Goal: Task Accomplishment & Management: Manage account settings

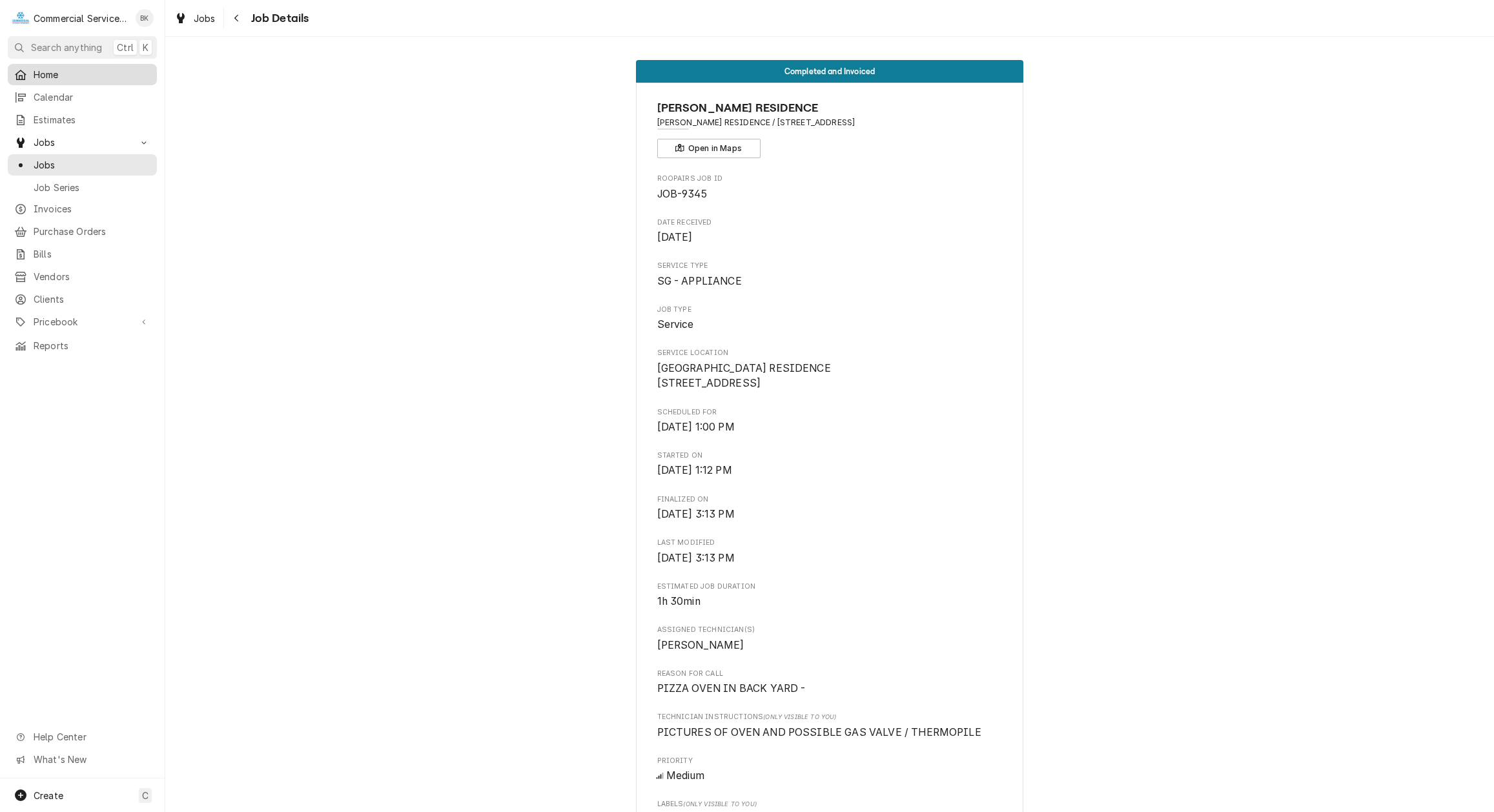
click at [72, 74] on span "Home" at bounding box center [92, 74] width 117 height 13
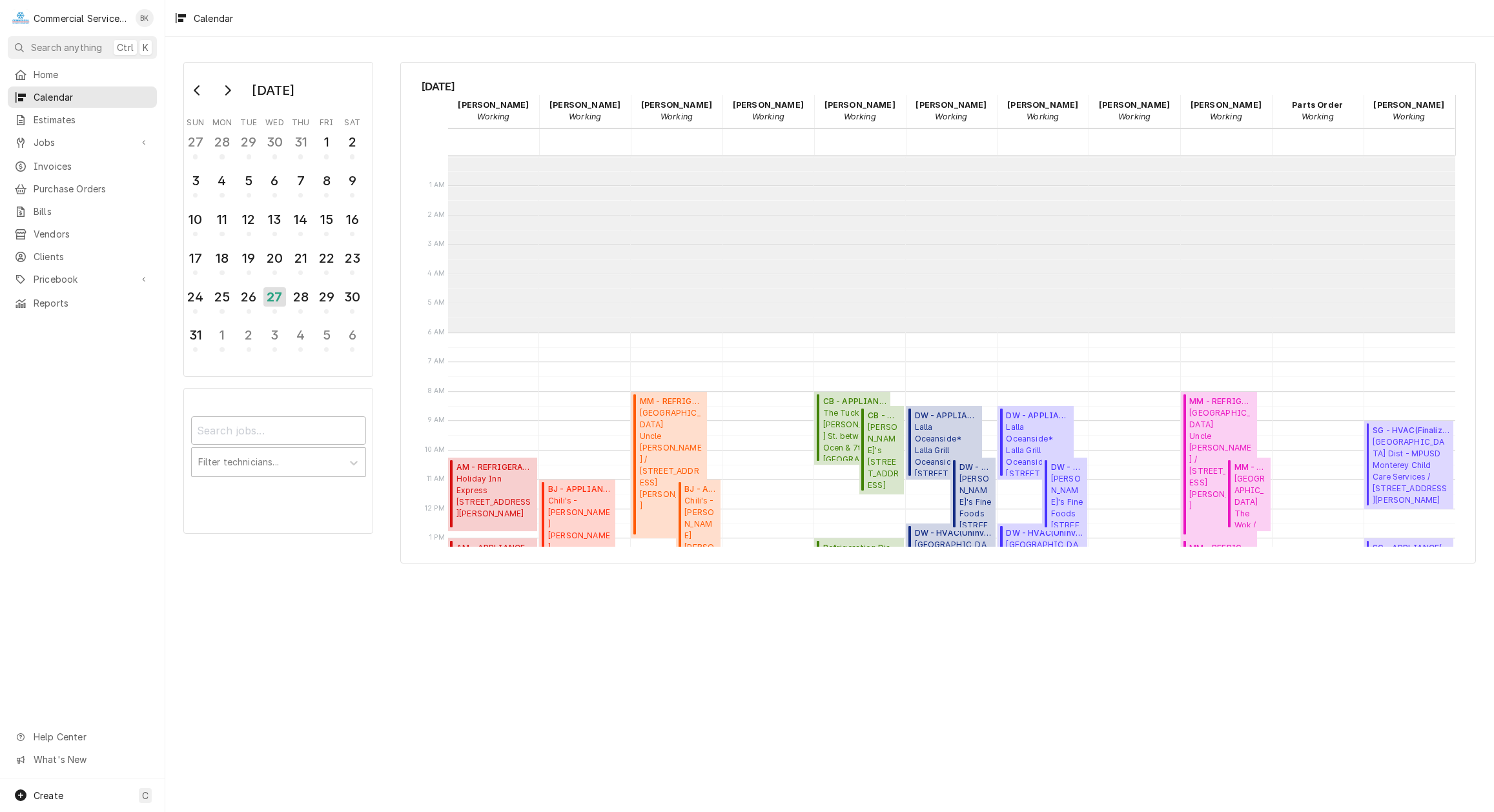
scroll to position [177, 0]
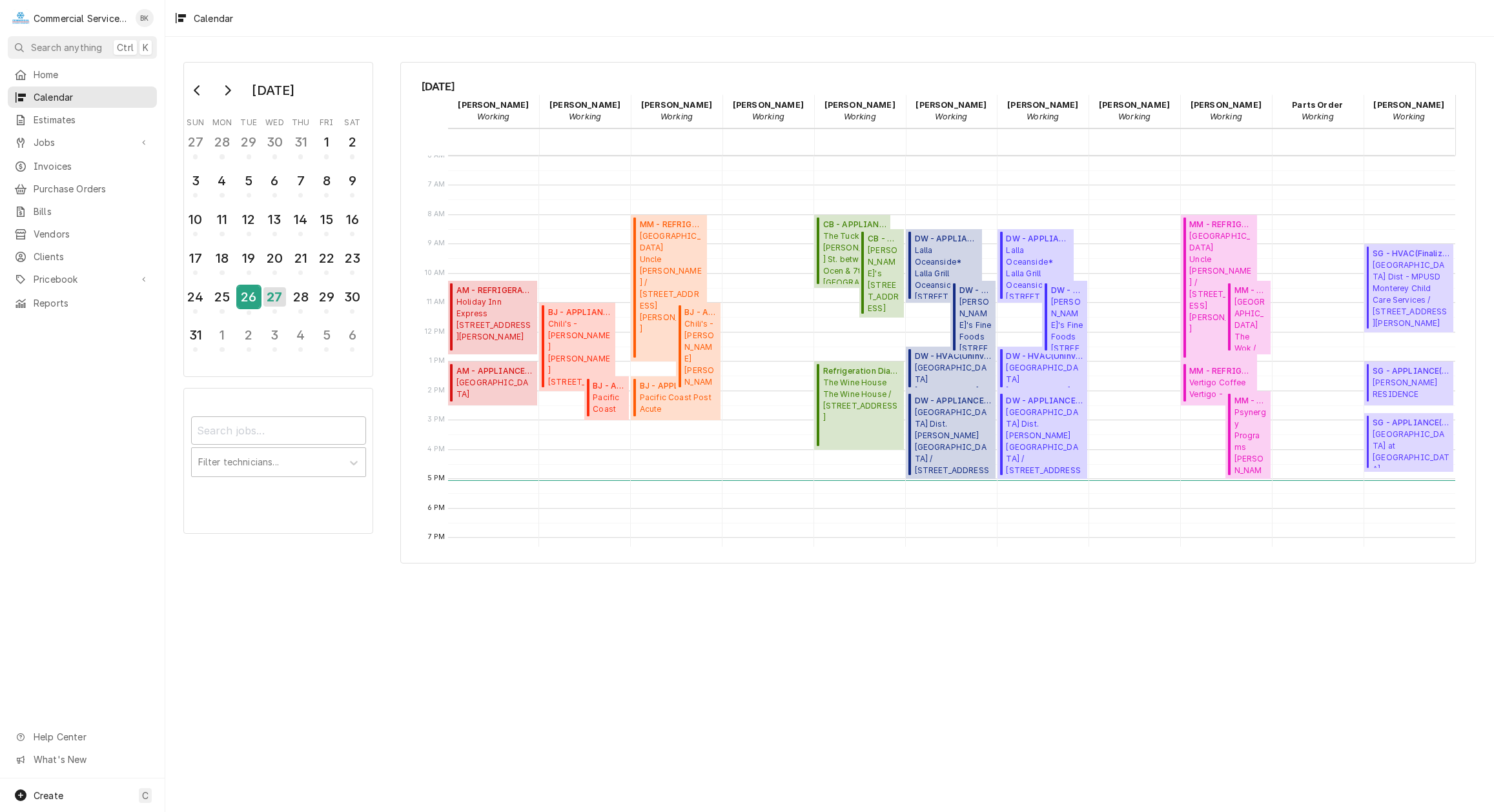
click at [243, 299] on div "26" at bounding box center [248, 297] width 22 height 22
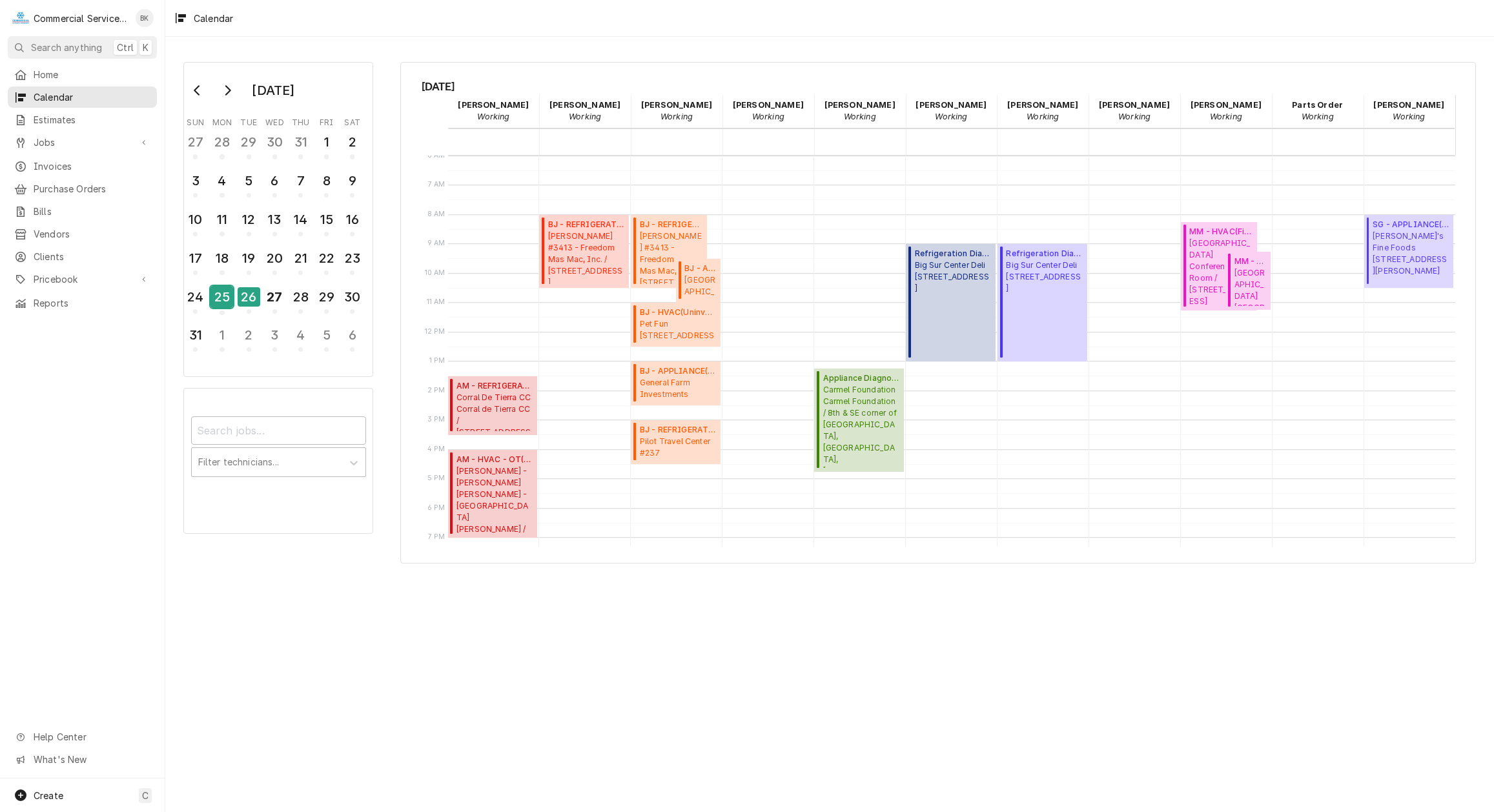
click at [227, 296] on div "25" at bounding box center [221, 297] width 22 height 22
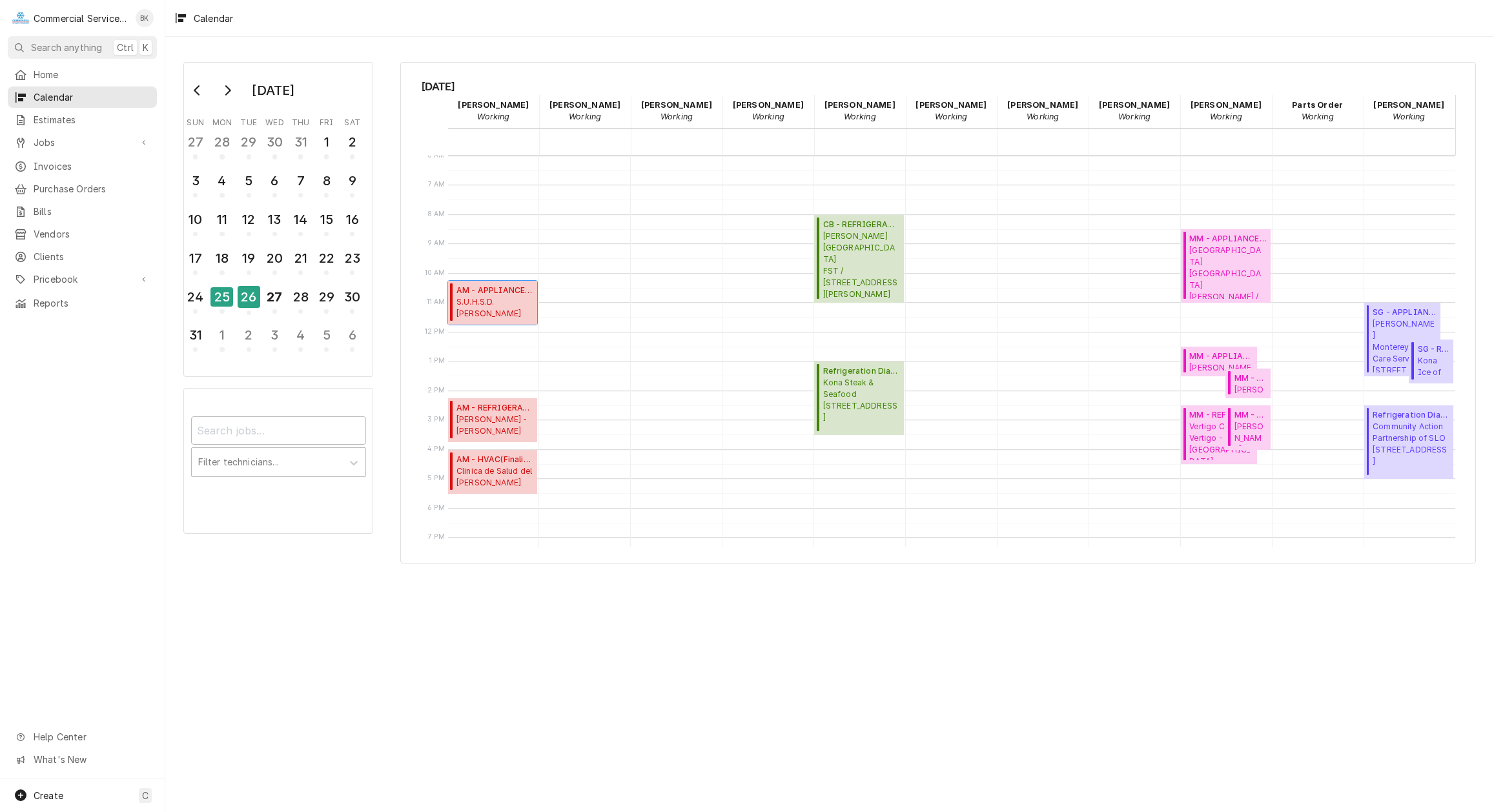
click at [500, 314] on span "S.U.H.S.D. Salinas High School / 726 S Main St, Salinas, CA 93901" at bounding box center [495, 308] width 77 height 24
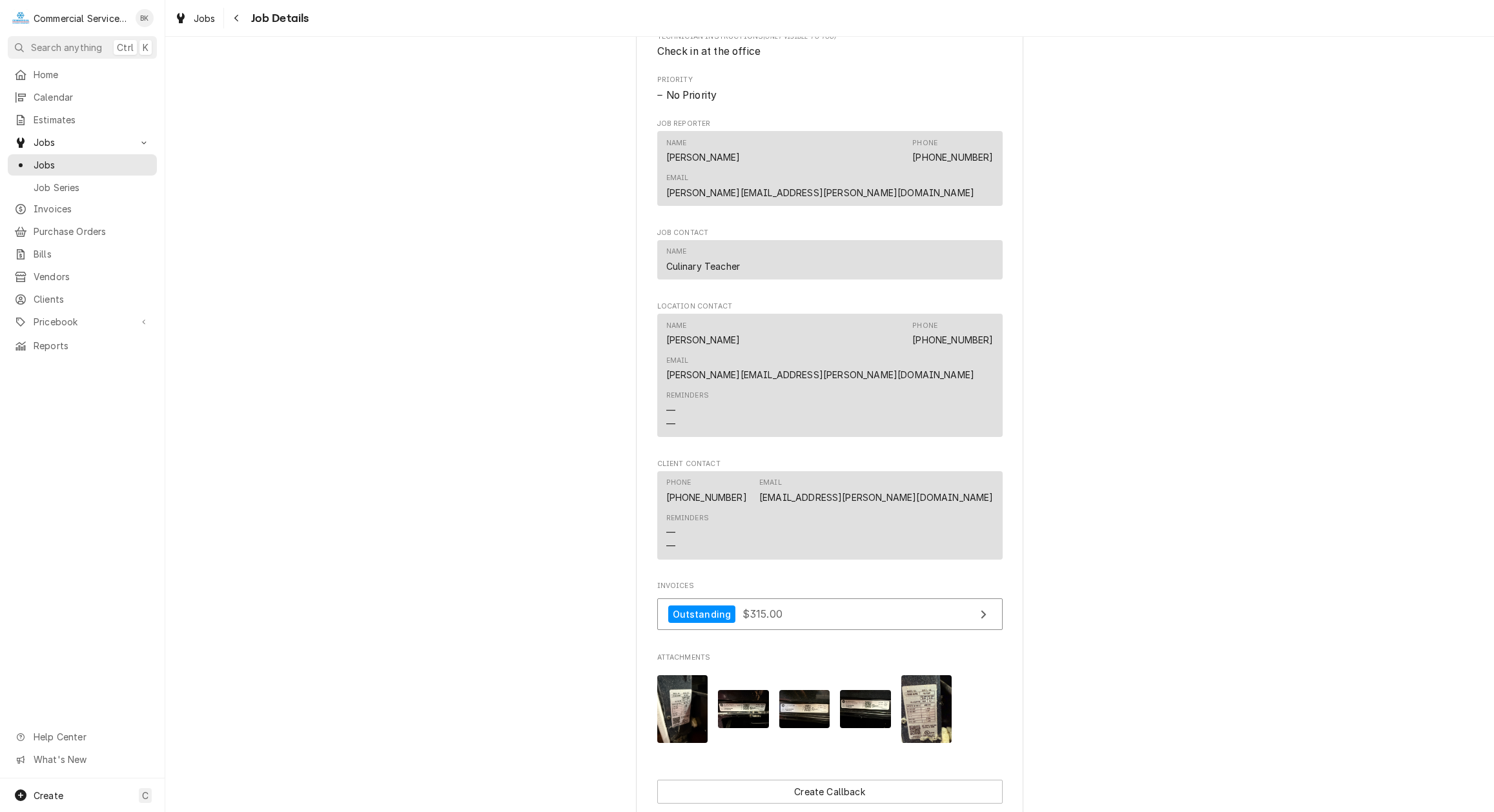
scroll to position [856, 0]
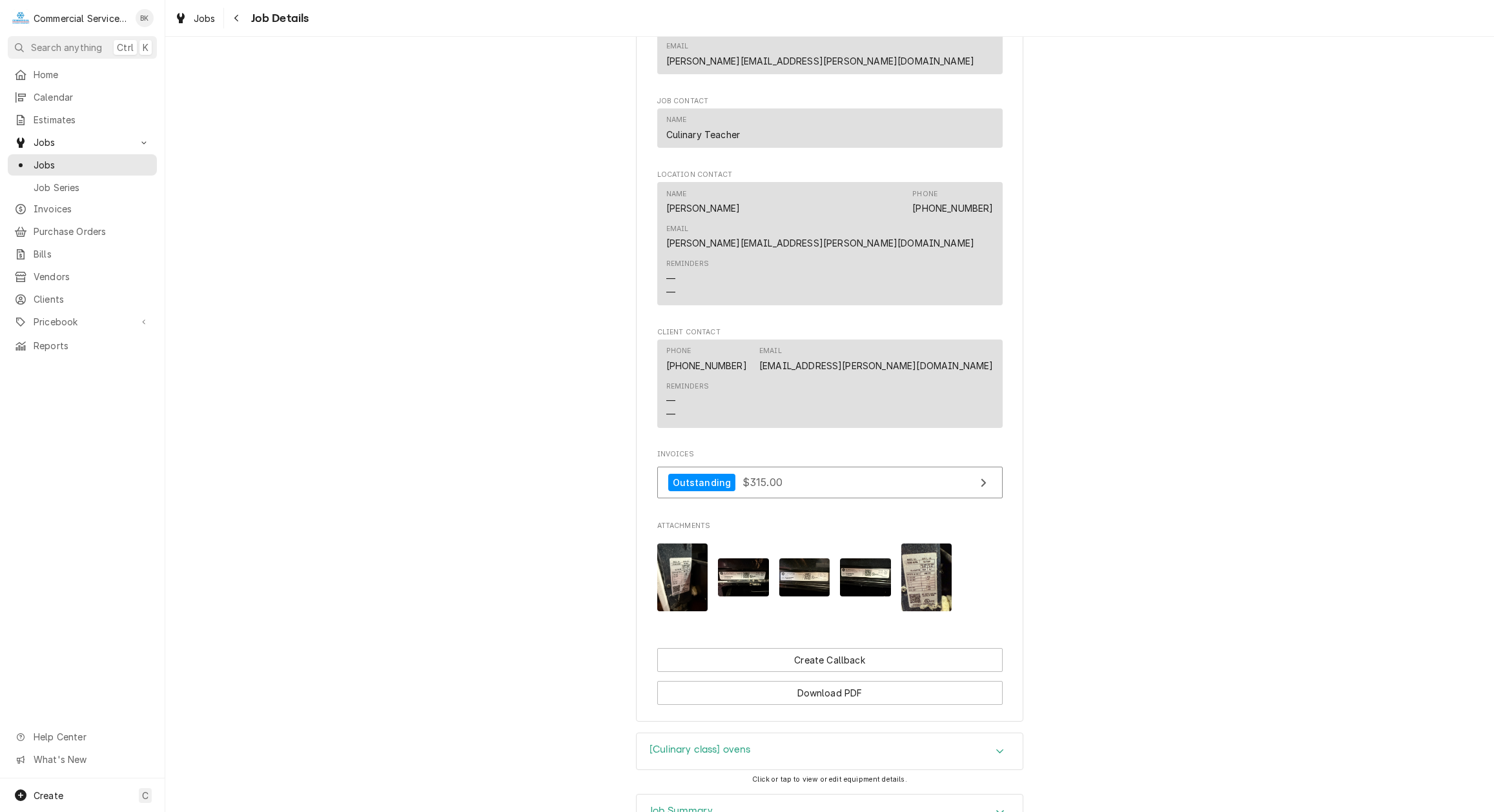
click at [749, 558] on img "Attachments" at bounding box center [744, 577] width 51 height 38
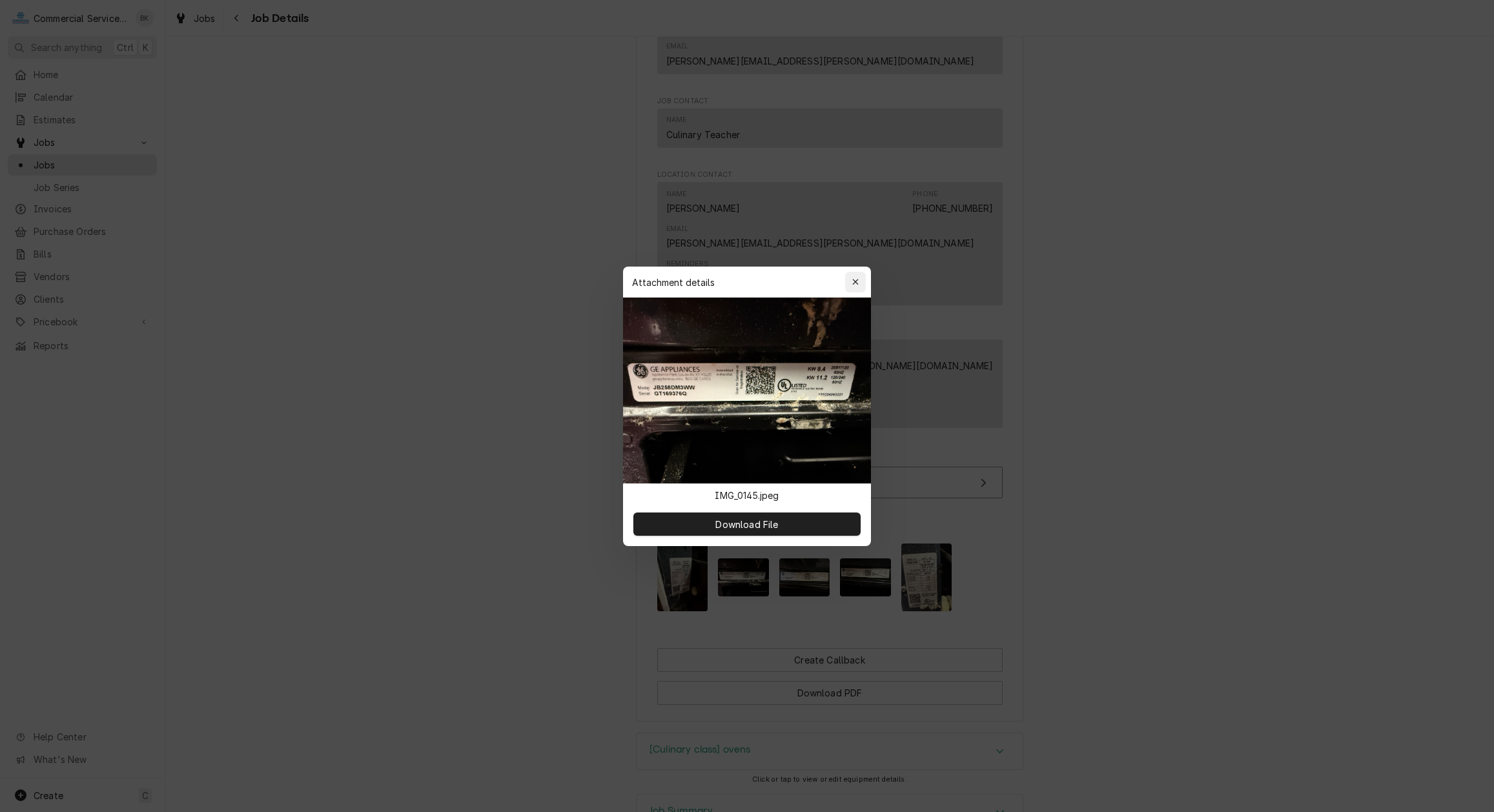
click at [856, 279] on icon "button" at bounding box center [856, 281] width 7 height 9
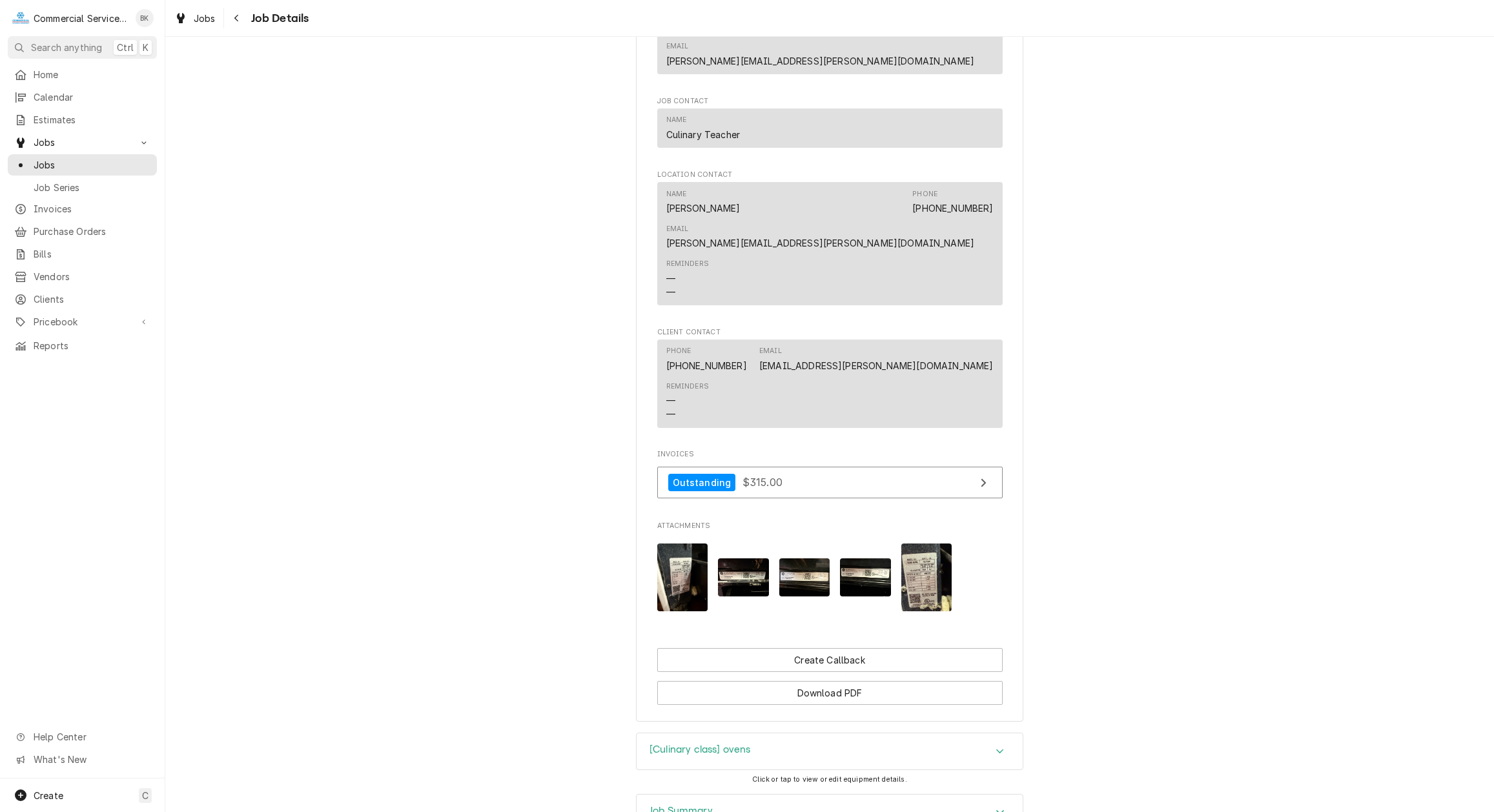
click at [759, 558] on img "Attachments" at bounding box center [744, 577] width 51 height 38
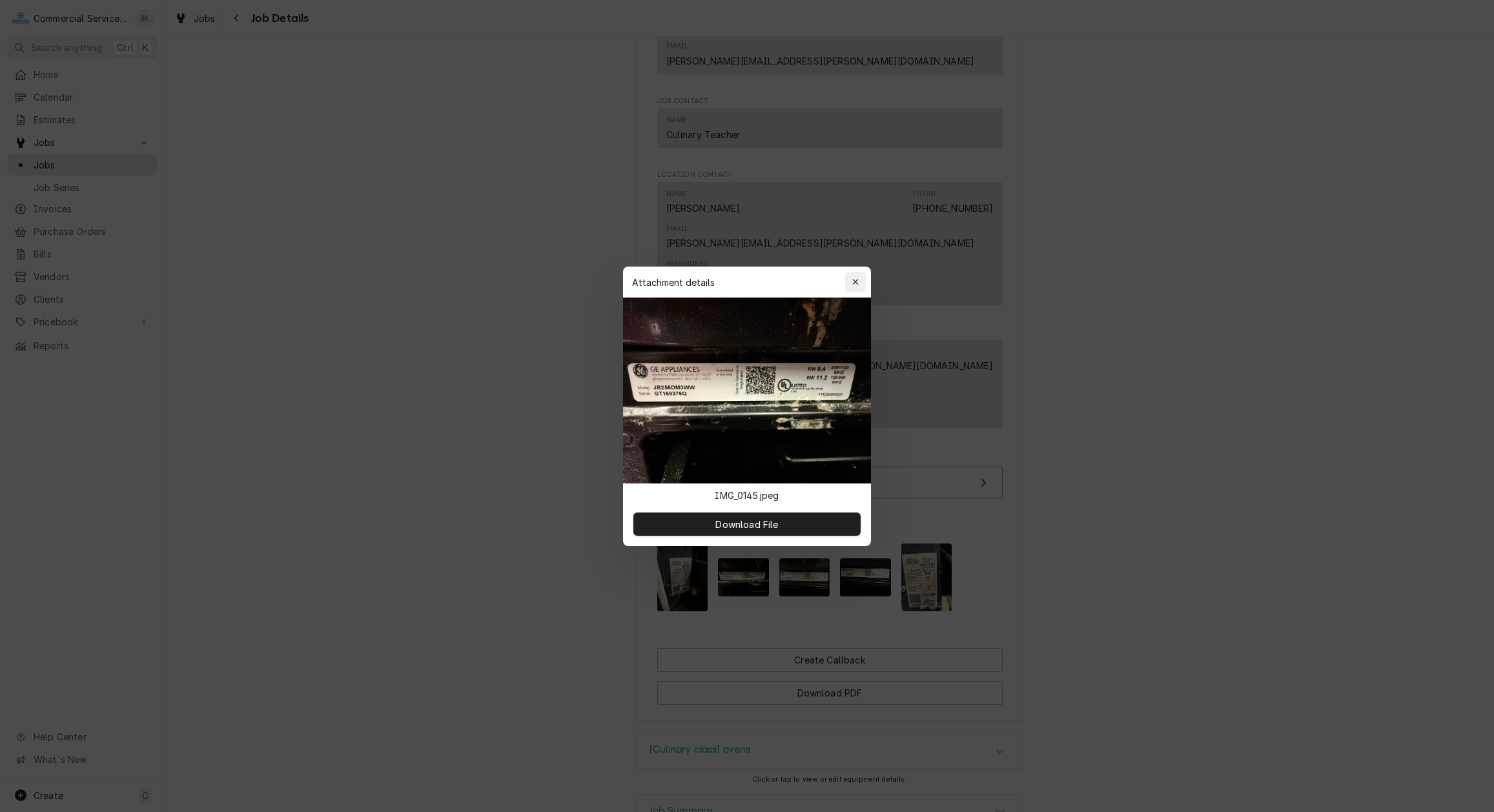
click at [857, 281] on icon "button" at bounding box center [855, 281] width 6 height 6
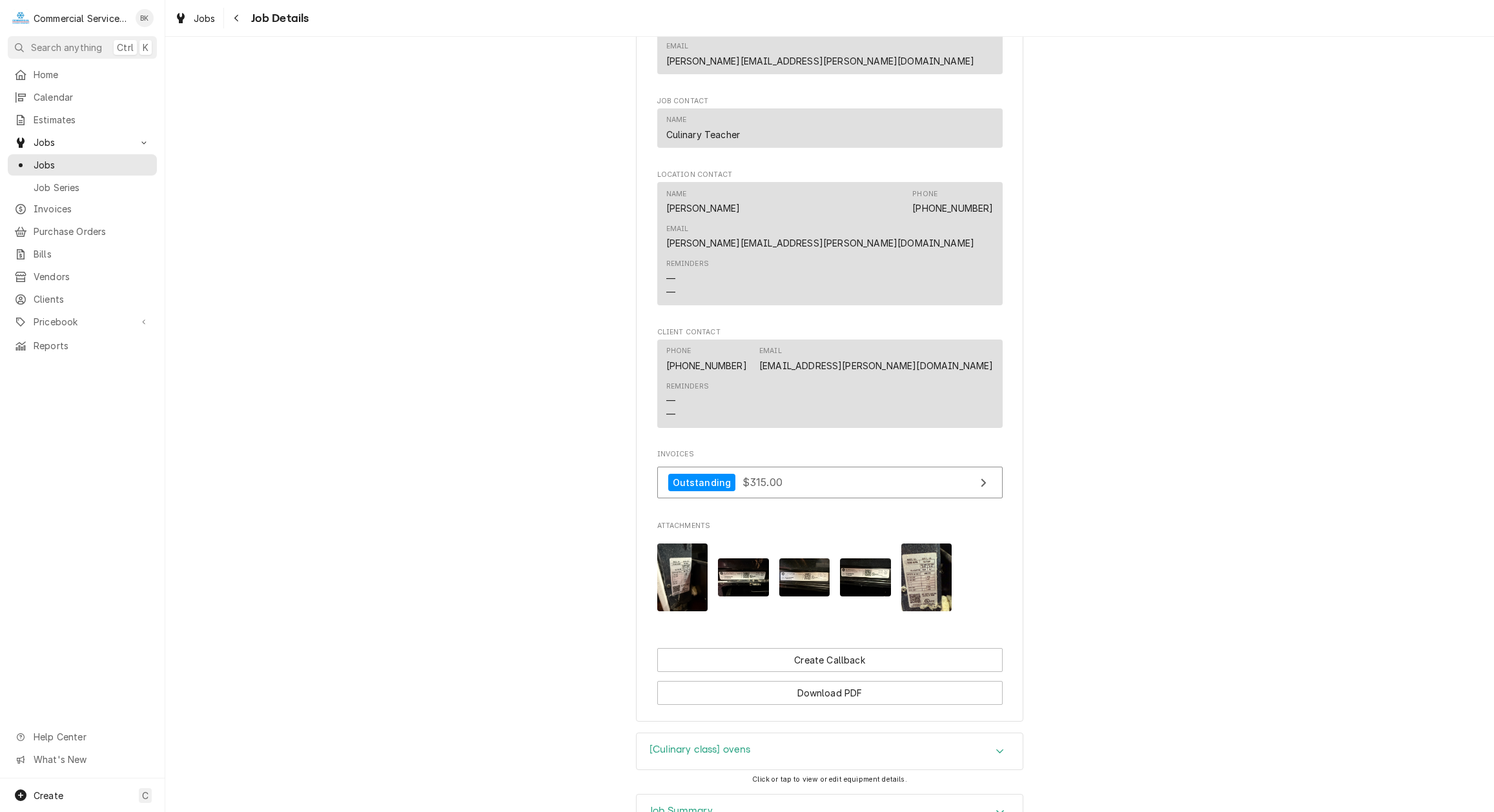
click at [830, 558] on img "Attachments" at bounding box center [805, 577] width 51 height 38
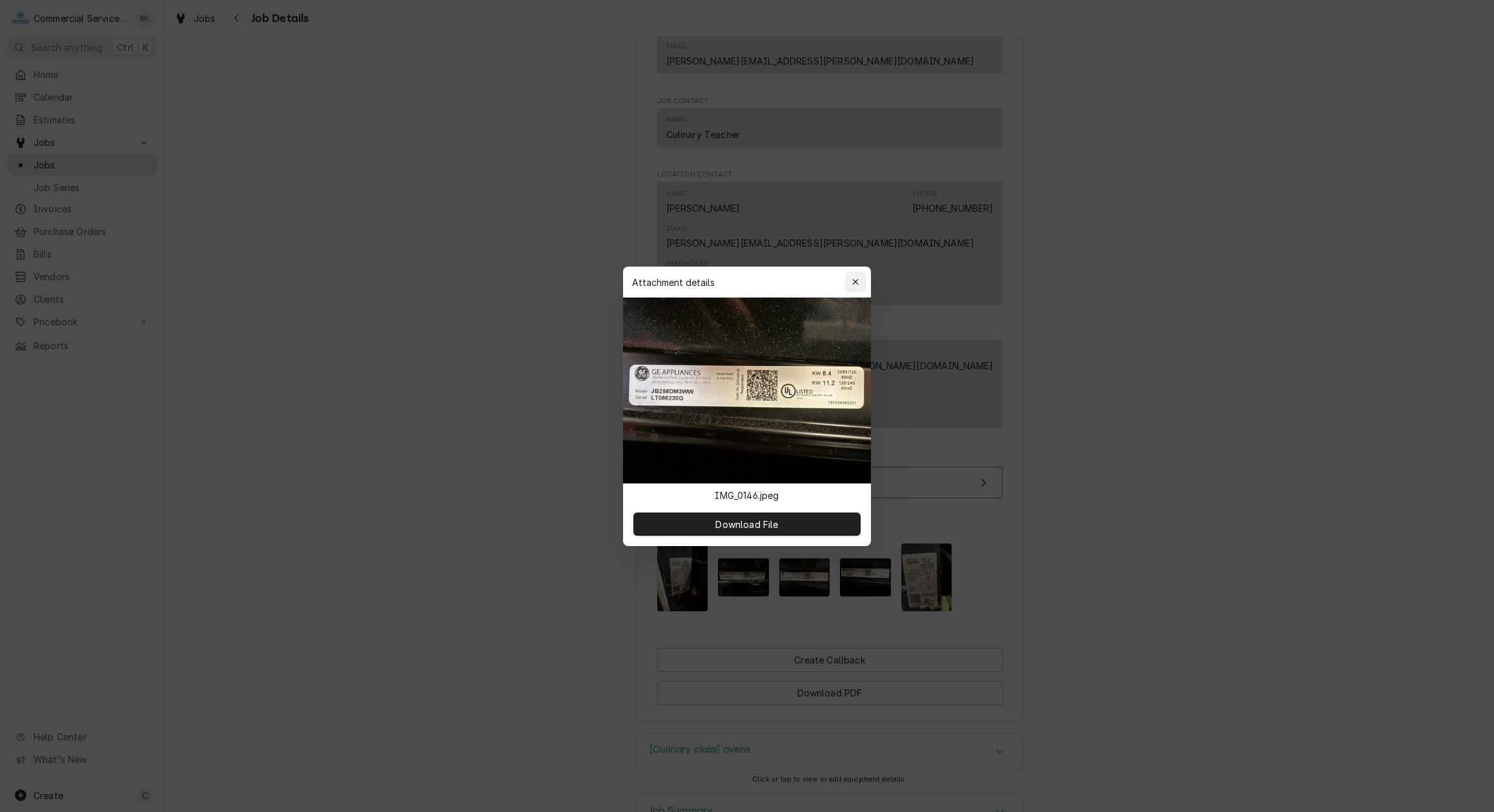
click at [857, 288] on div "button" at bounding box center [855, 281] width 13 height 13
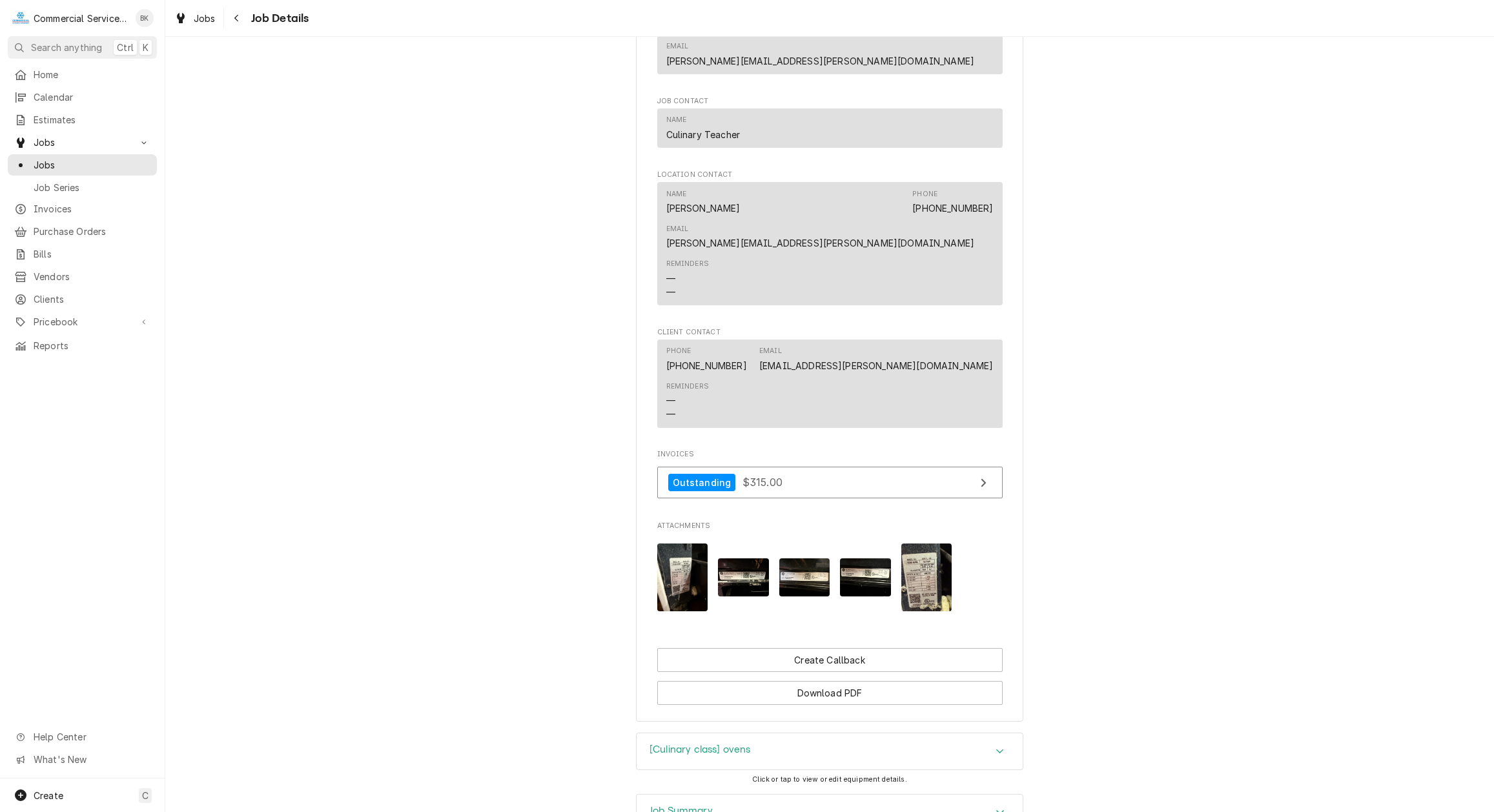
click at [865, 558] on img "Attachments" at bounding box center [865, 577] width 51 height 38
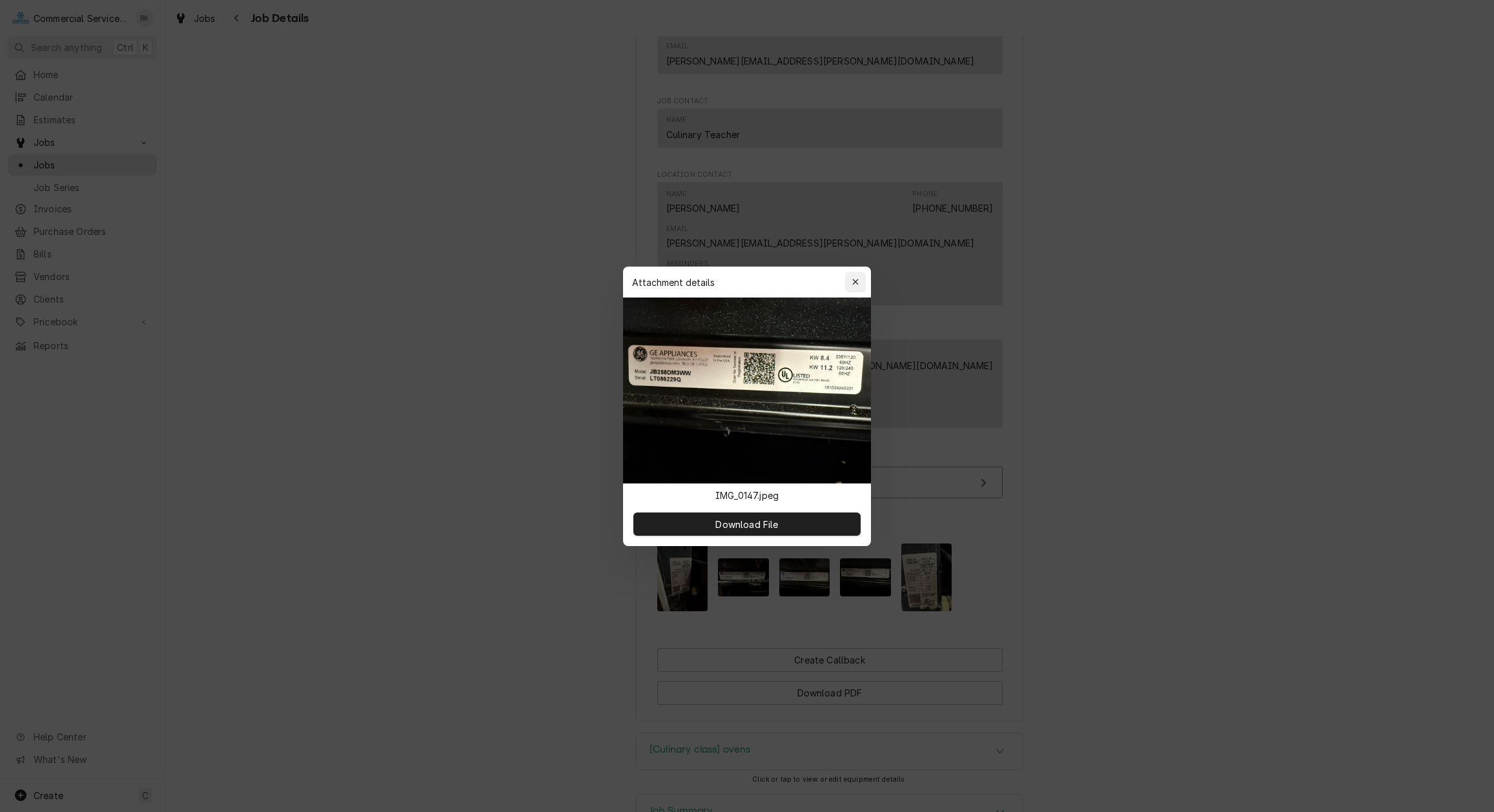
click at [855, 283] on icon "button" at bounding box center [855, 281] width 6 height 6
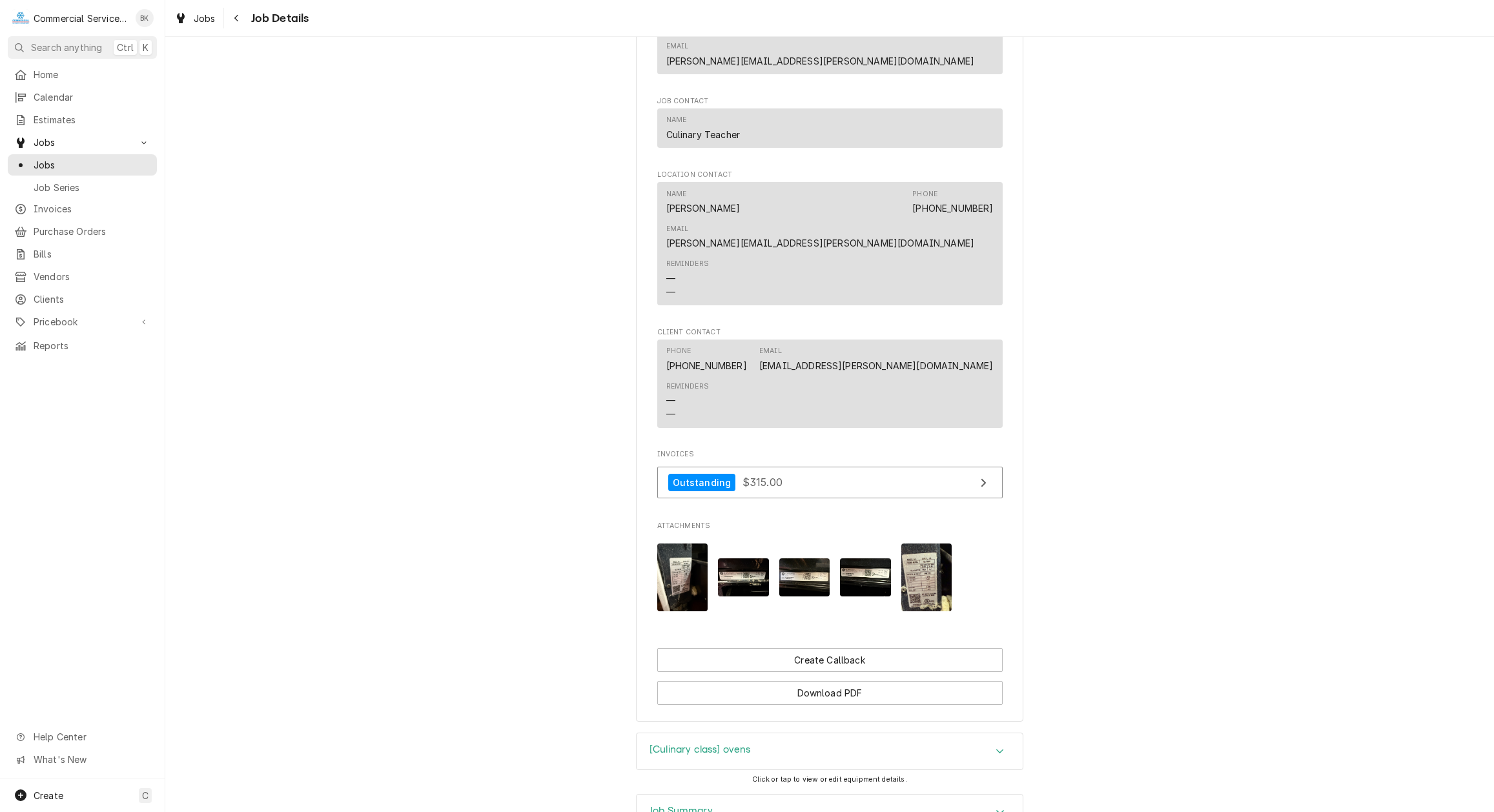
click at [863, 558] on img "Attachments" at bounding box center [865, 577] width 51 height 38
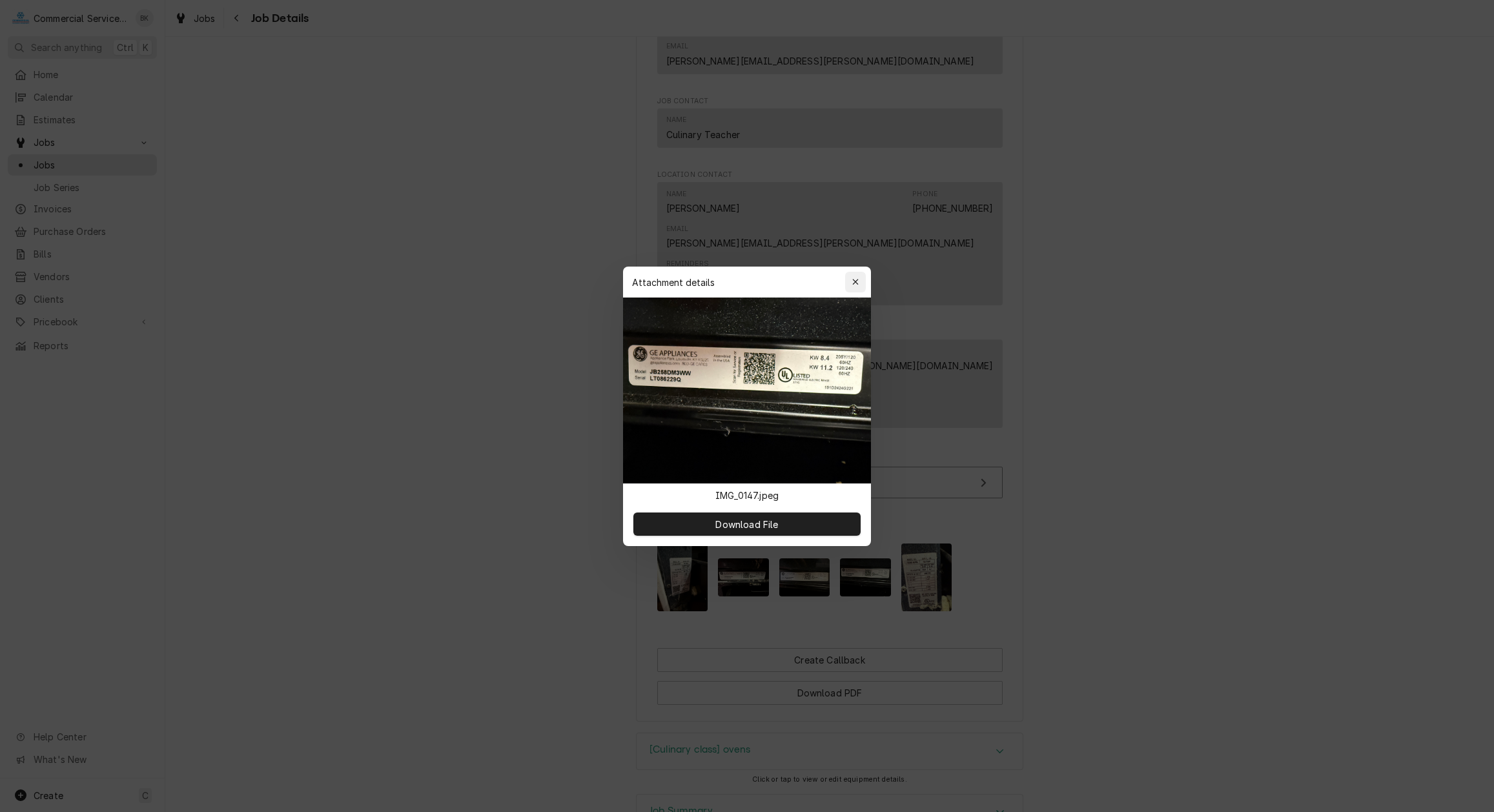
click at [855, 283] on icon "button" at bounding box center [856, 281] width 7 height 9
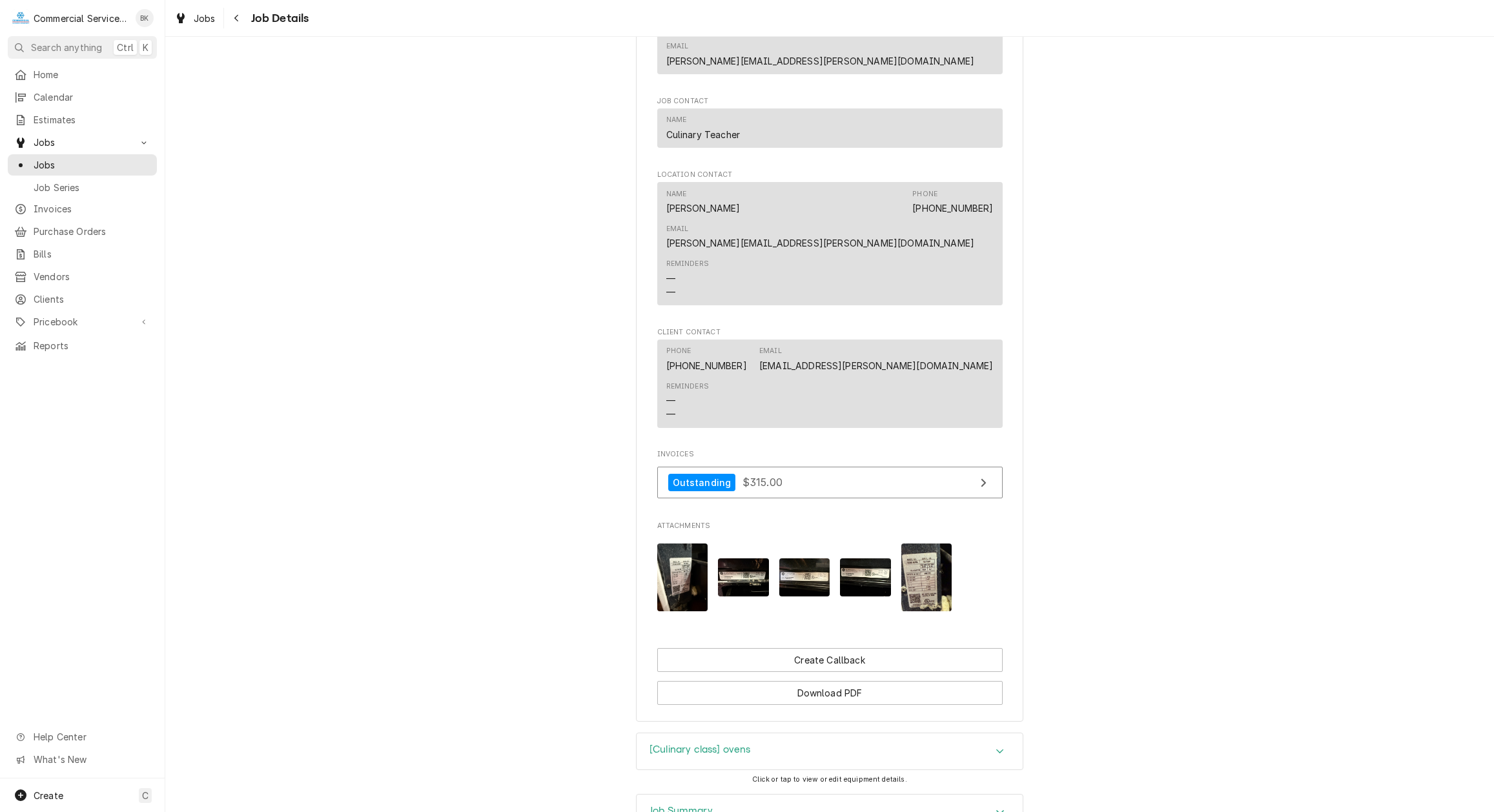
click at [799, 558] on img "Attachments" at bounding box center [805, 577] width 51 height 38
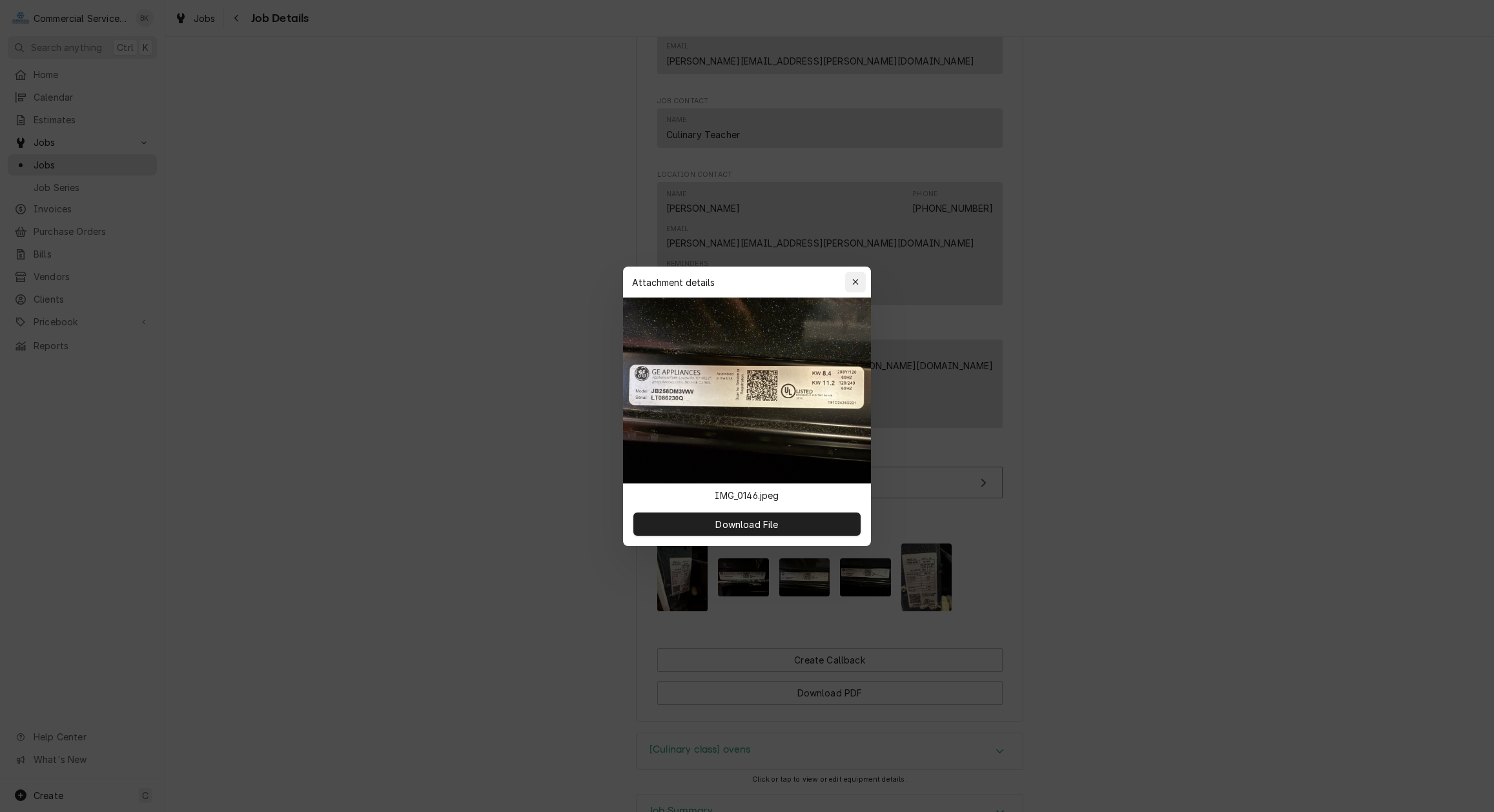
click at [857, 284] on icon "button" at bounding box center [856, 281] width 7 height 9
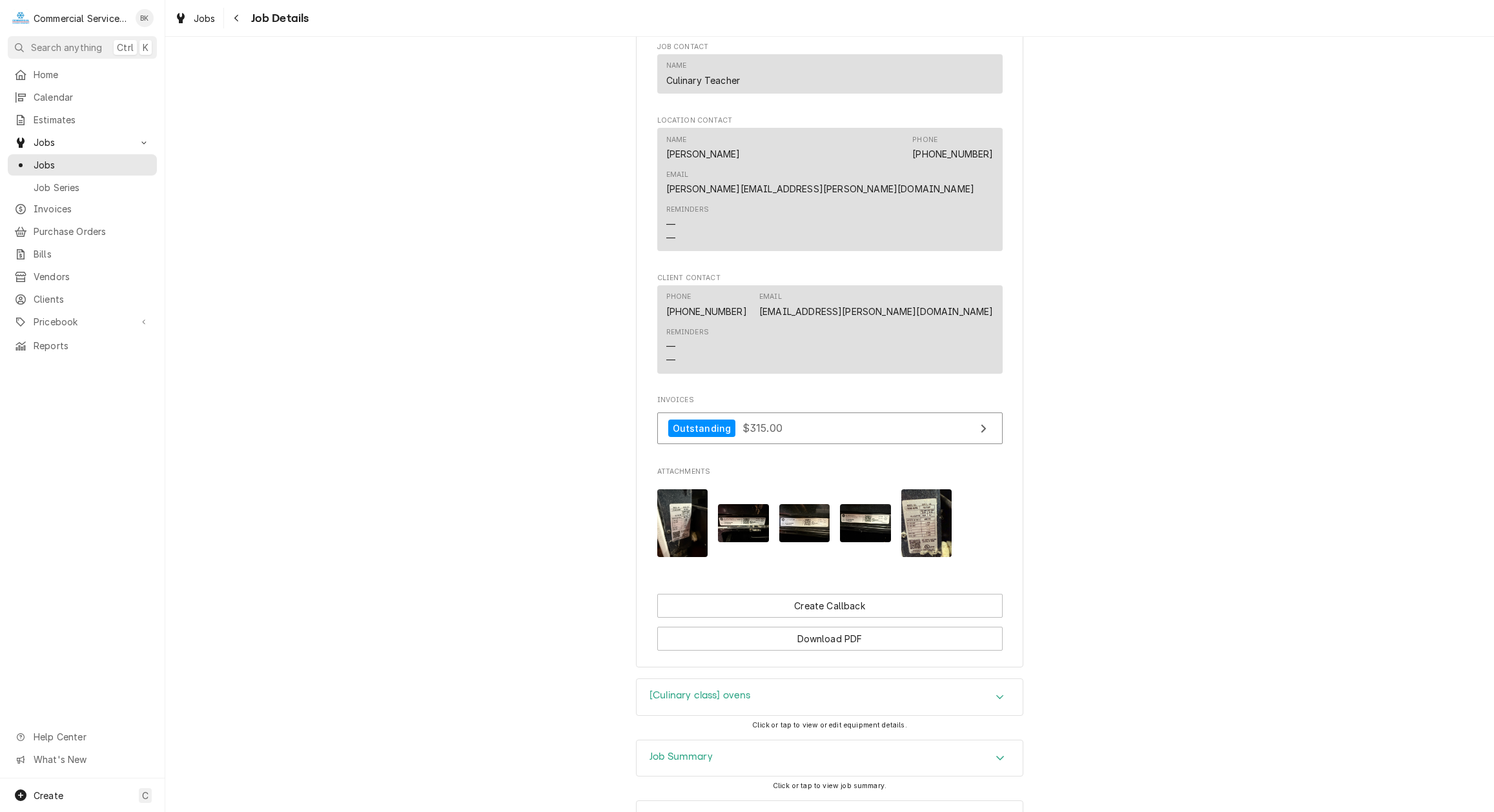
scroll to position [966, 0]
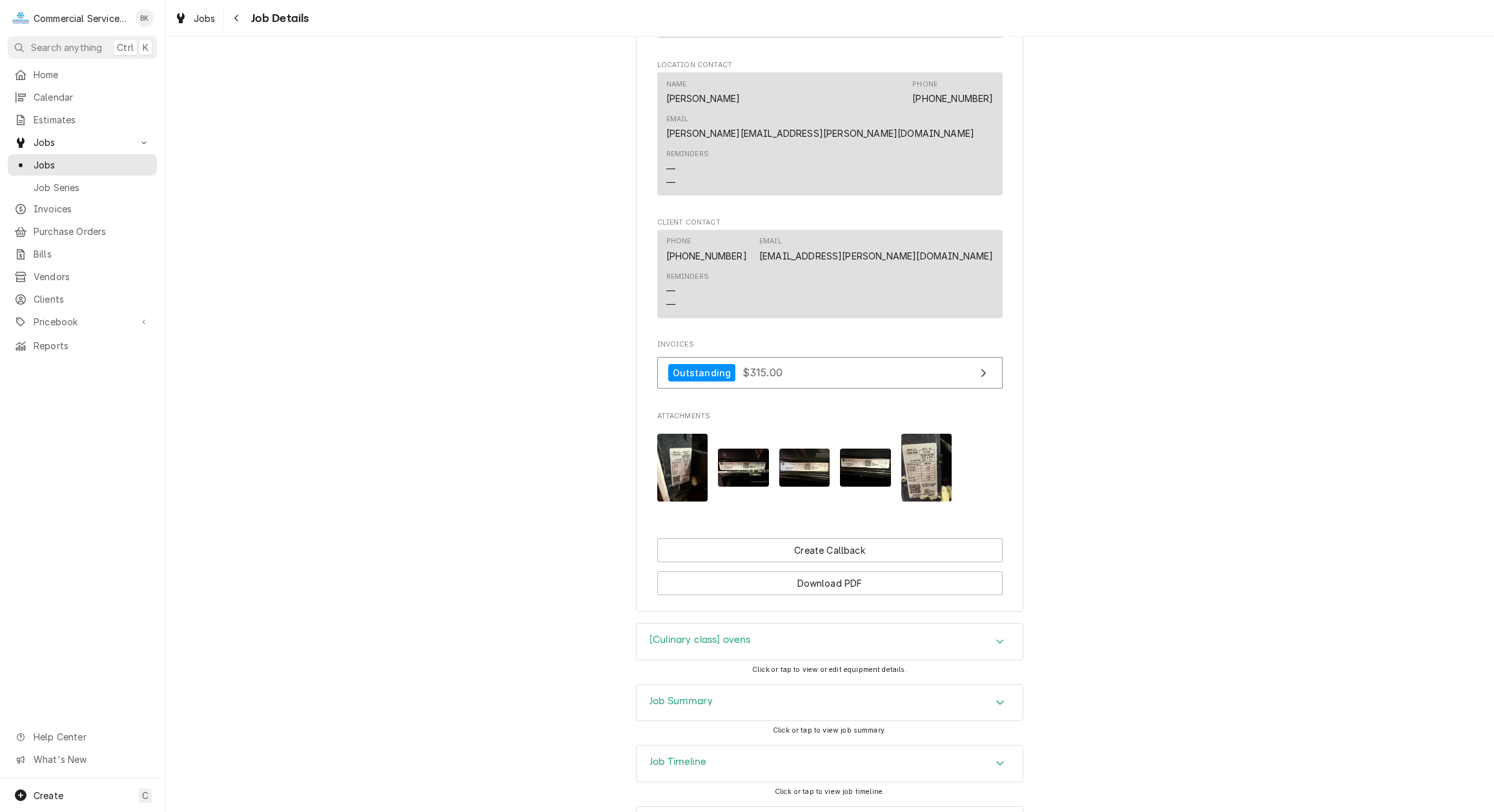
click at [803, 624] on div "[Culinary class] ovens" at bounding box center [830, 642] width 386 height 36
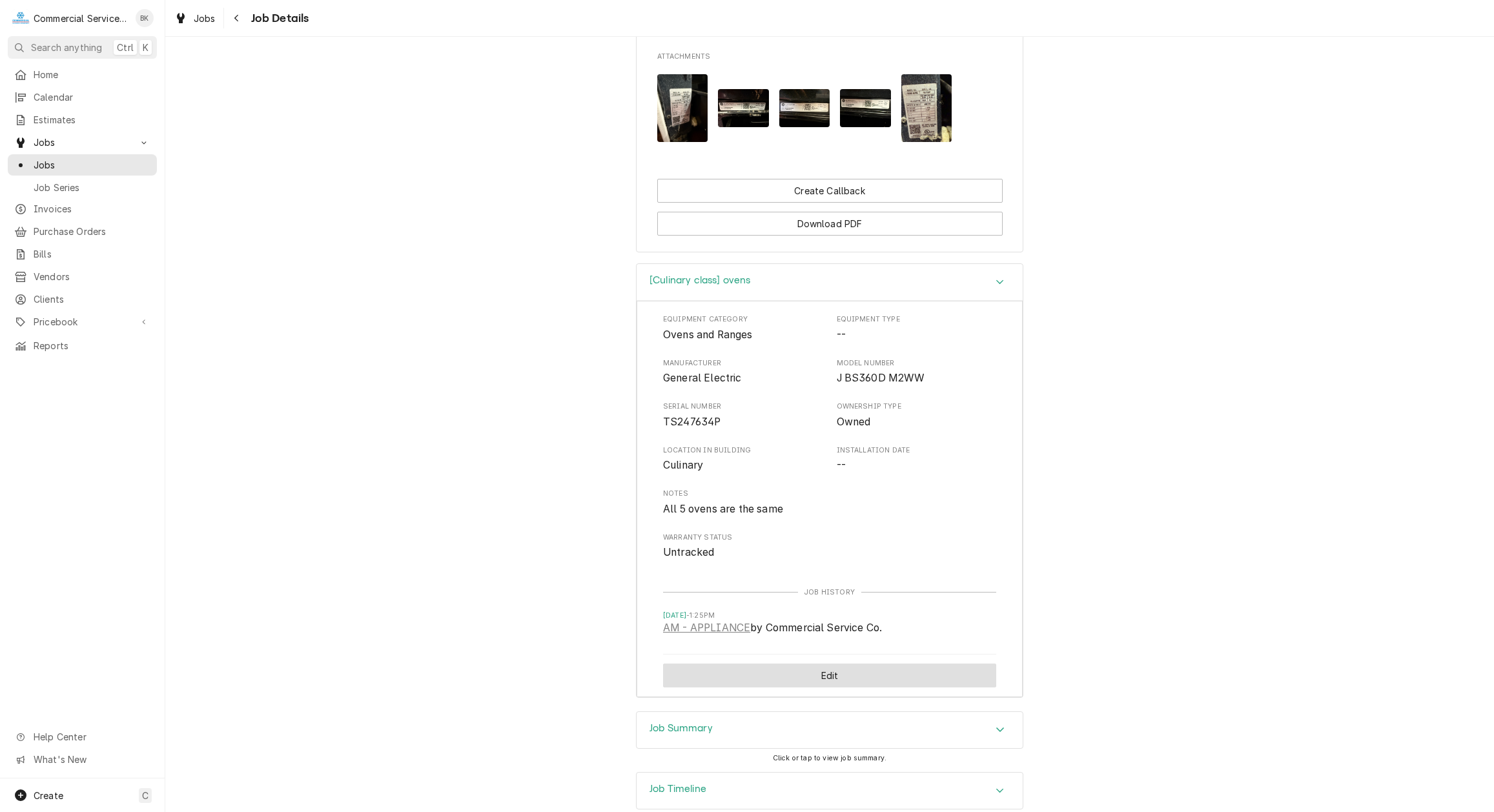
scroll to position [1353, 0]
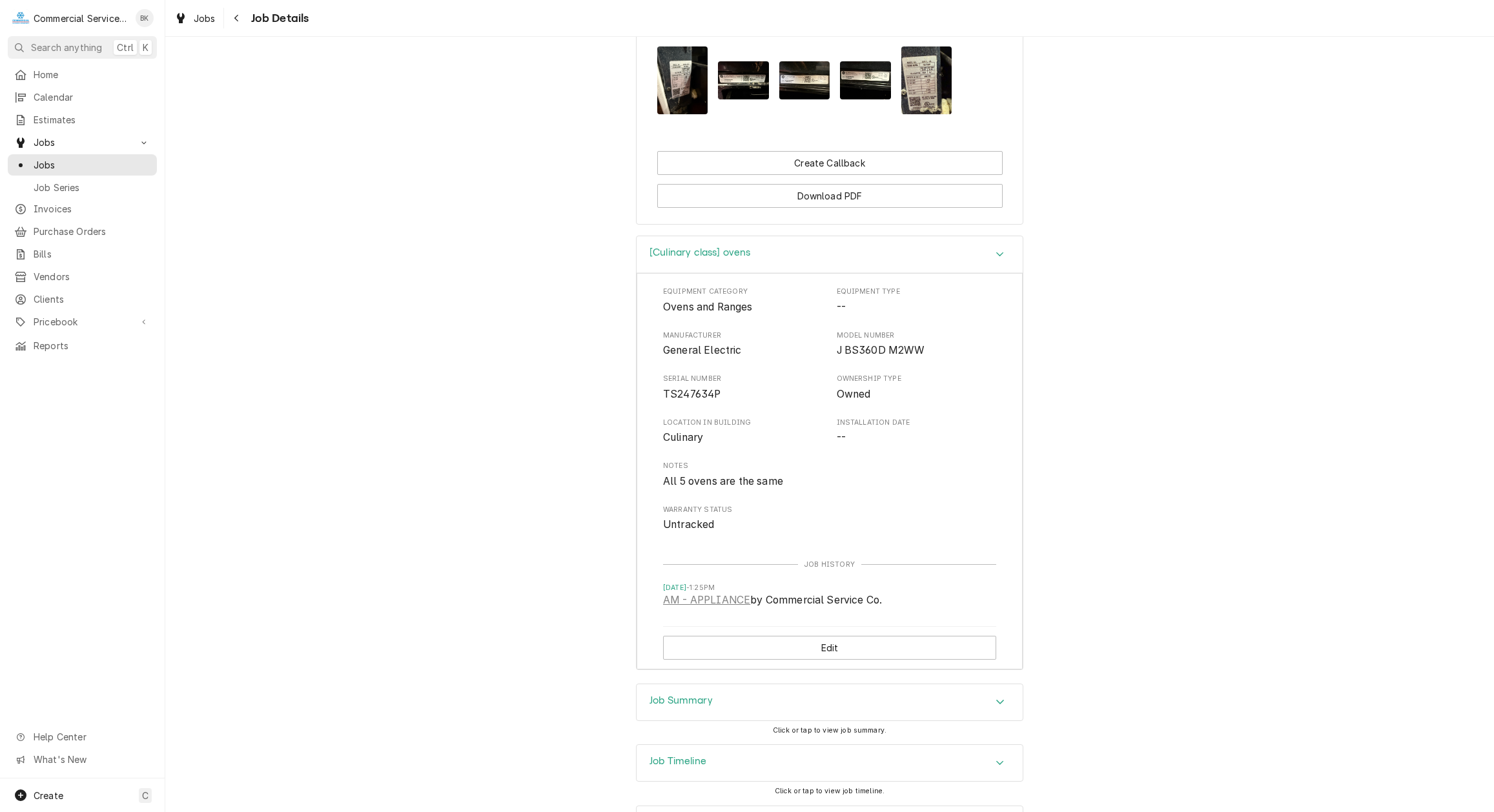
click at [720, 684] on div "Job Summary" at bounding box center [830, 703] width 386 height 36
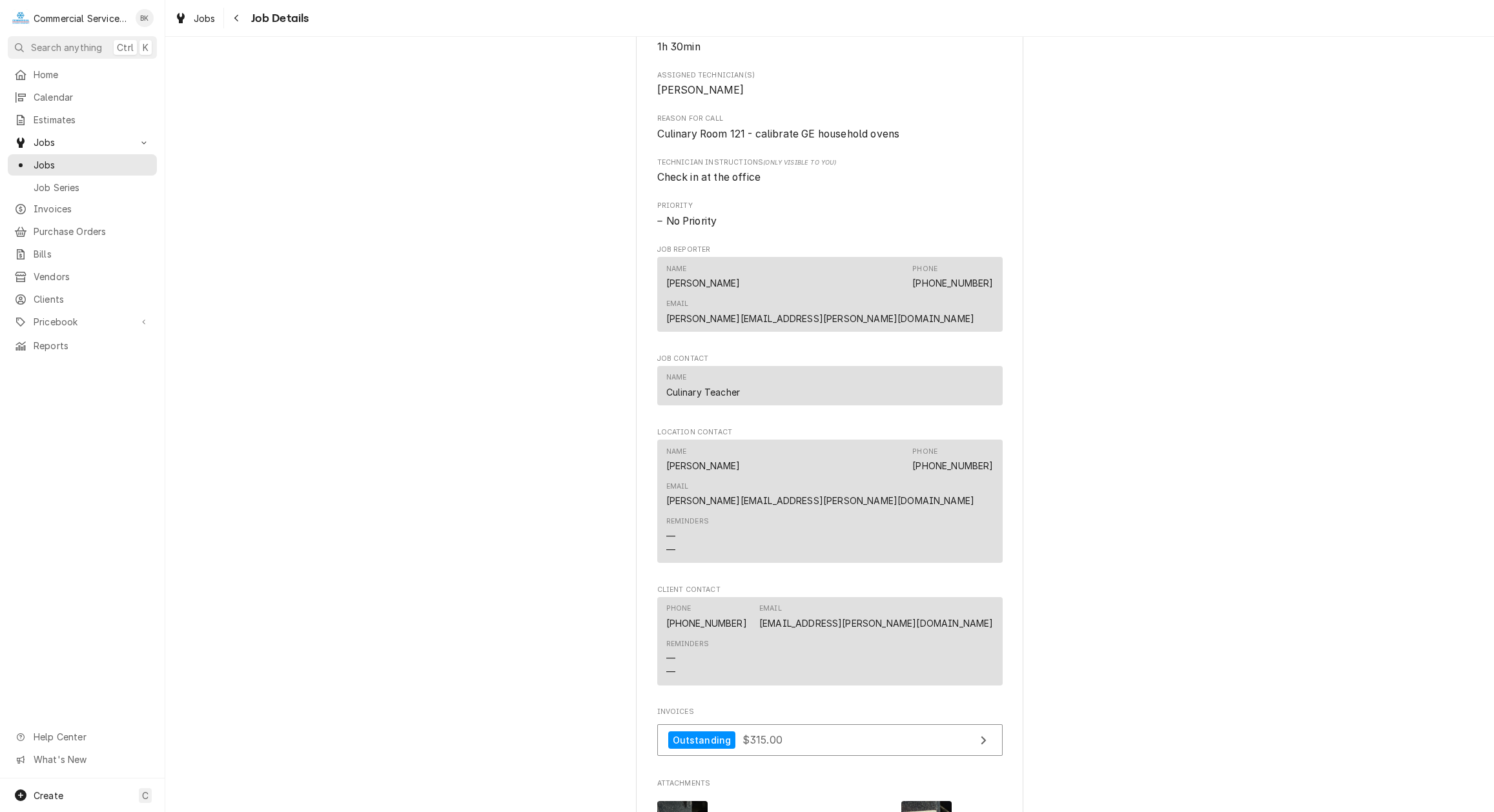
scroll to position [0, 0]
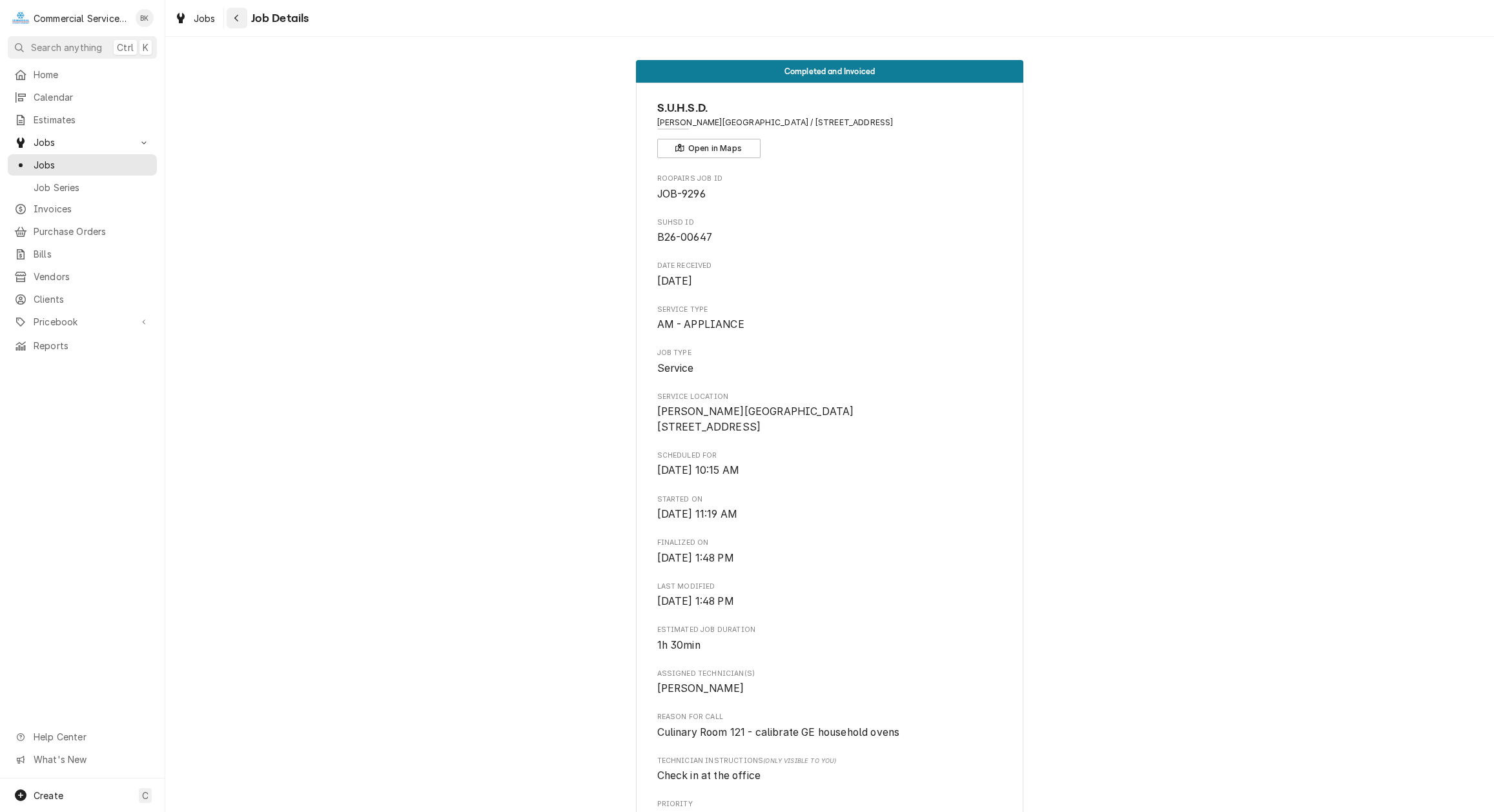
click at [238, 12] on div "Navigate back" at bounding box center [236, 18] width 13 height 13
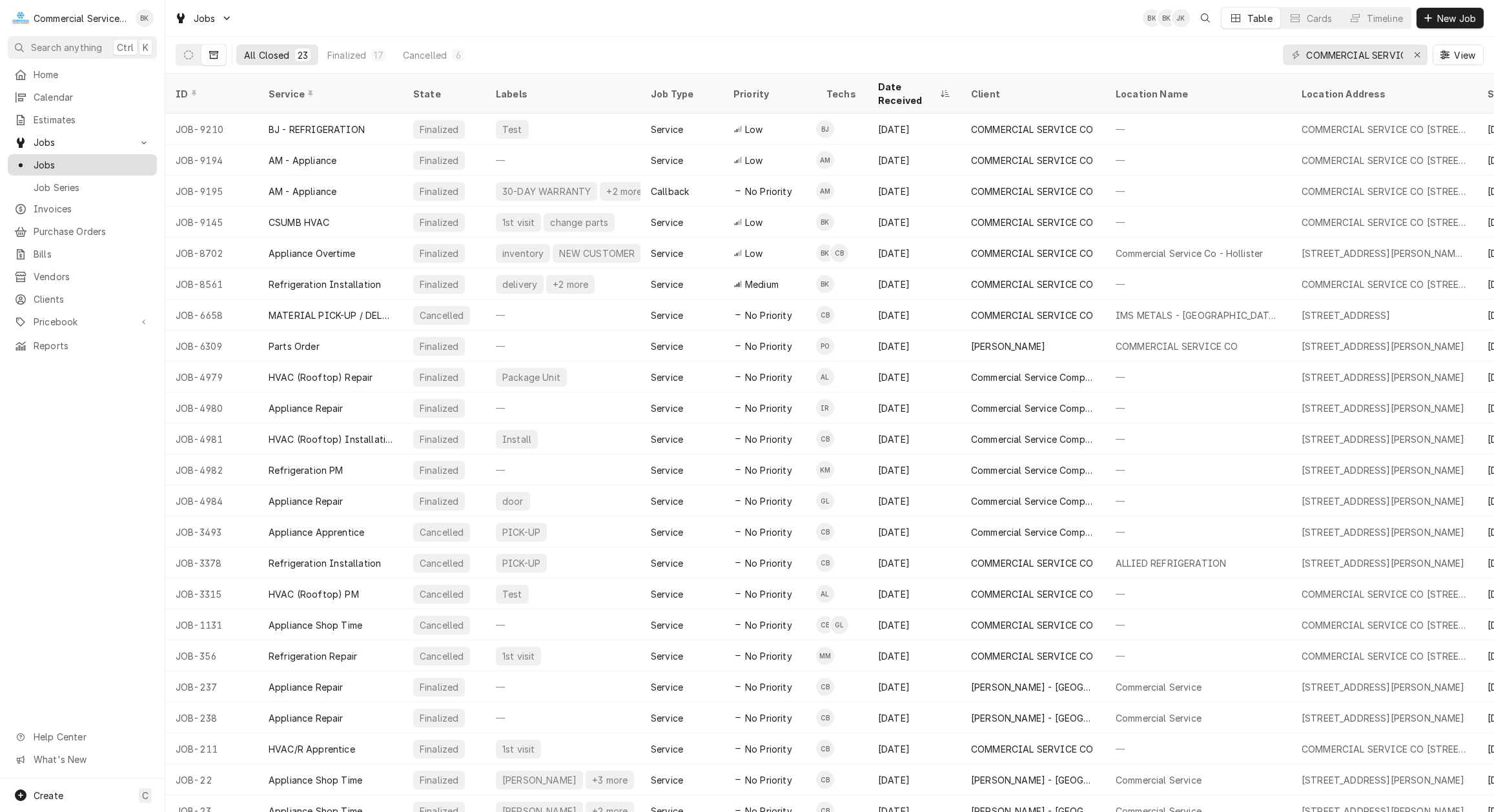
click at [50, 158] on span "Jobs" at bounding box center [92, 165] width 117 height 13
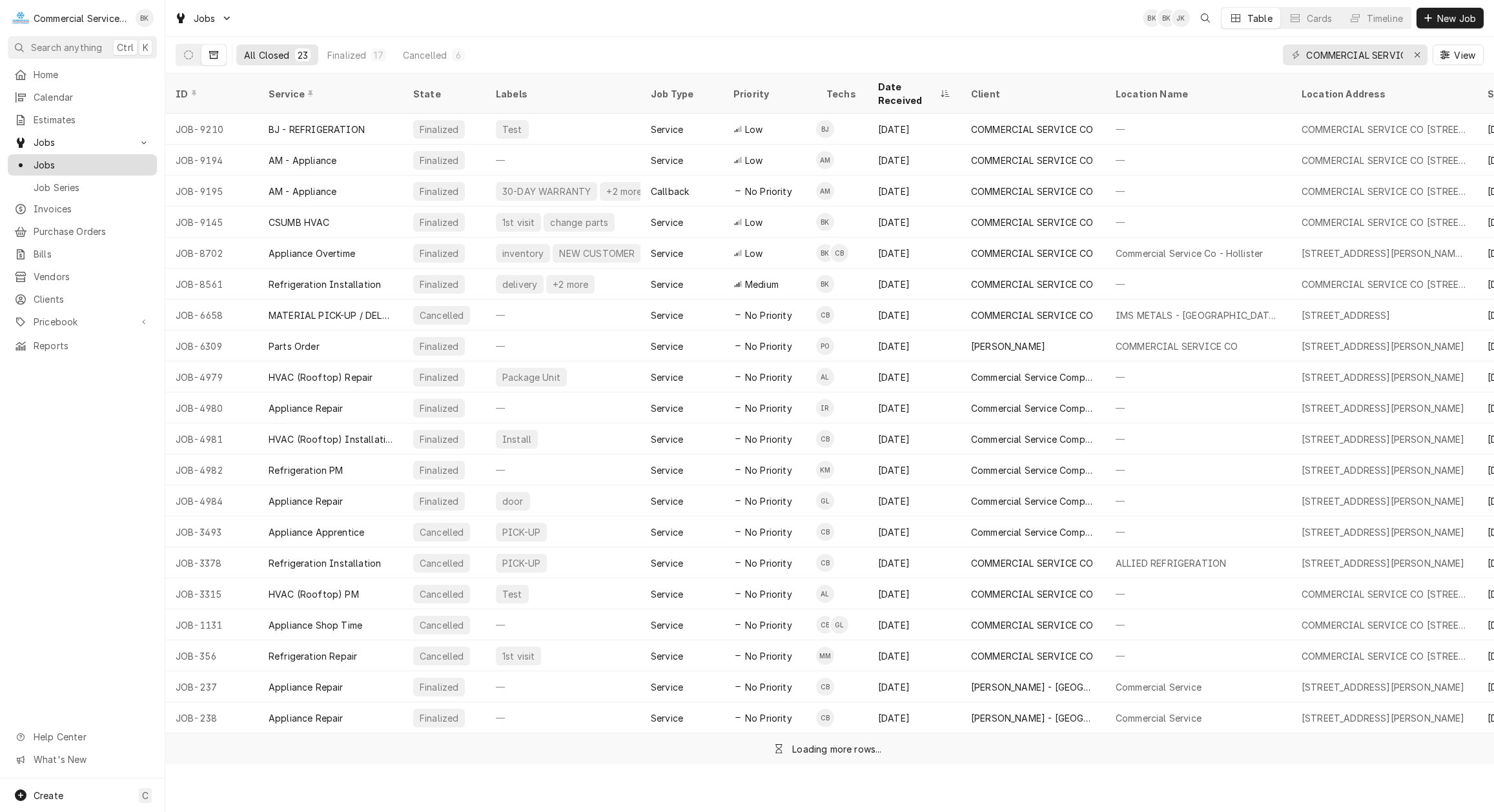
click at [52, 165] on span "Jobs" at bounding box center [92, 165] width 117 height 13
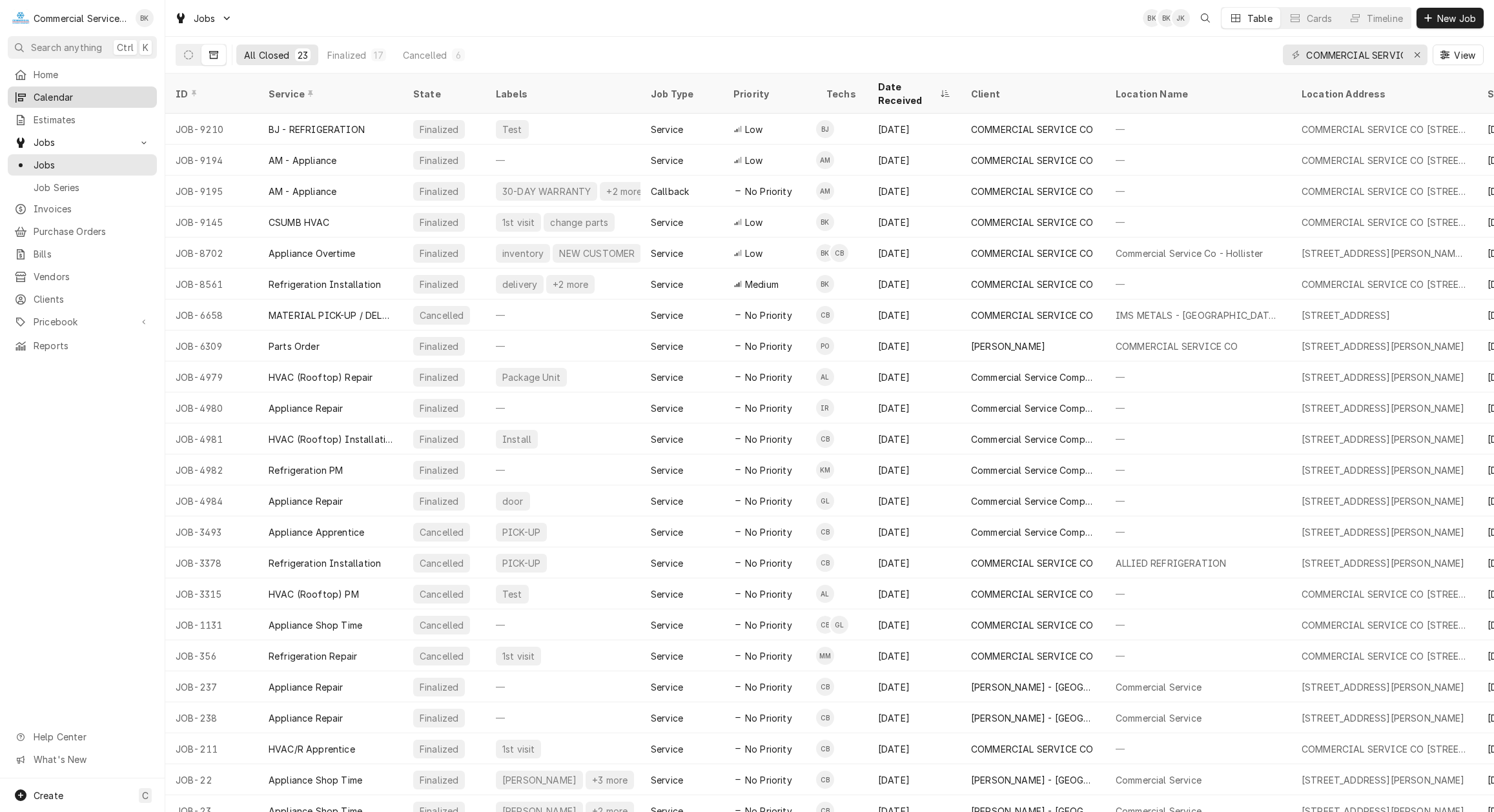
click at [61, 86] on link "Calendar" at bounding box center [82, 97] width 149 height 22
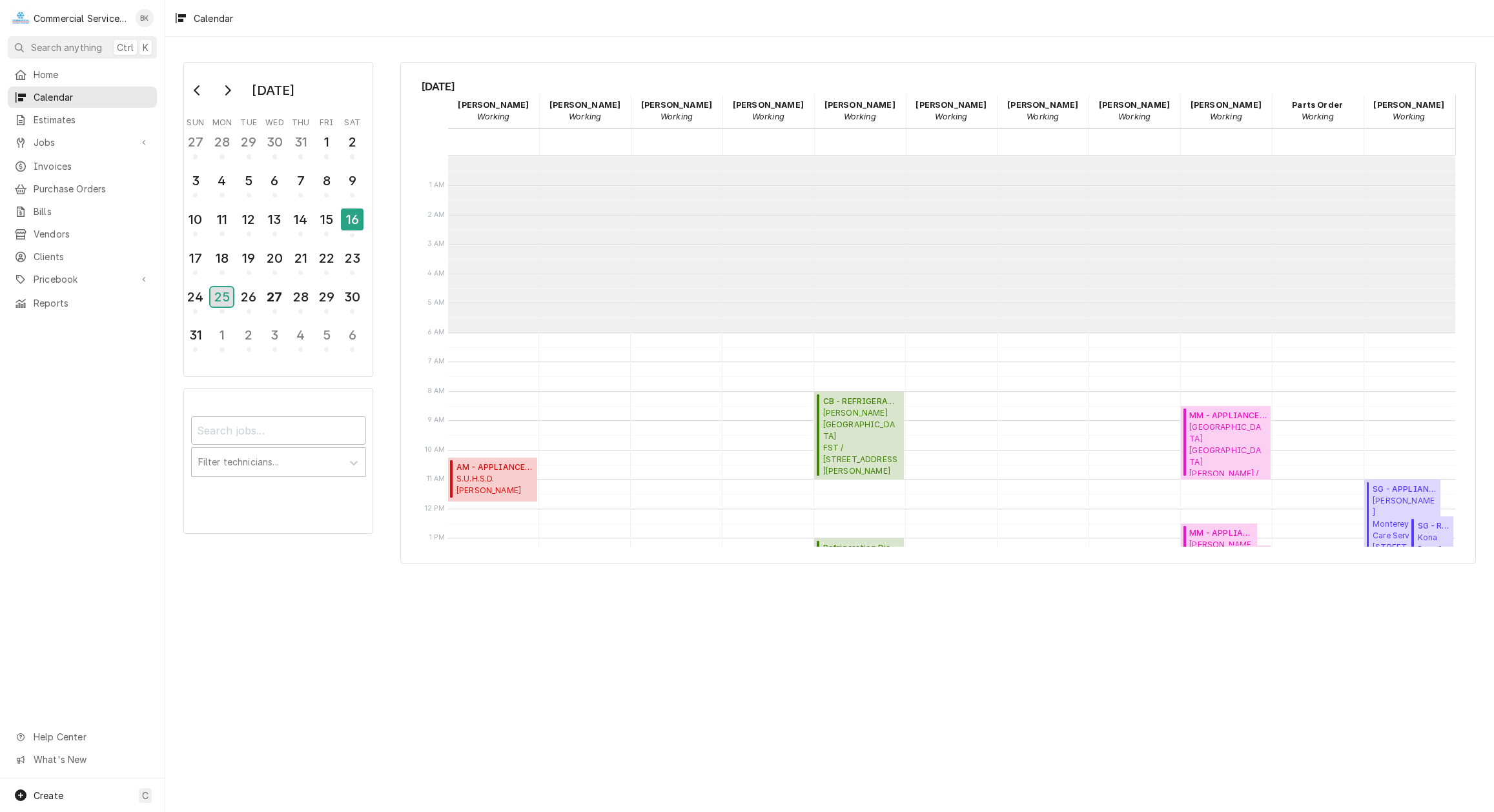
scroll to position [177, 0]
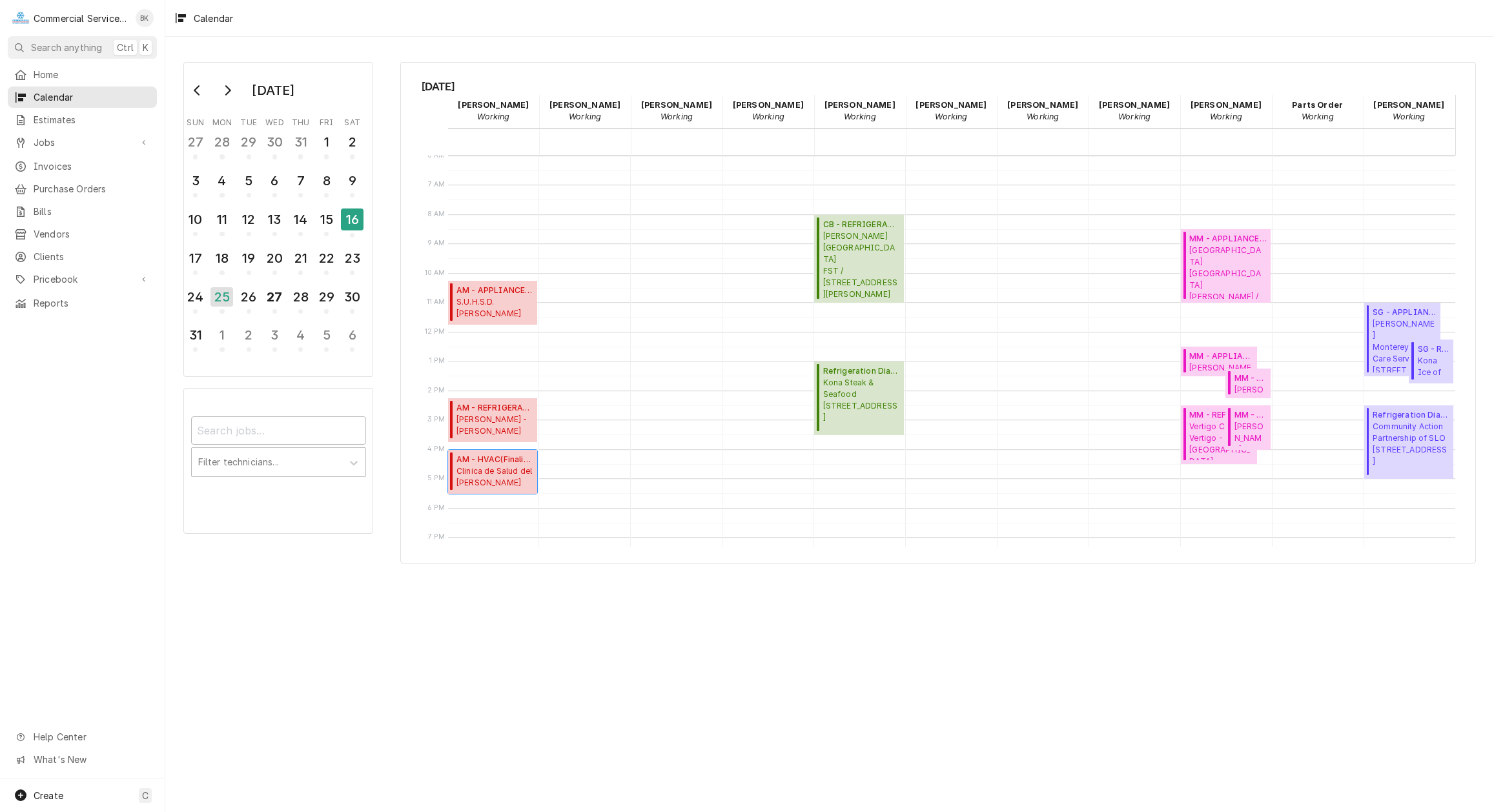
click at [512, 477] on span "Clinica de Salud del [PERSON_NAME][GEOGRAPHIC_DATA][PERSON_NAME] DR. / [STREET_…" at bounding box center [495, 478] width 77 height 24
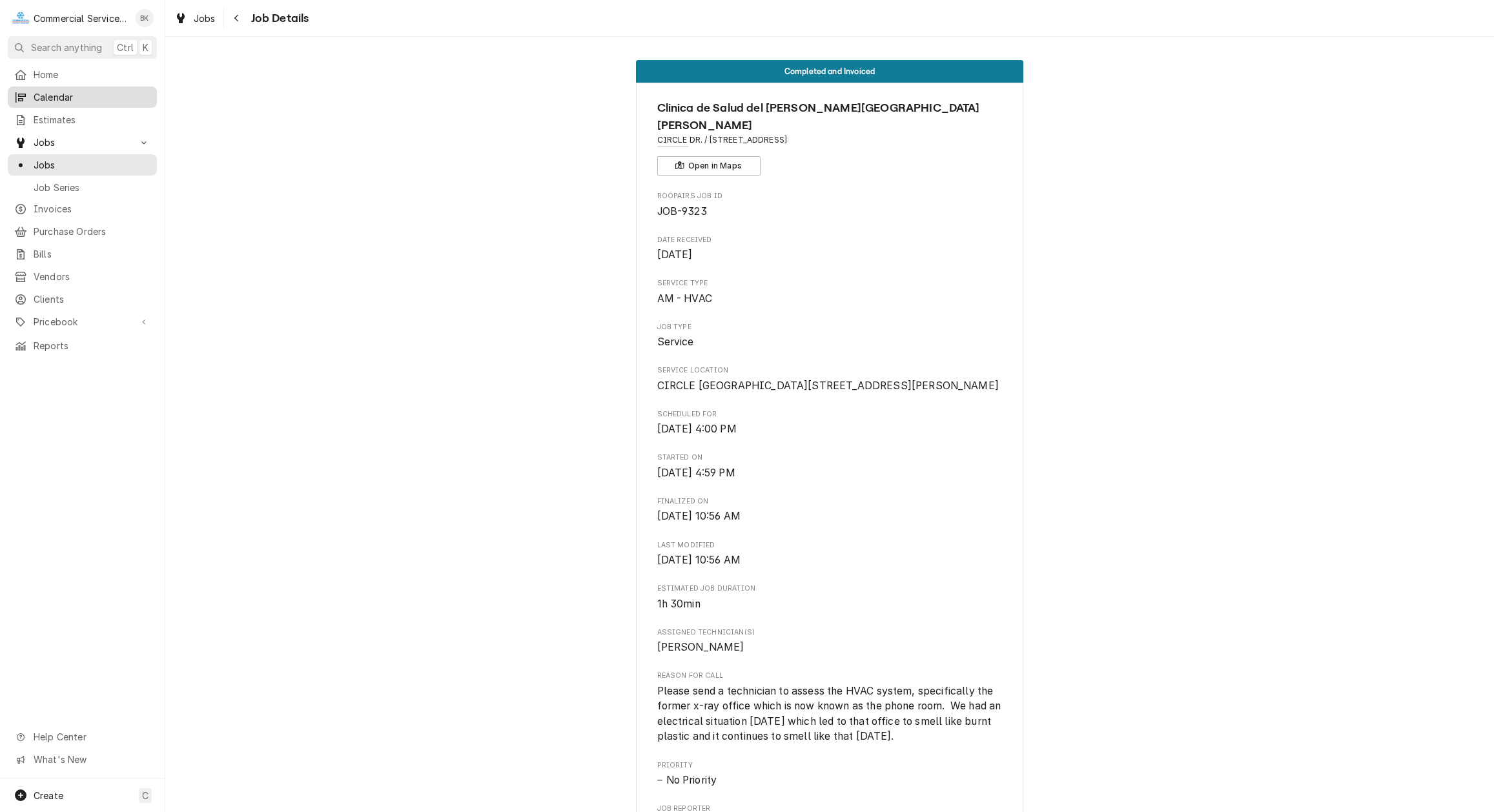
click at [49, 96] on span "Calendar" at bounding box center [92, 97] width 117 height 13
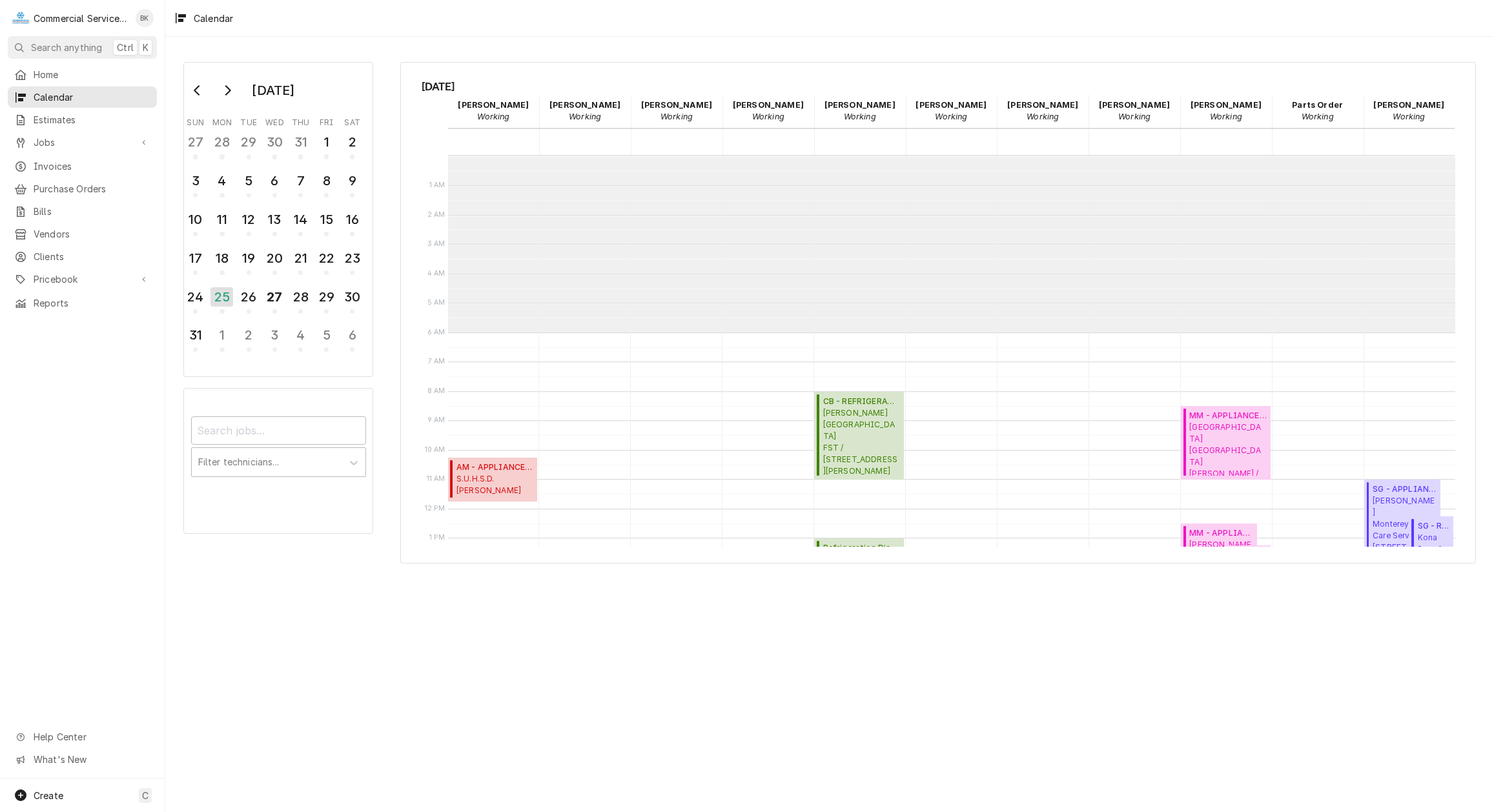
click at [509, 643] on span "Clinica de Salud del [PERSON_NAME][GEOGRAPHIC_DATA][PERSON_NAME] DR. / [STREET_…" at bounding box center [495, 655] width 77 height 24
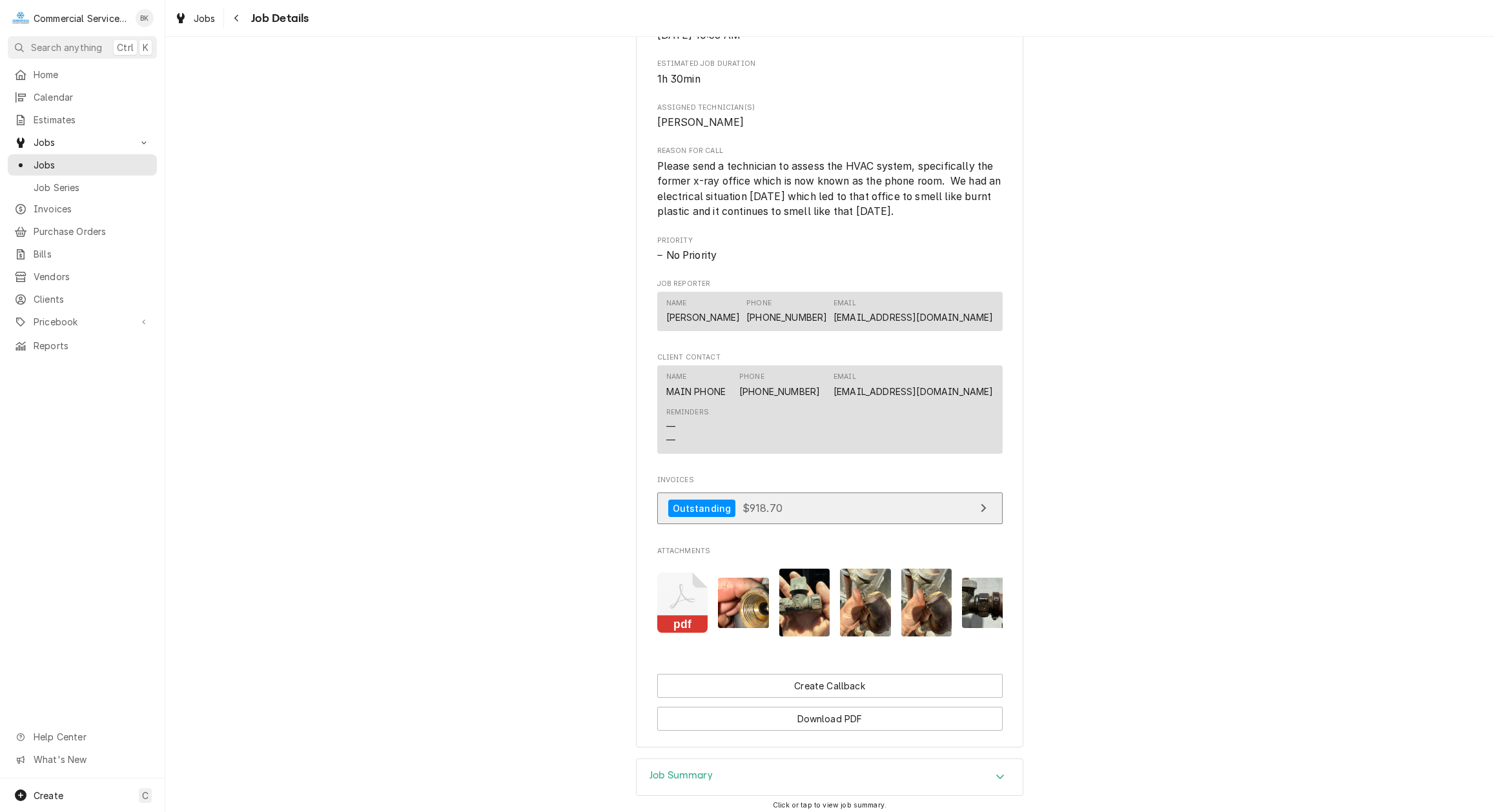
scroll to position [593, 0]
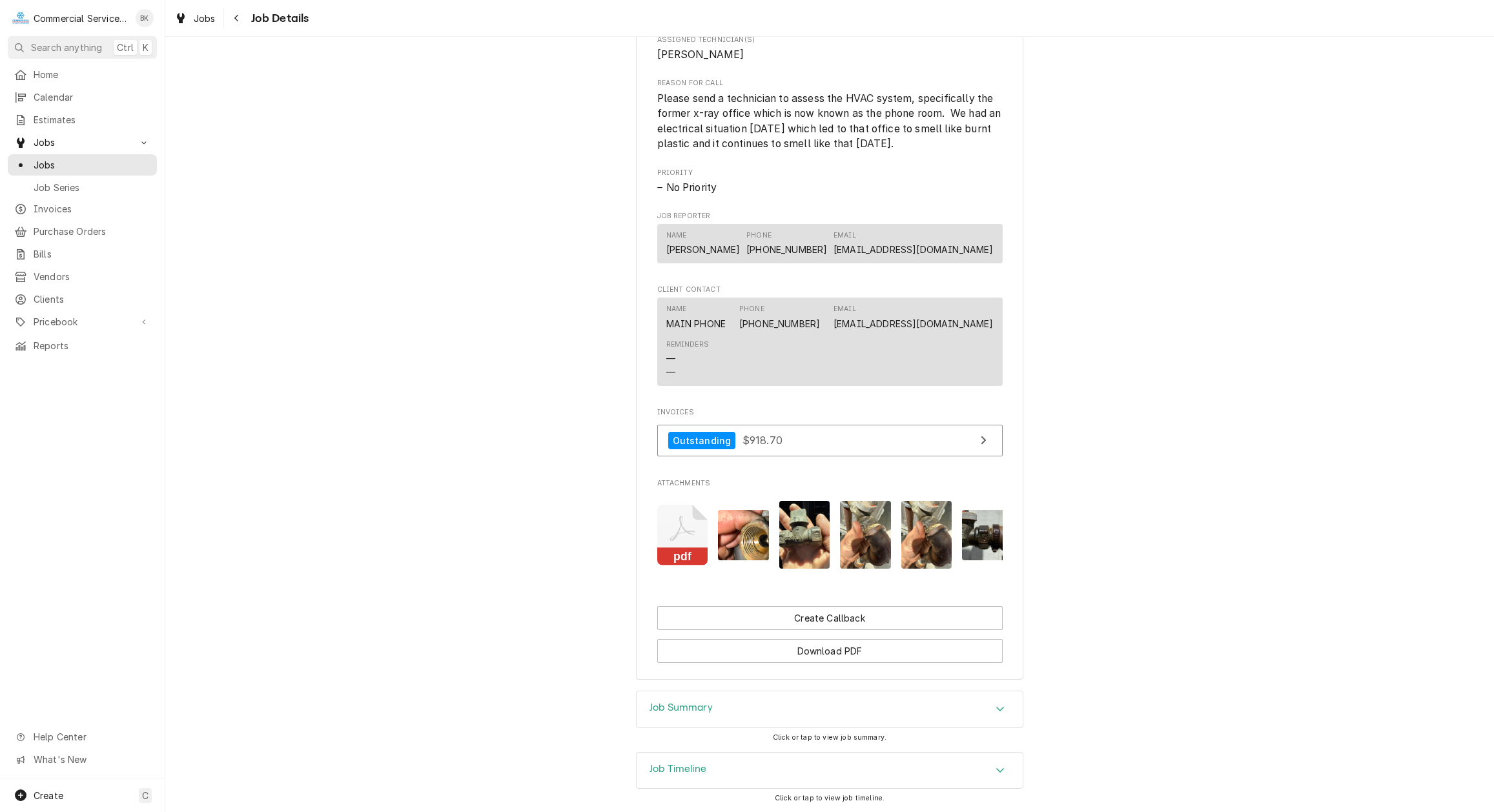
click at [801, 721] on div "Job Summary" at bounding box center [830, 709] width 386 height 36
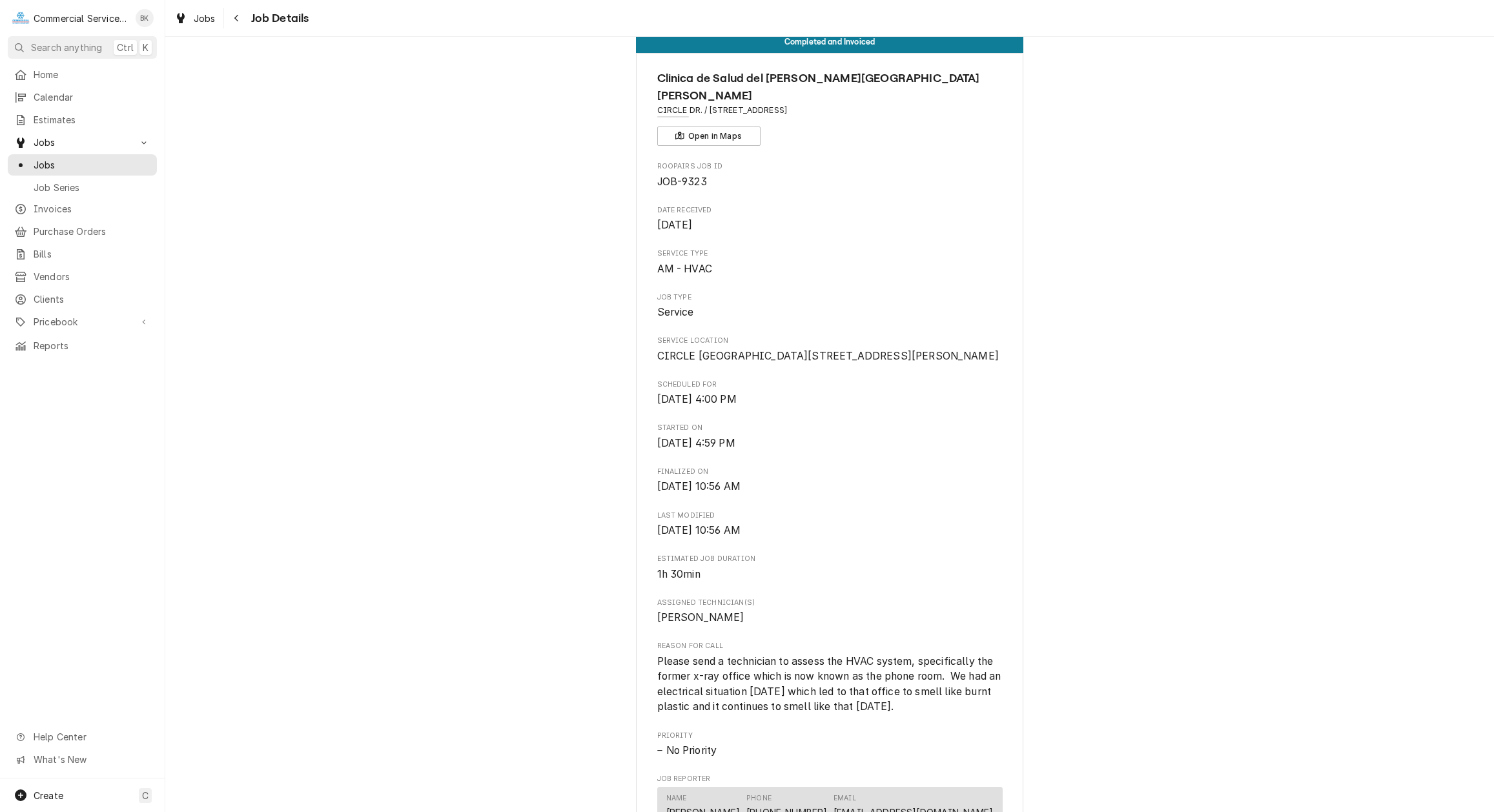
scroll to position [0, 0]
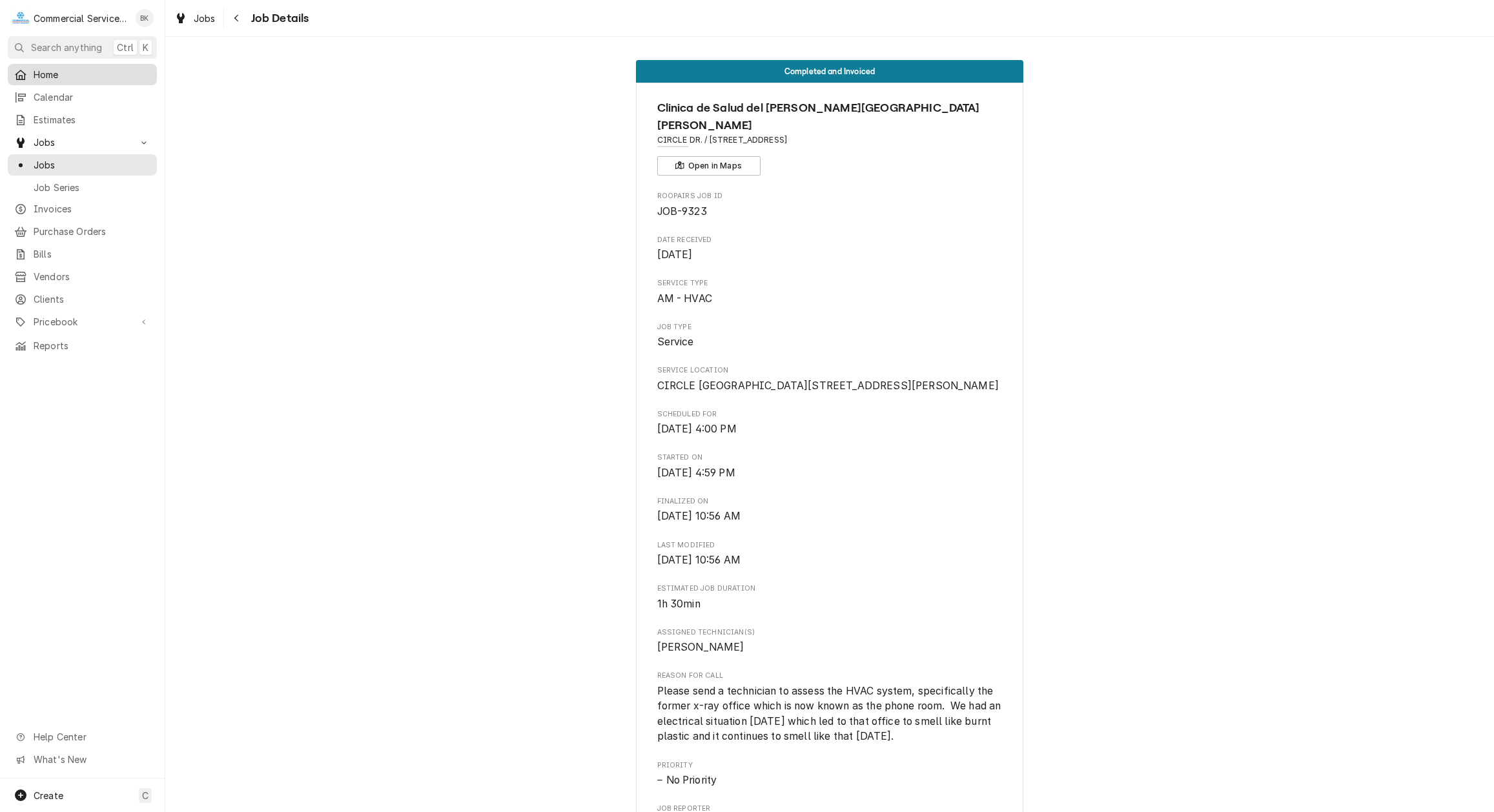
click at [51, 73] on span "Home" at bounding box center [92, 74] width 117 height 13
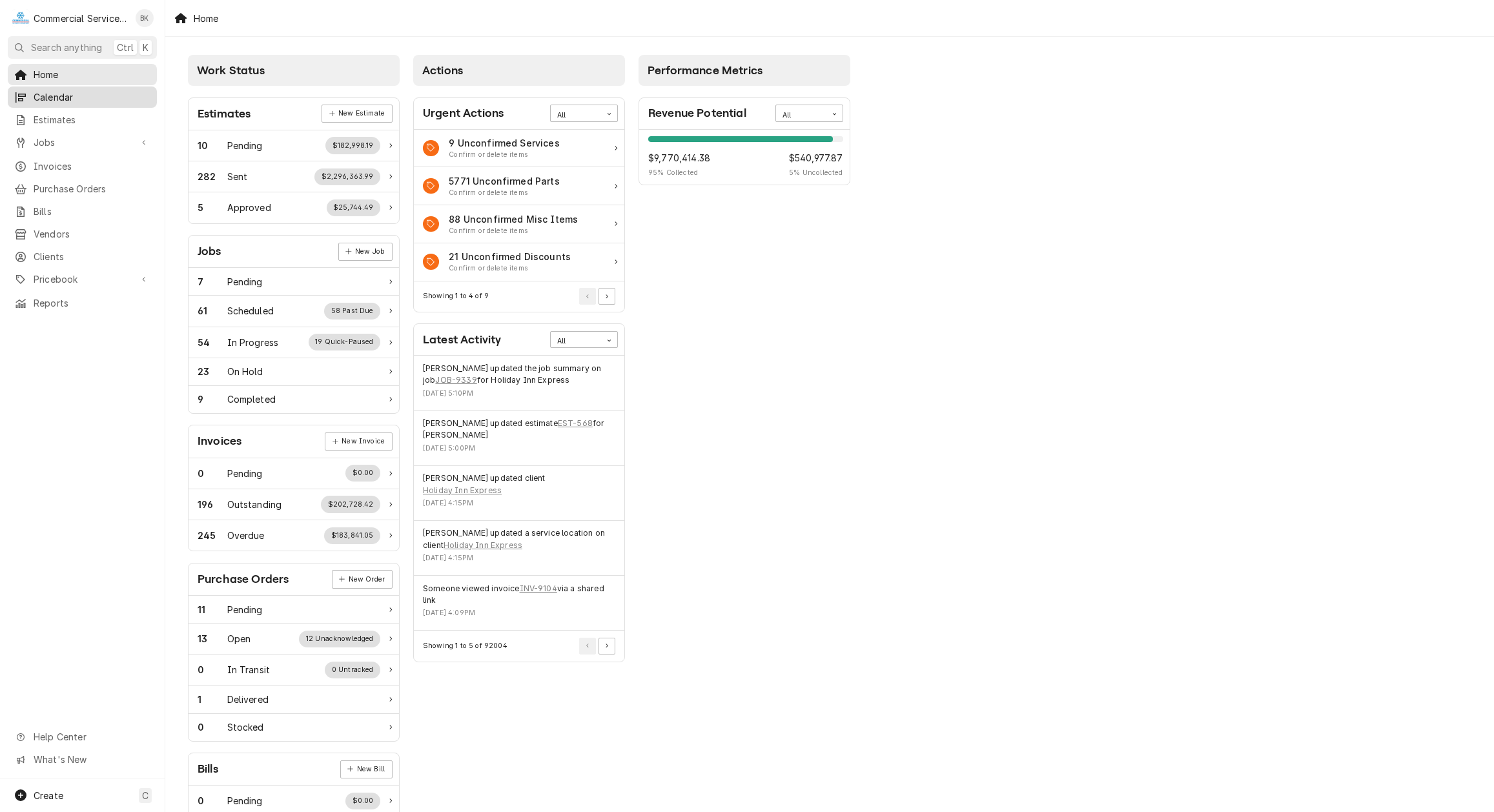
click at [53, 99] on span "Calendar" at bounding box center [92, 97] width 117 height 13
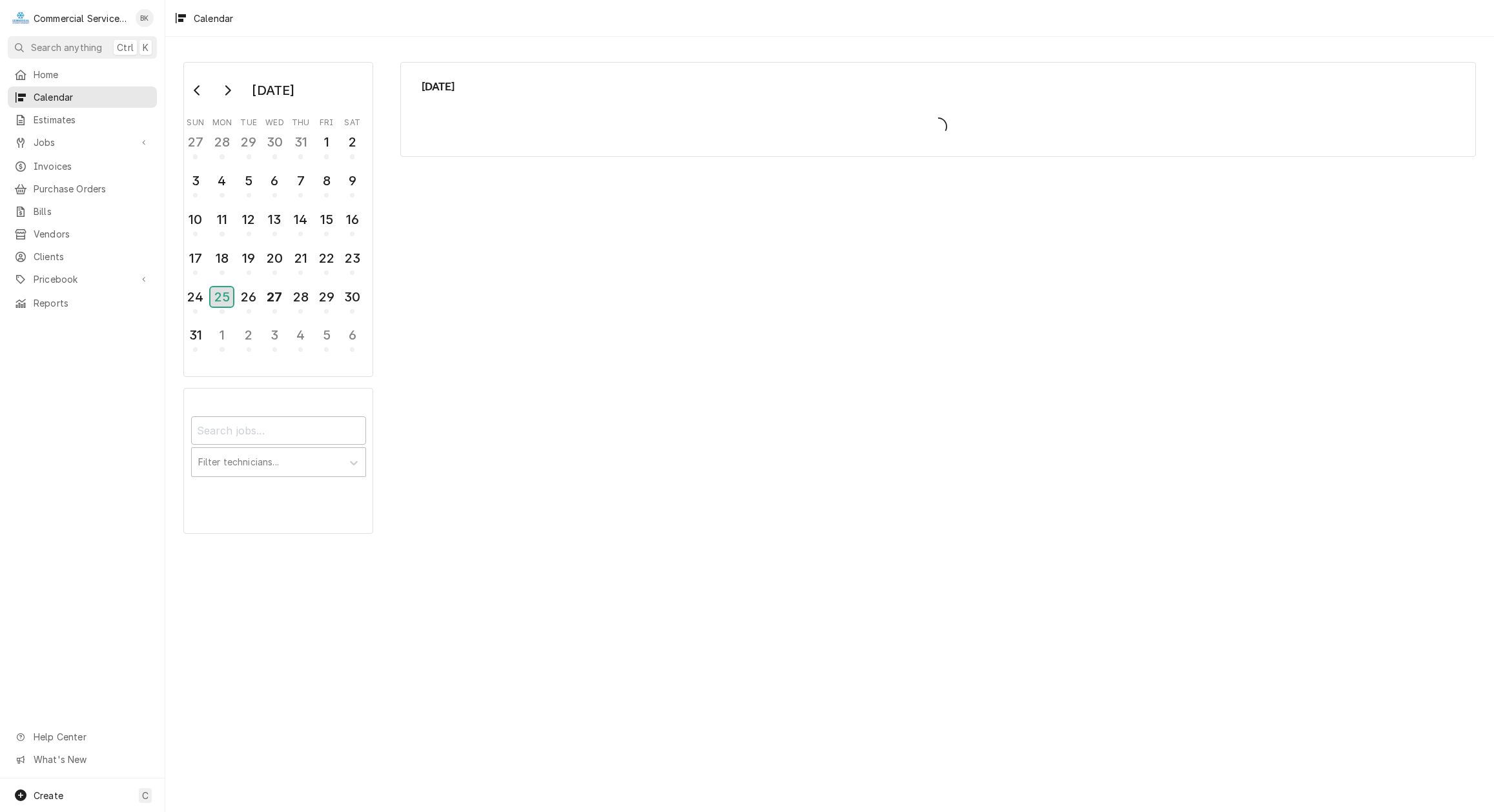
click at [216, 296] on div "25" at bounding box center [221, 297] width 22 height 20
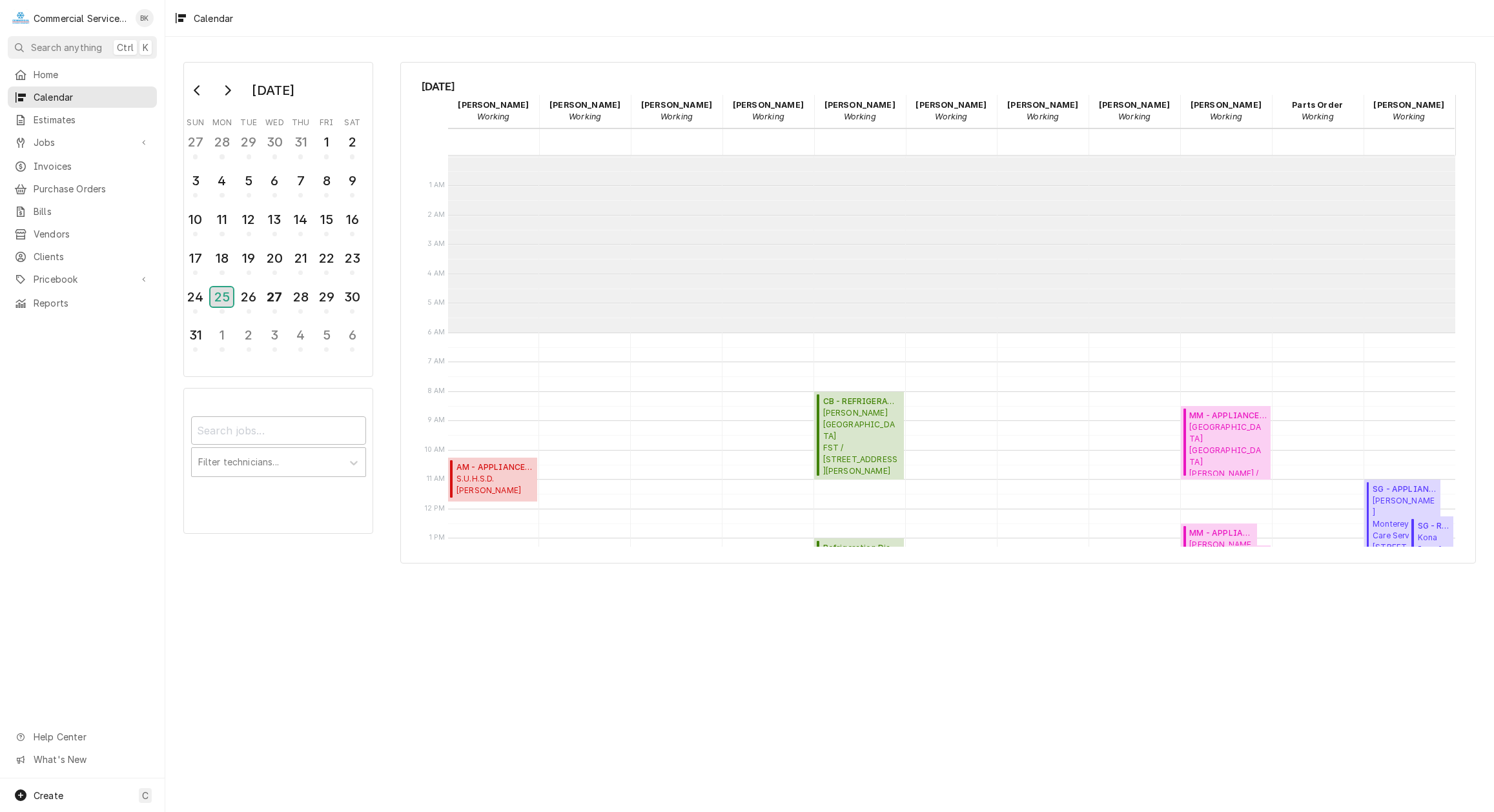
scroll to position [177, 0]
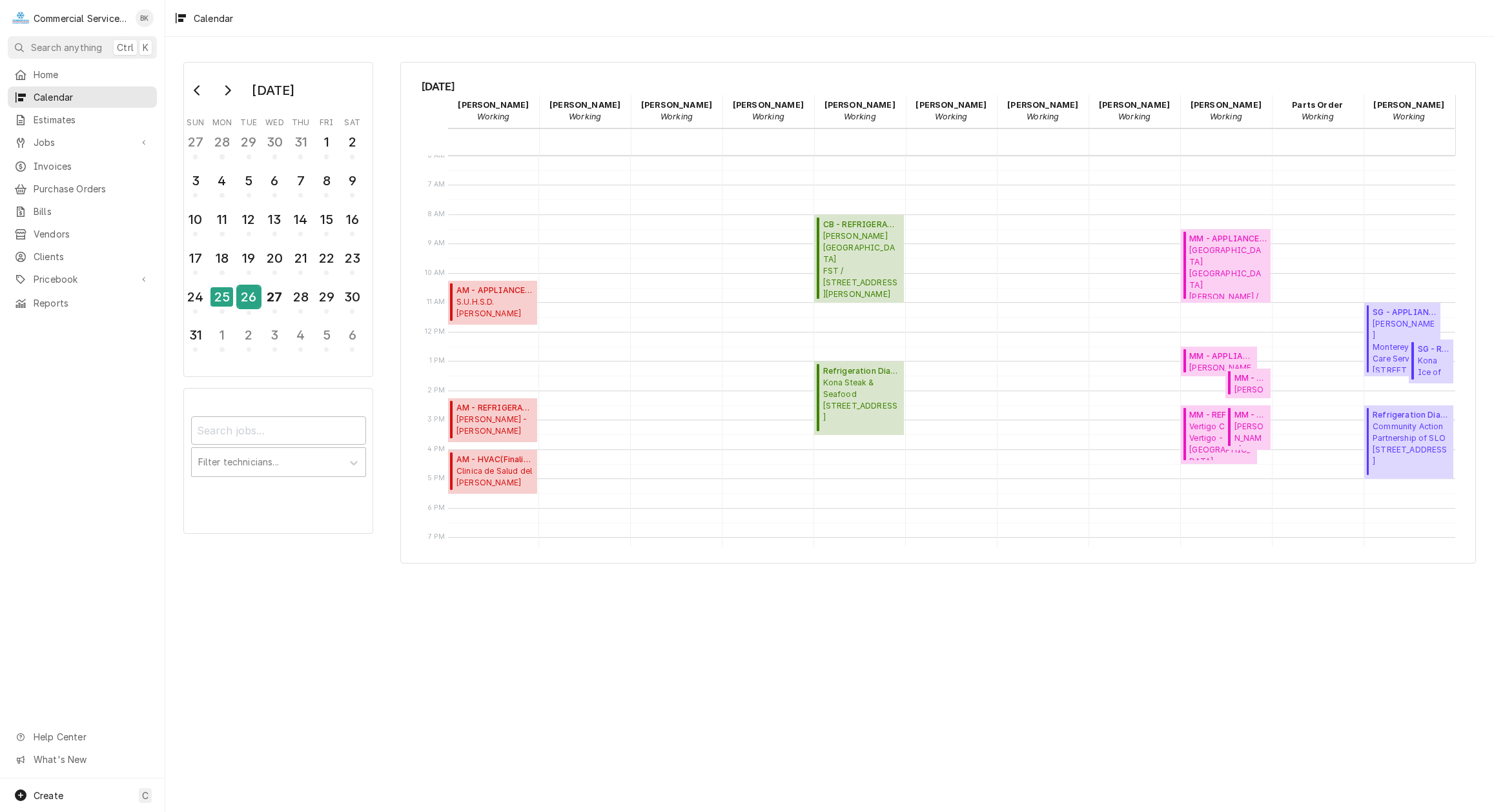
click at [250, 302] on div "26" at bounding box center [248, 297] width 22 height 22
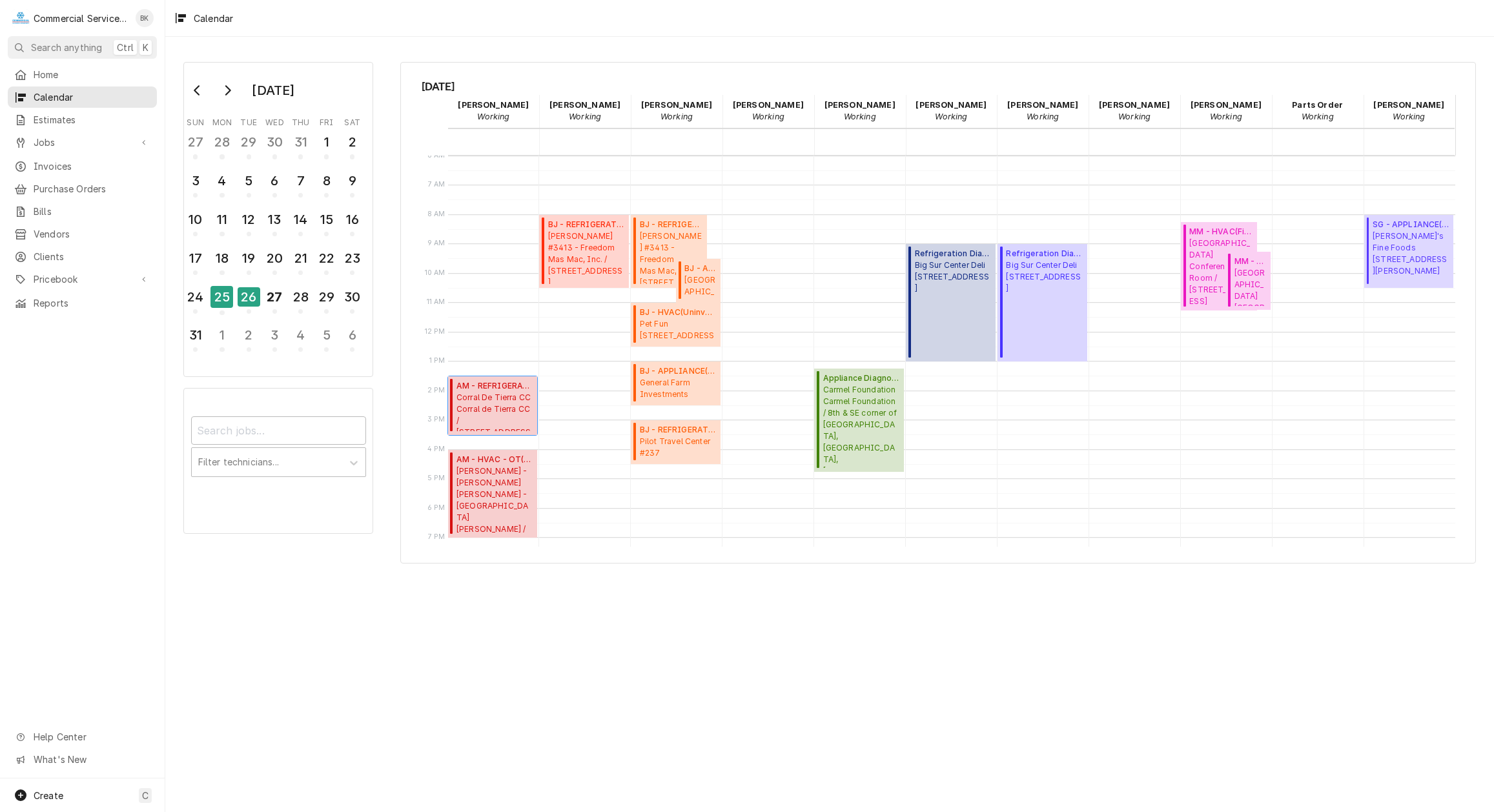
click at [491, 406] on span "Corral De Tierra CC Corral de Tierra CC / 81 Corral de Tierra Rd., Salinas, CA …" at bounding box center [495, 412] width 77 height 39
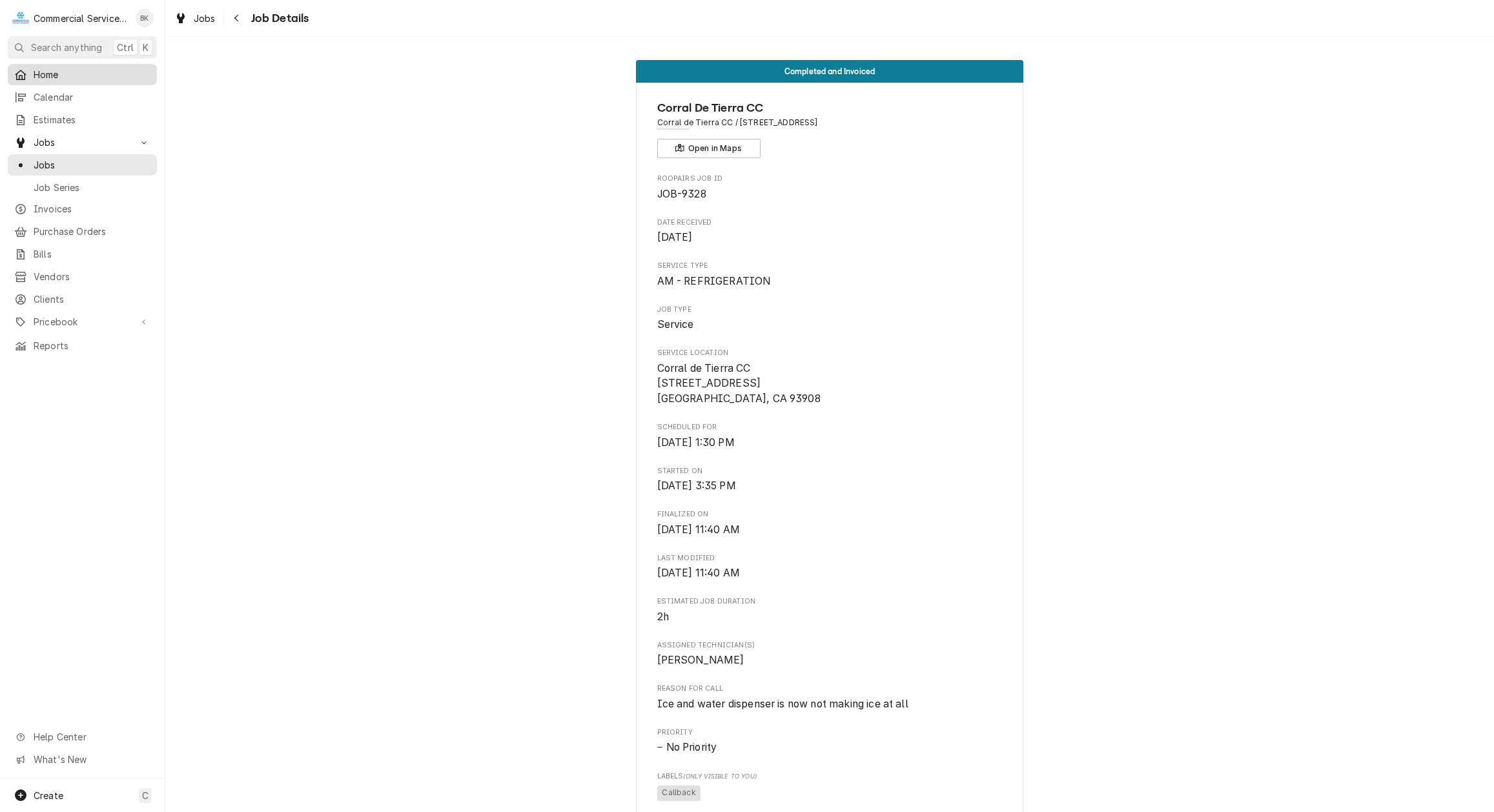
click at [55, 67] on div "Home" at bounding box center [82, 75] width 144 height 16
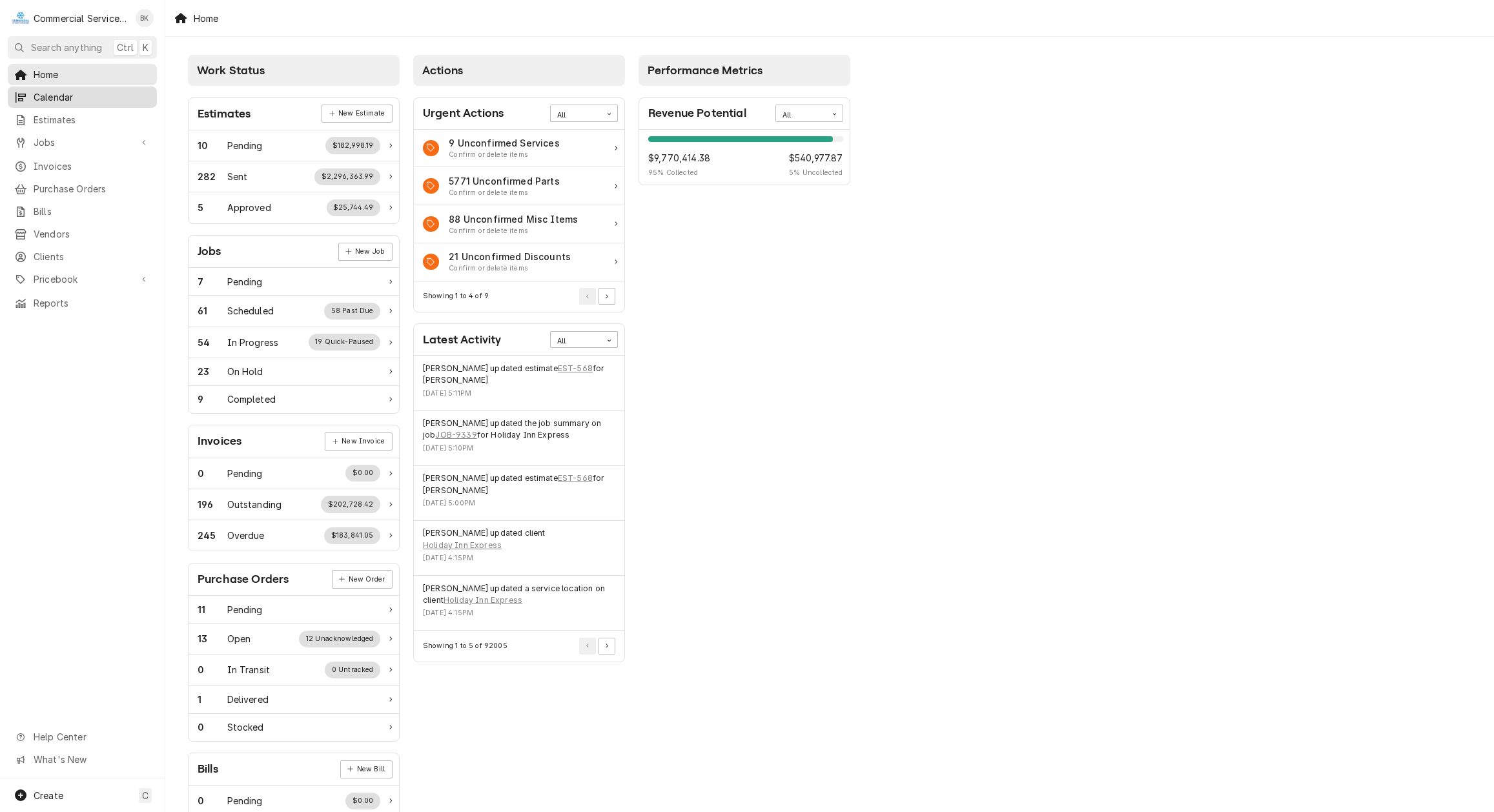
click at [82, 100] on span "Calendar" at bounding box center [92, 97] width 117 height 13
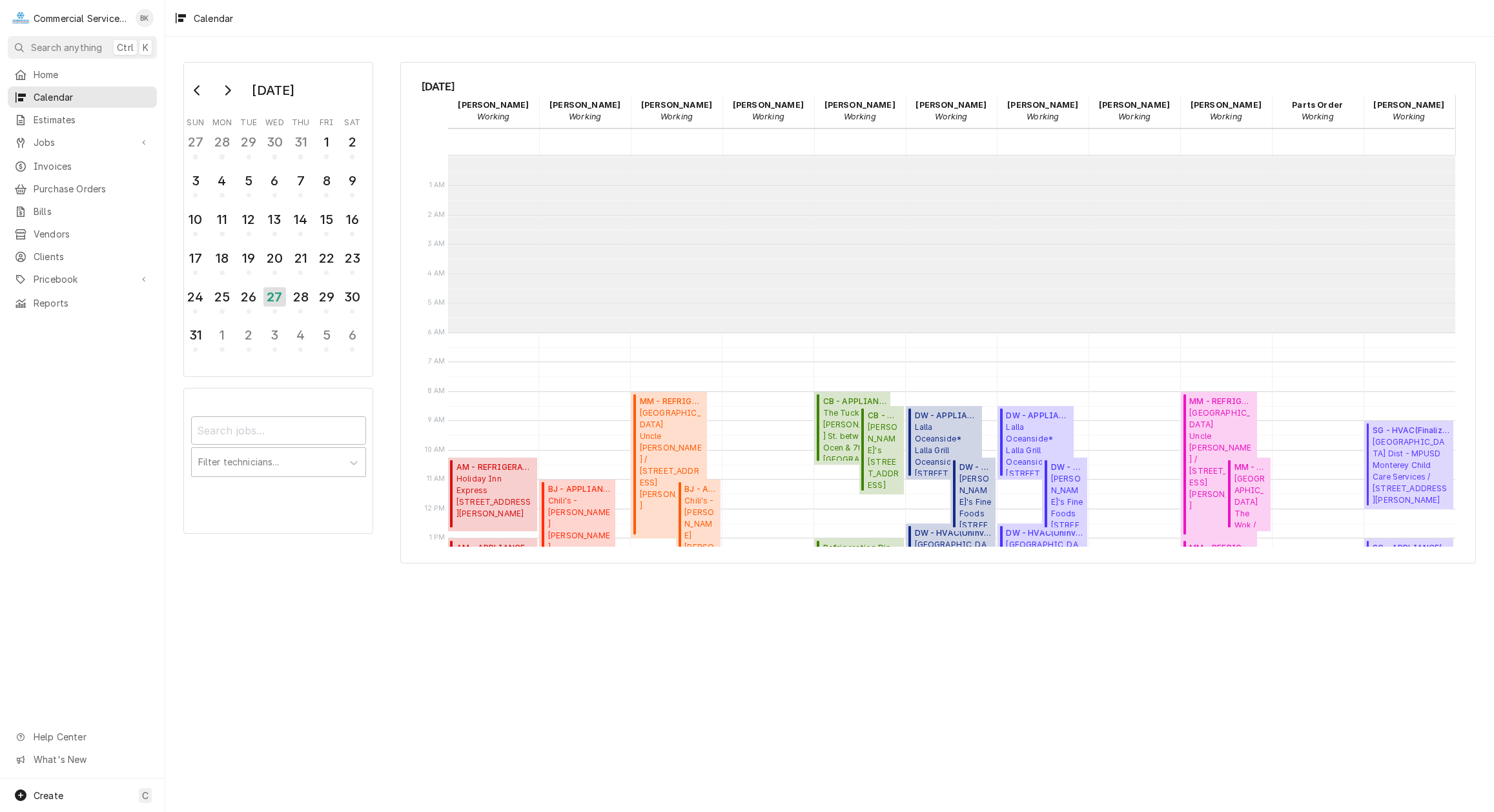
scroll to position [177, 0]
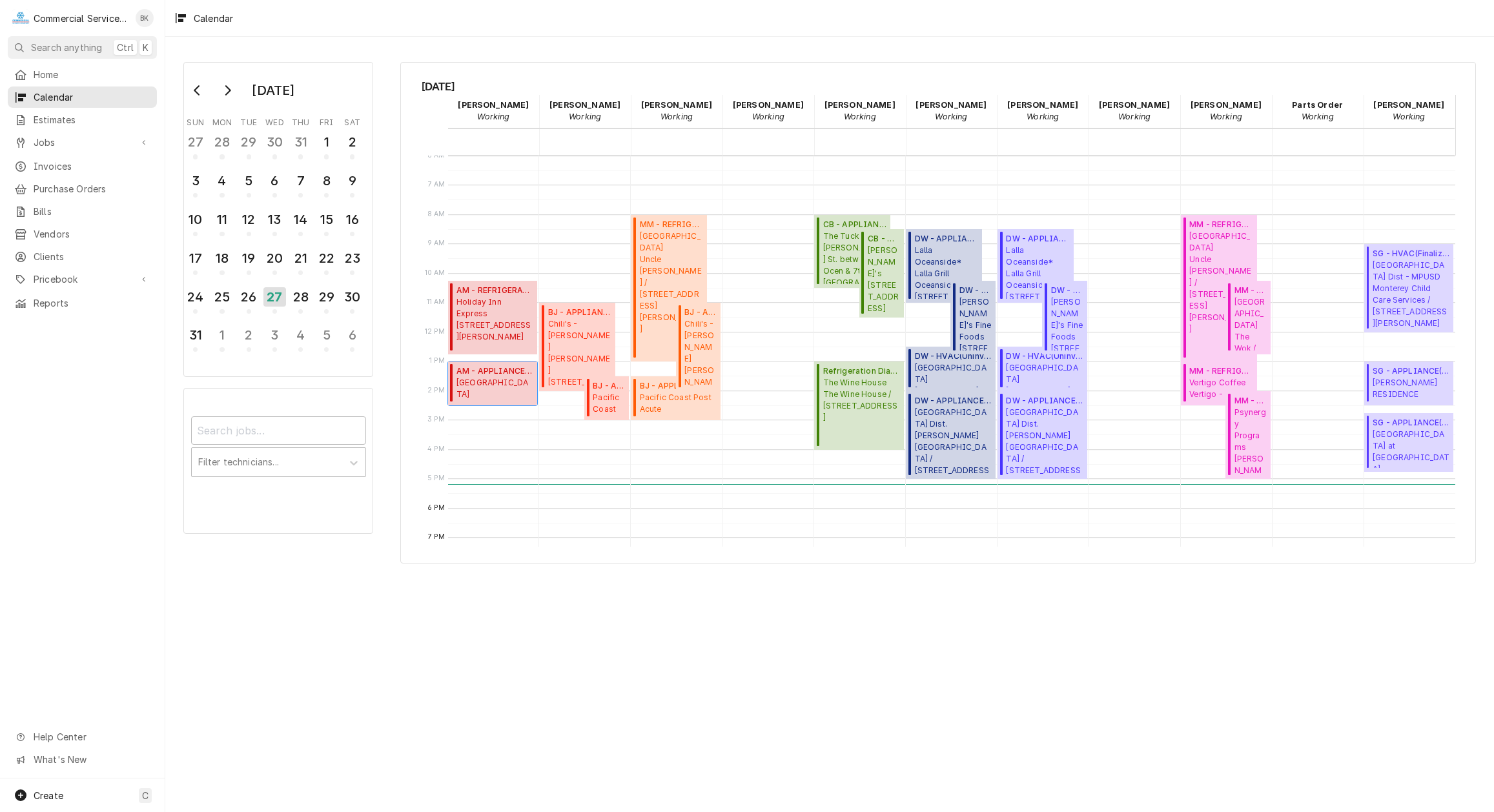
click at [491, 387] on span "San Benito Joint Union High School Hollister High School / 1220 Monterey, Holli…" at bounding box center [495, 389] width 77 height 24
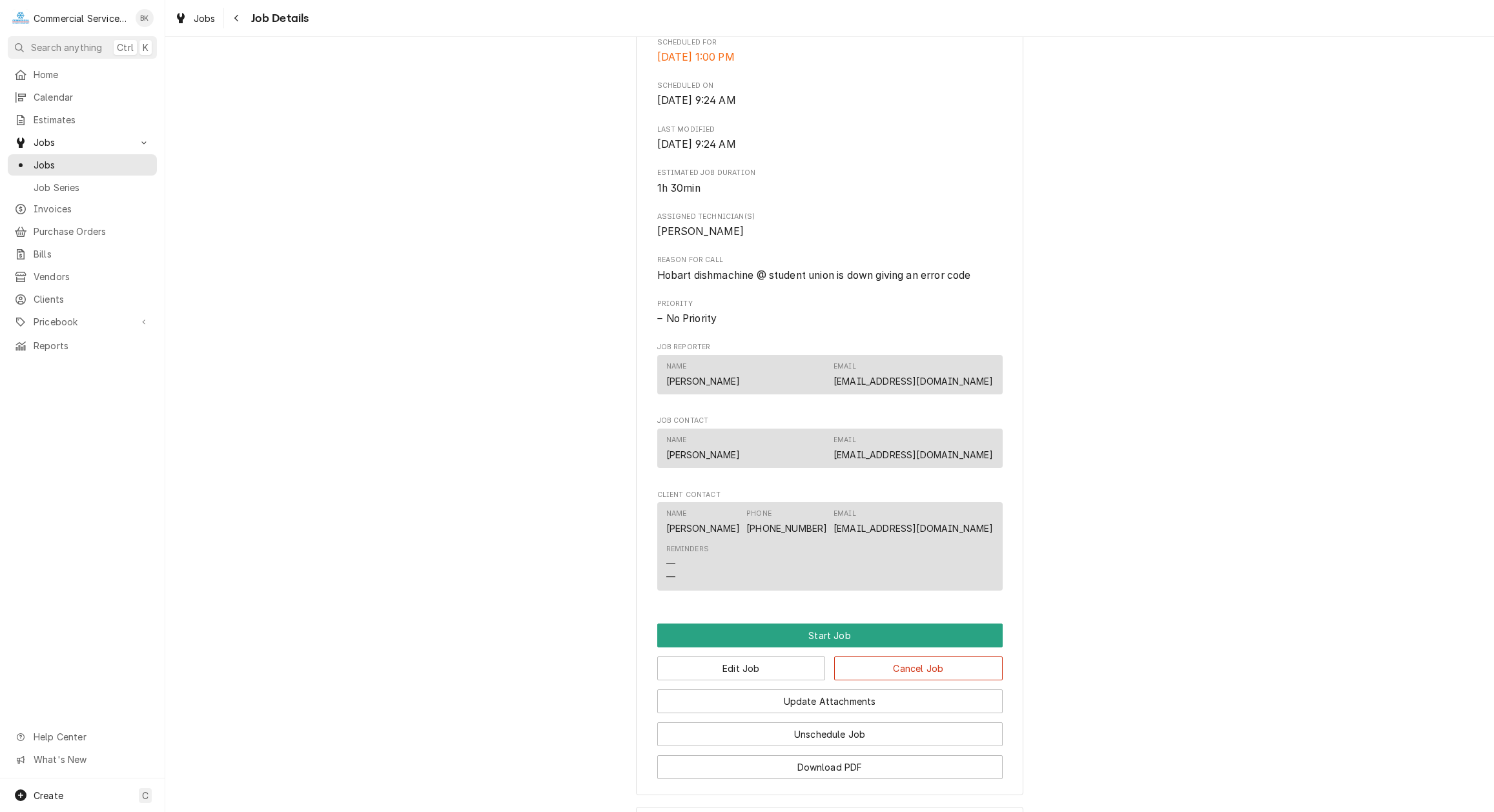
scroll to position [461, 0]
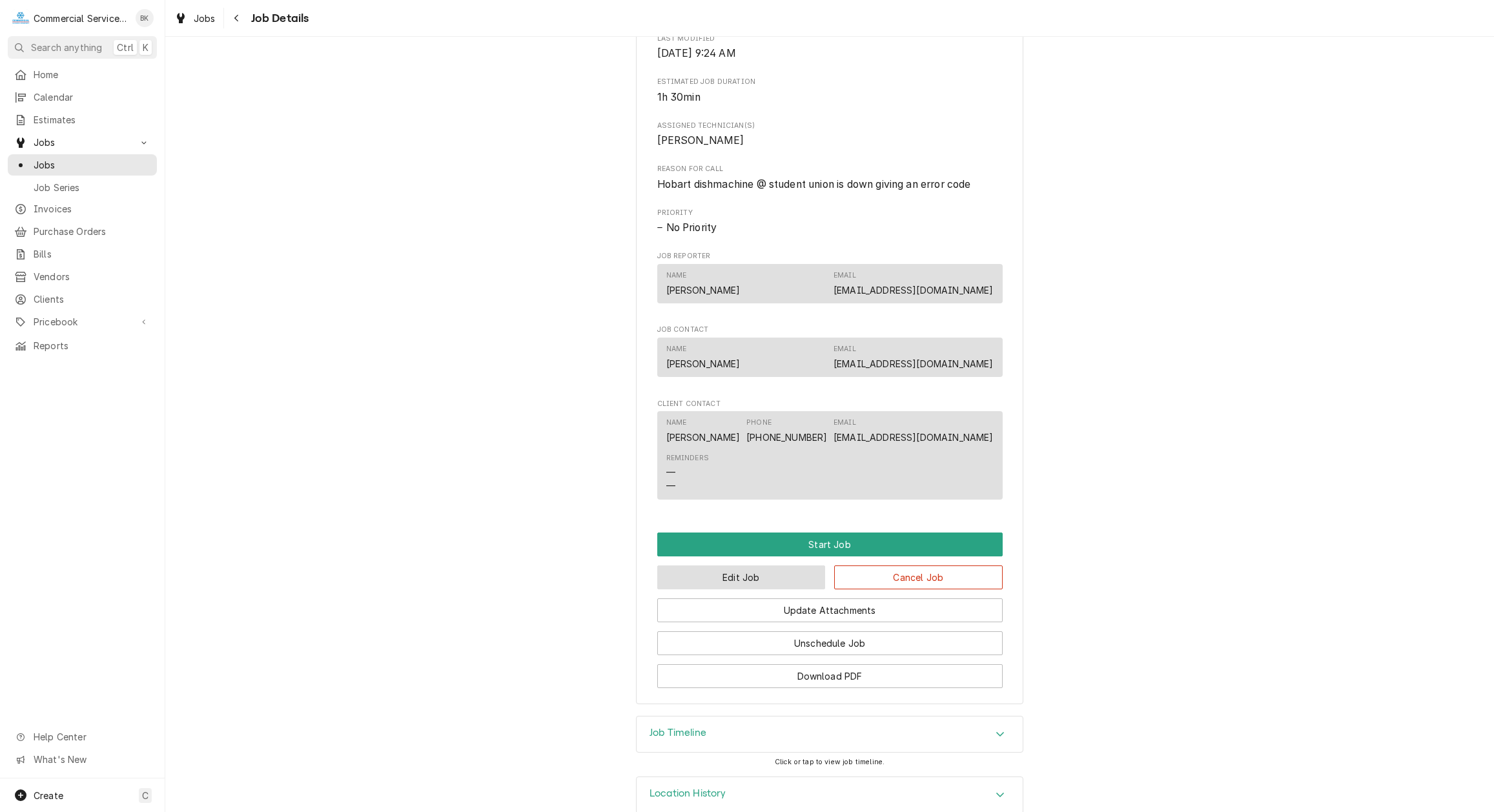
click at [728, 586] on button "Edit Job" at bounding box center [742, 577] width 169 height 24
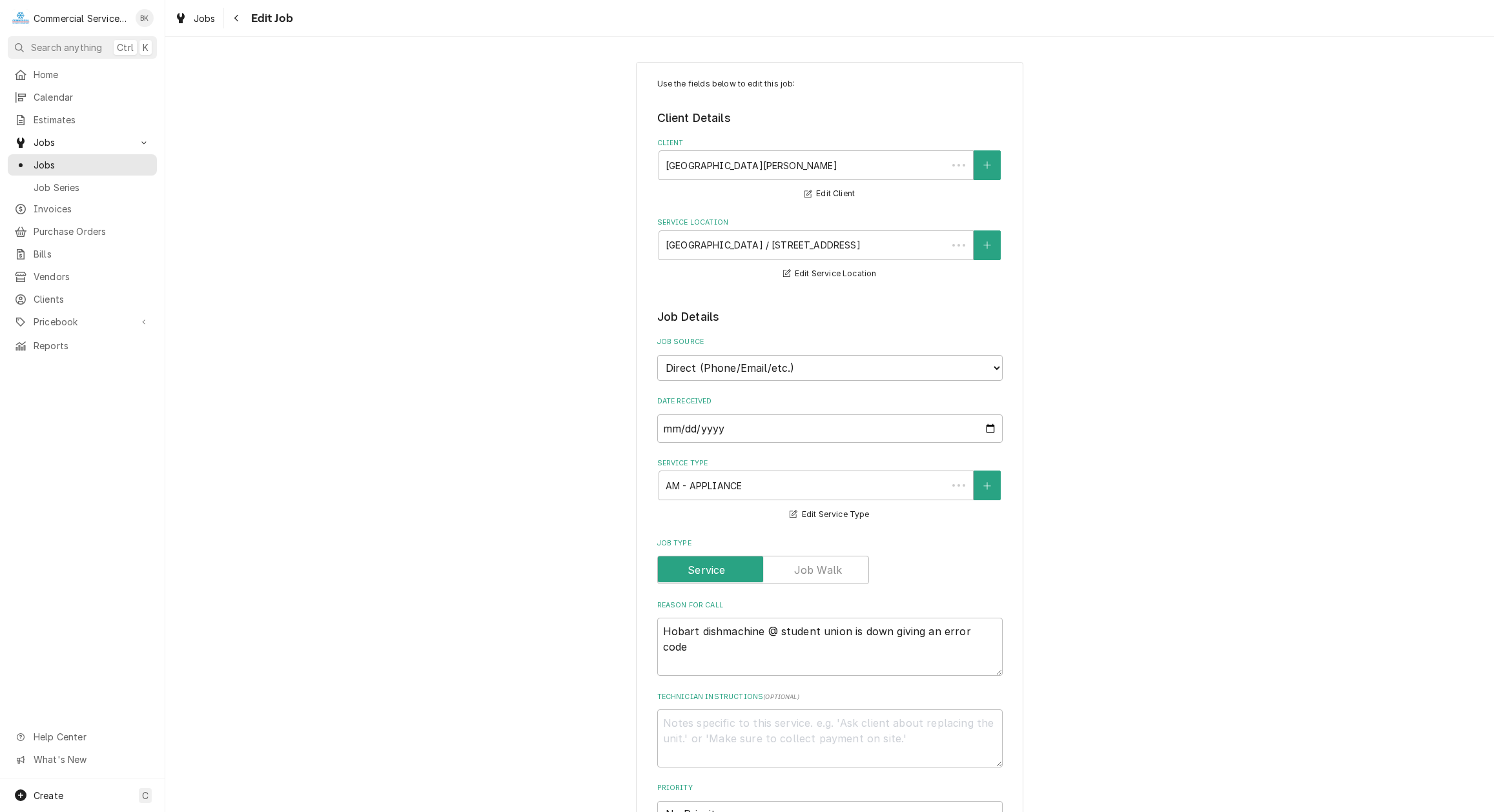
type textarea "x"
click at [989, 429] on input "[DATE]" at bounding box center [830, 429] width 346 height 28
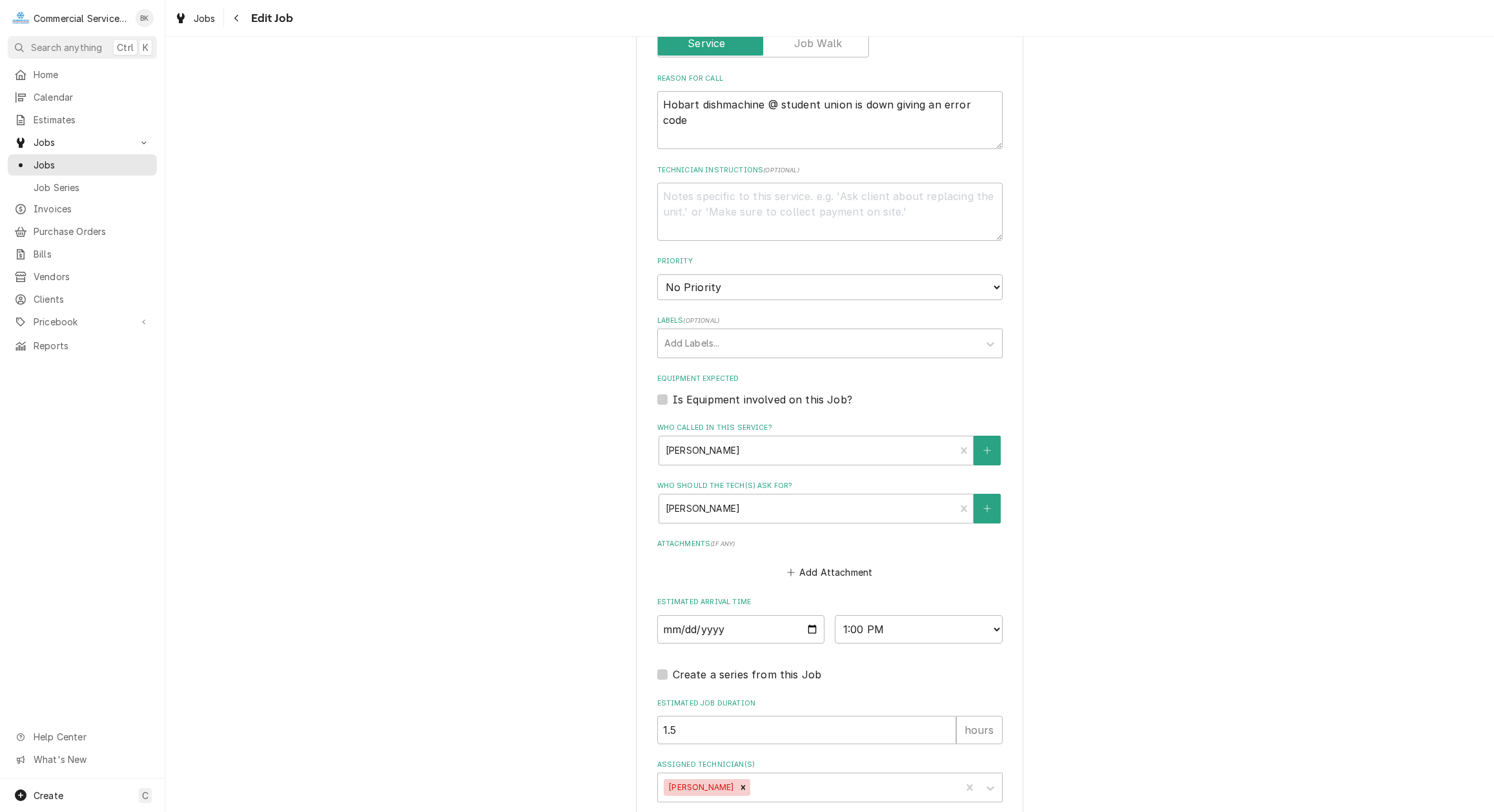
scroll to position [593, 0]
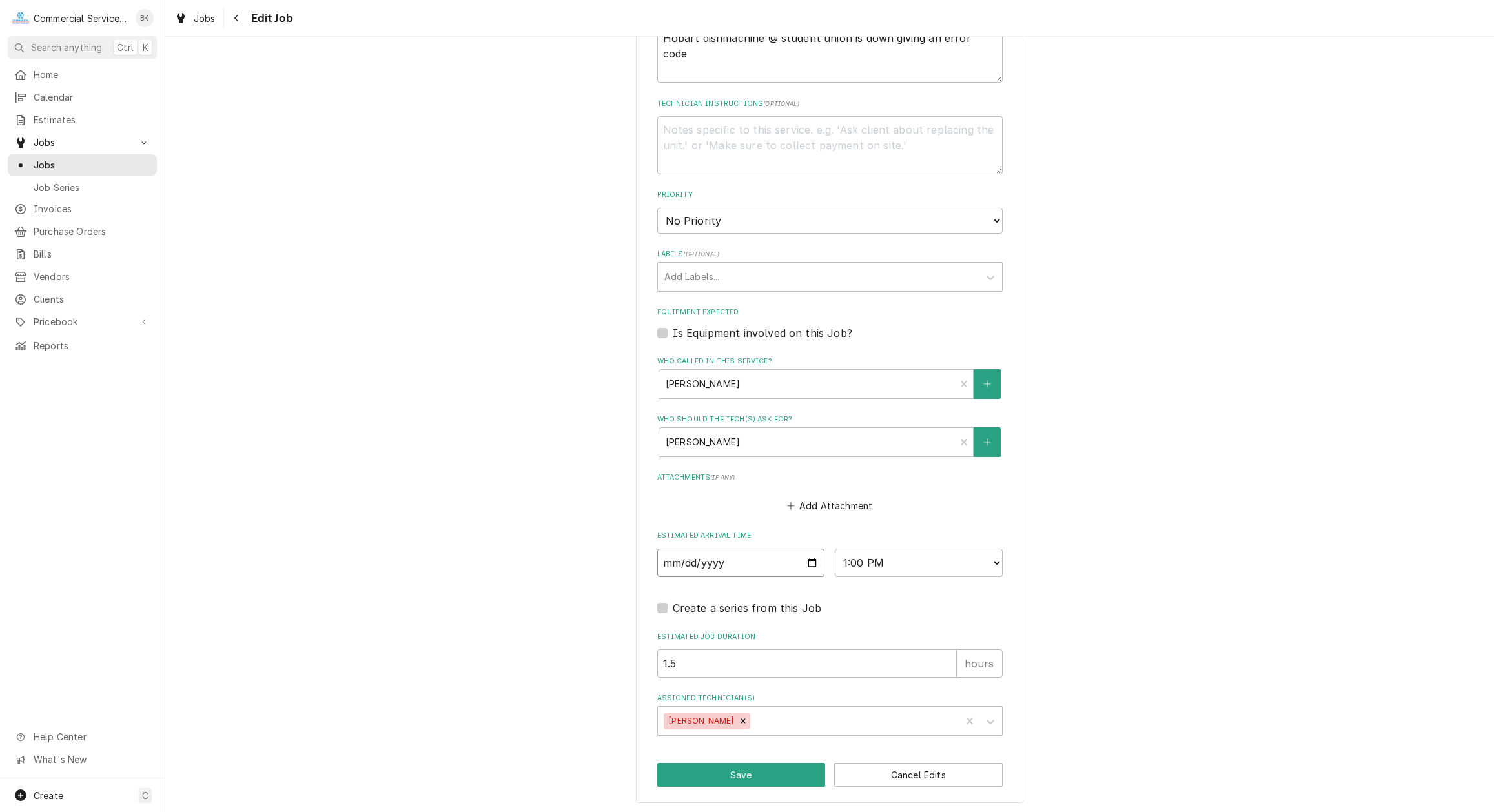
click at [810, 562] on input "[DATE]" at bounding box center [741, 563] width 168 height 28
type input "[DATE]"
type textarea "x"
click at [835, 549] on select "AM / PM 6:00 AM 6:15 AM 6:30 AM 6:45 AM 7:00 AM 7:15 AM 7:30 AM 7:45 AM 8:00 AM…" at bounding box center [919, 563] width 168 height 28
select select "08:00:00"
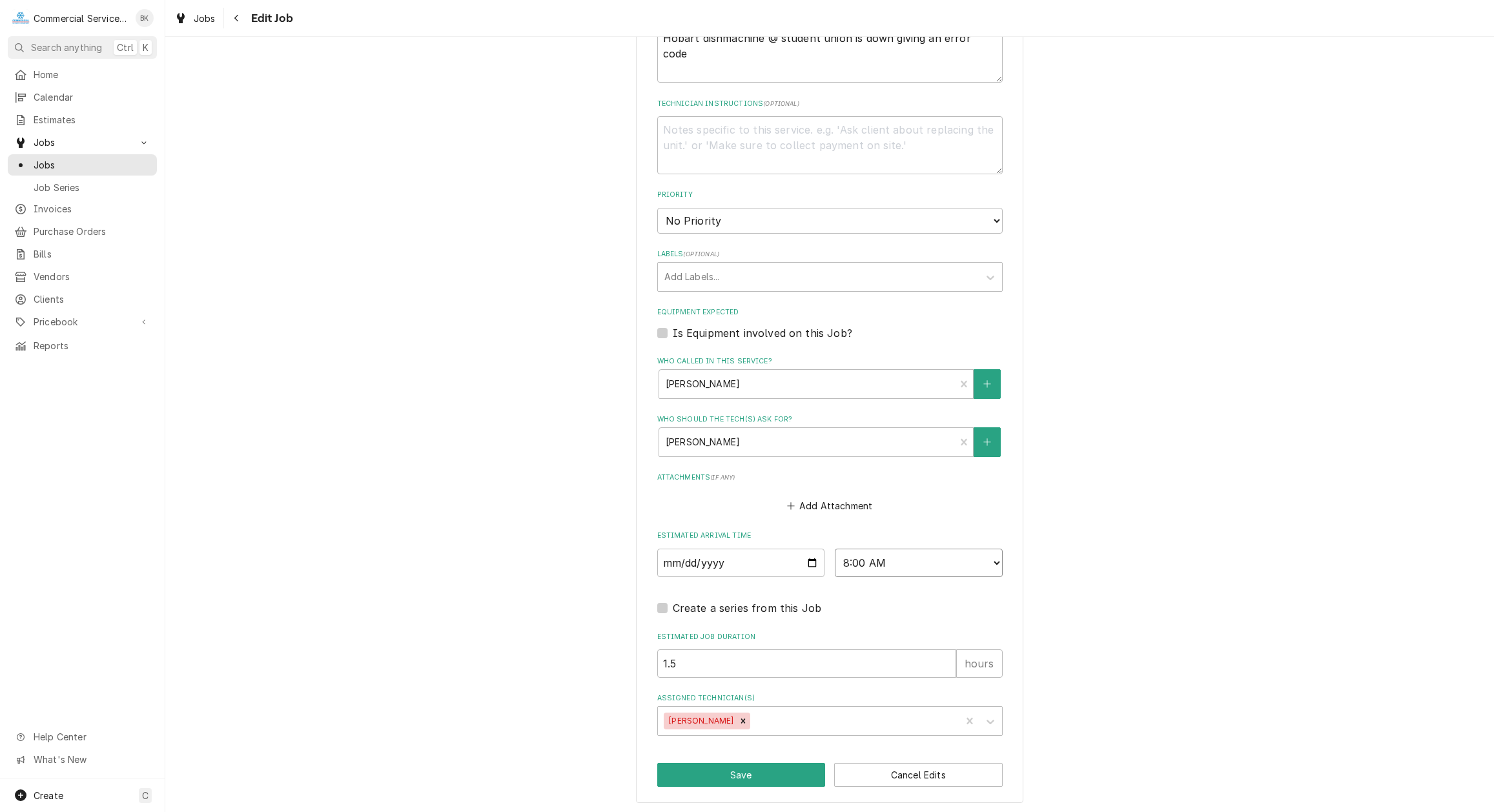
click option "8:00 AM" at bounding box center [0, 0] width 0 height 0
click at [766, 768] on button "Save" at bounding box center [742, 775] width 169 height 24
type textarea "x"
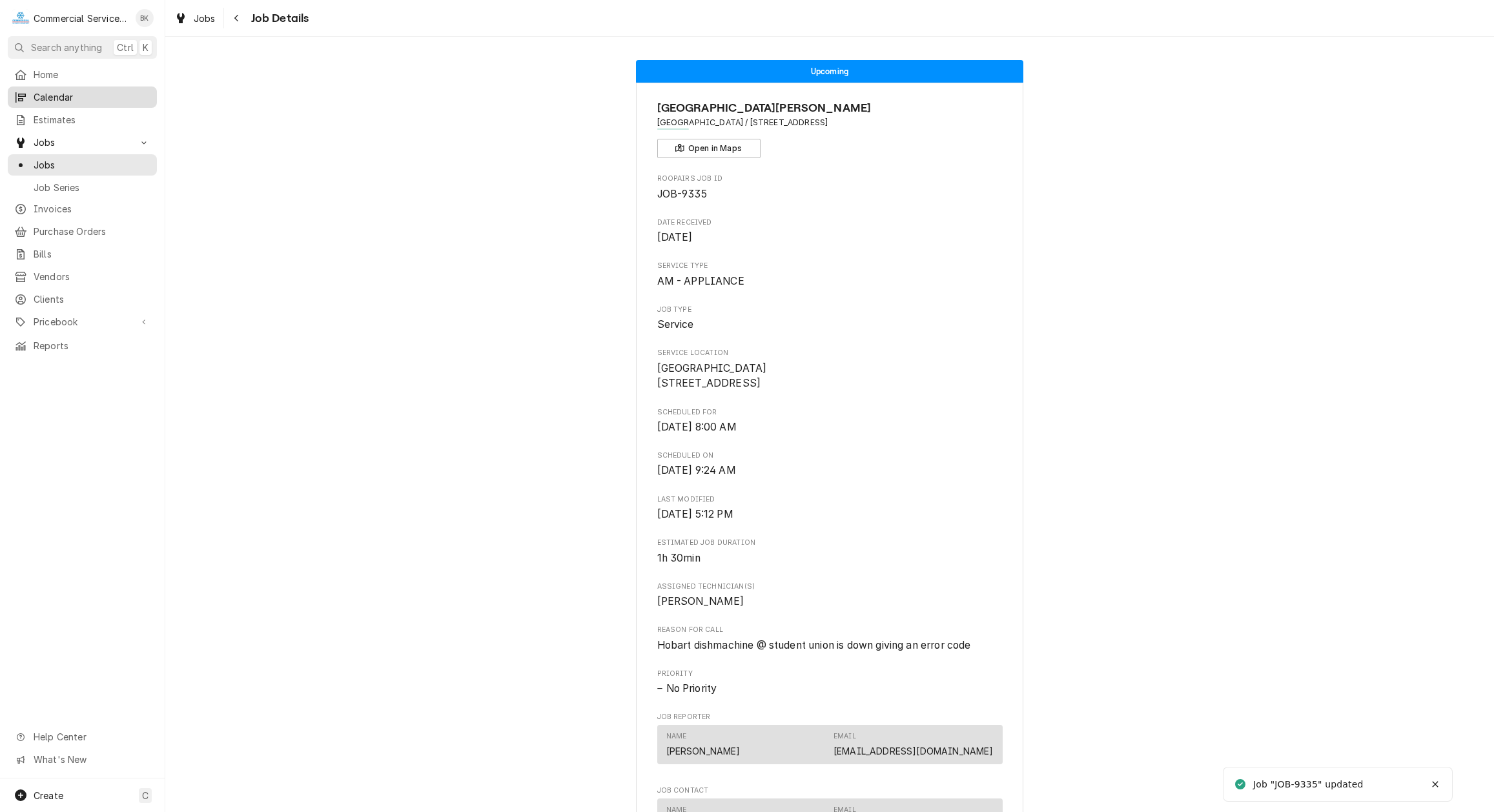
click at [52, 91] on span "Calendar" at bounding box center [92, 97] width 117 height 13
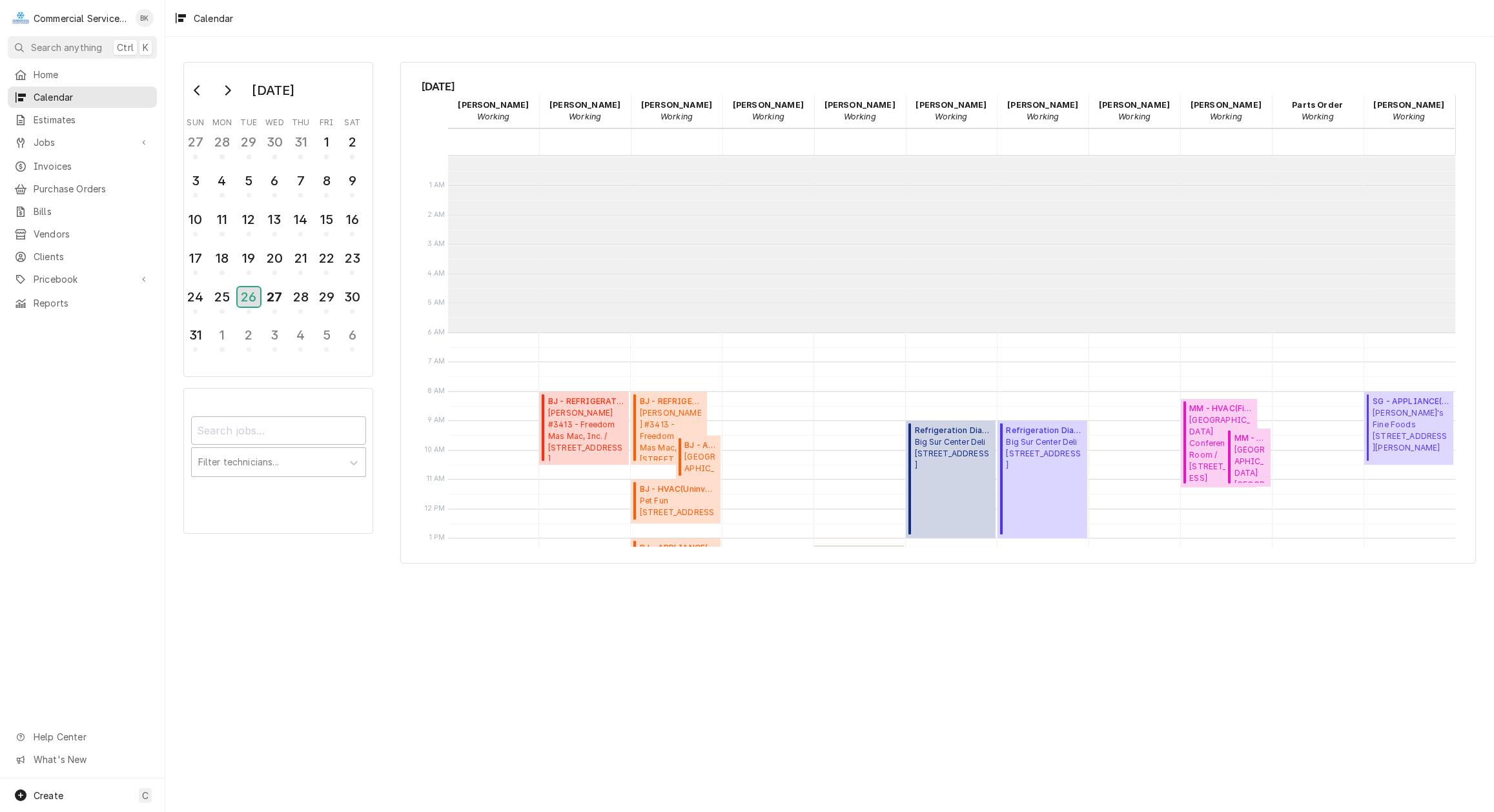
scroll to position [177, 0]
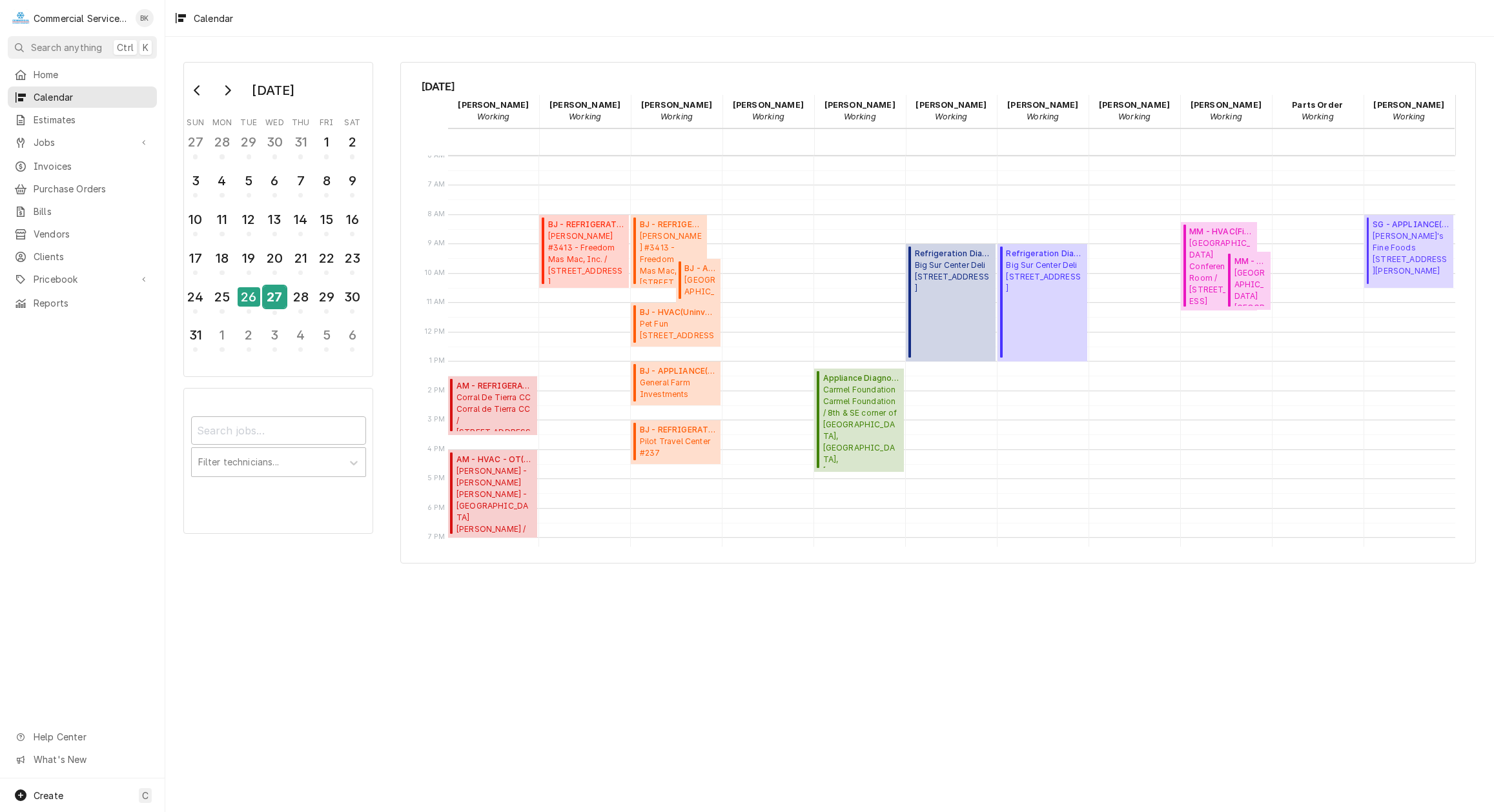
click at [275, 296] on div "27" at bounding box center [274, 297] width 22 height 22
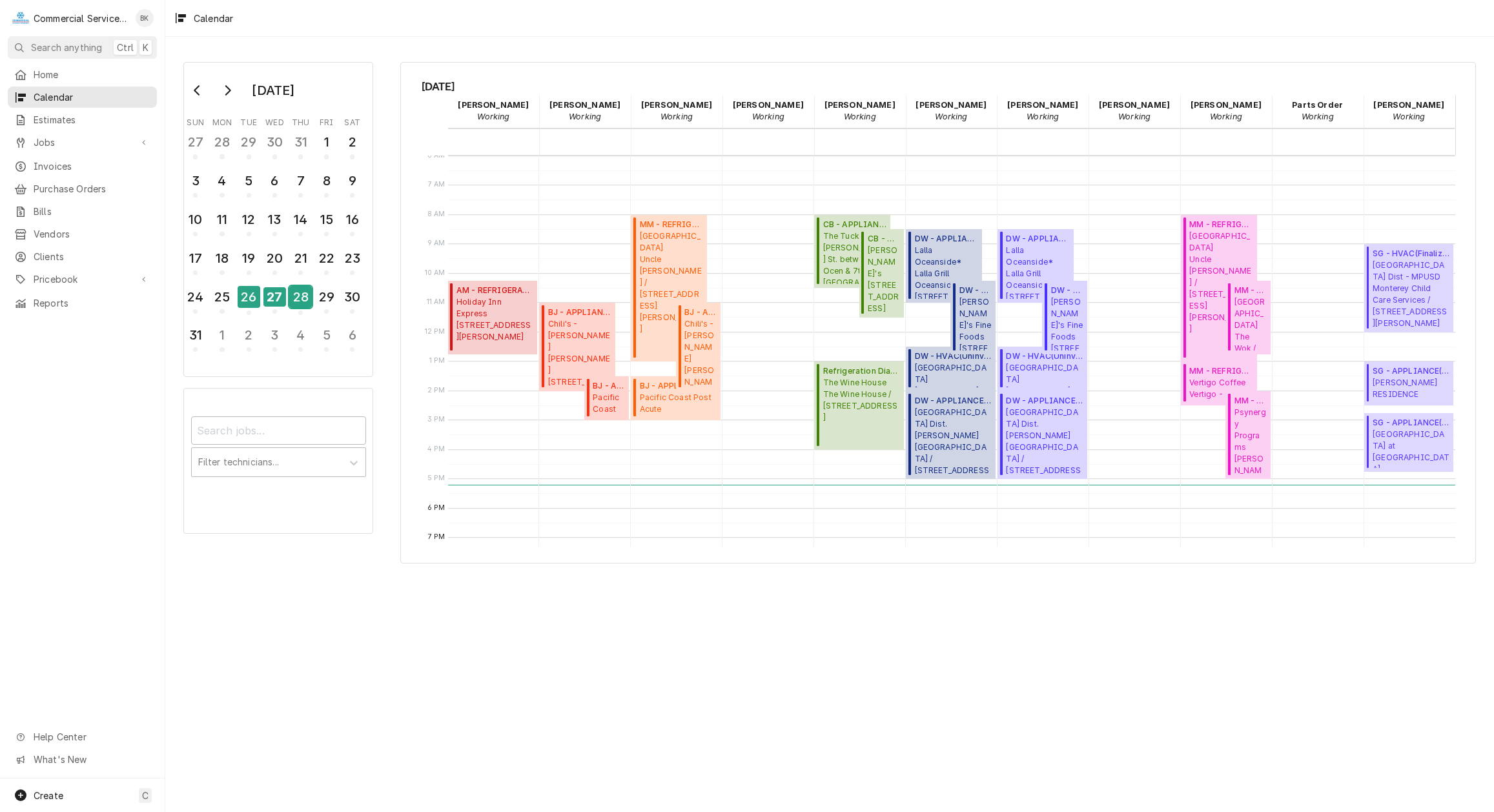
click at [308, 292] on div "28" at bounding box center [300, 297] width 22 height 22
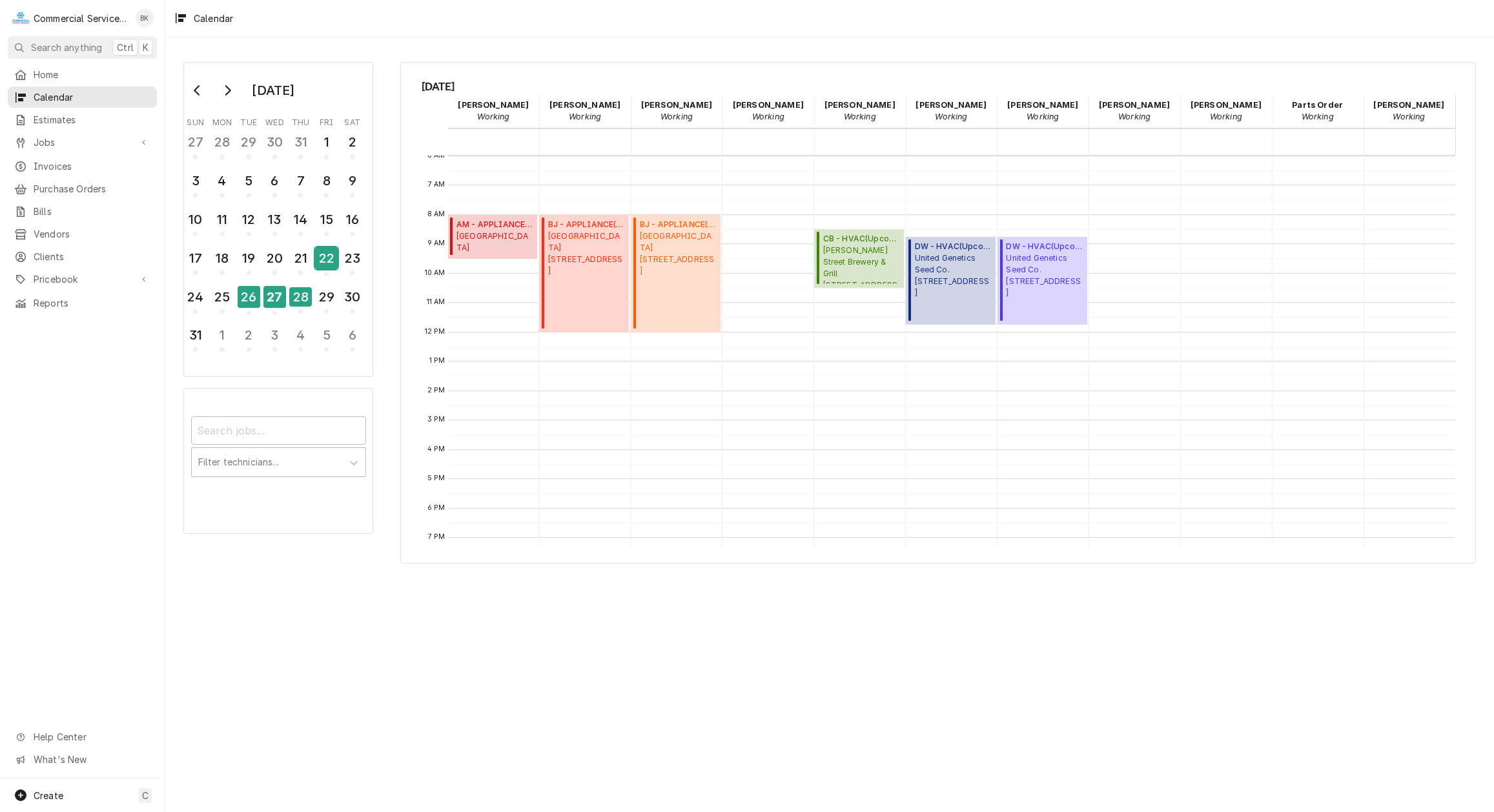
click at [319, 262] on div "22" at bounding box center [326, 258] width 22 height 22
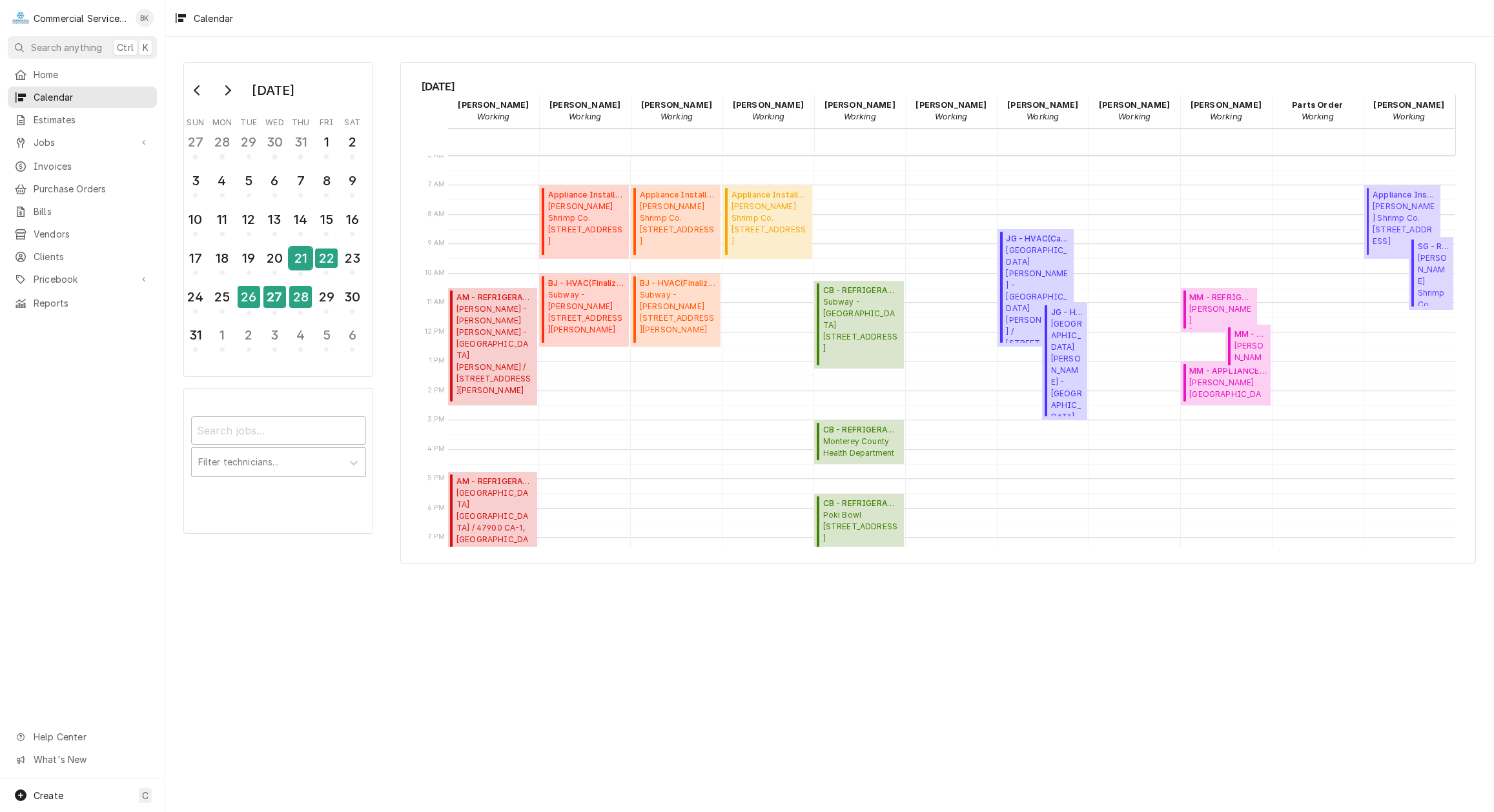
click at [304, 259] on div "21" at bounding box center [300, 258] width 22 height 22
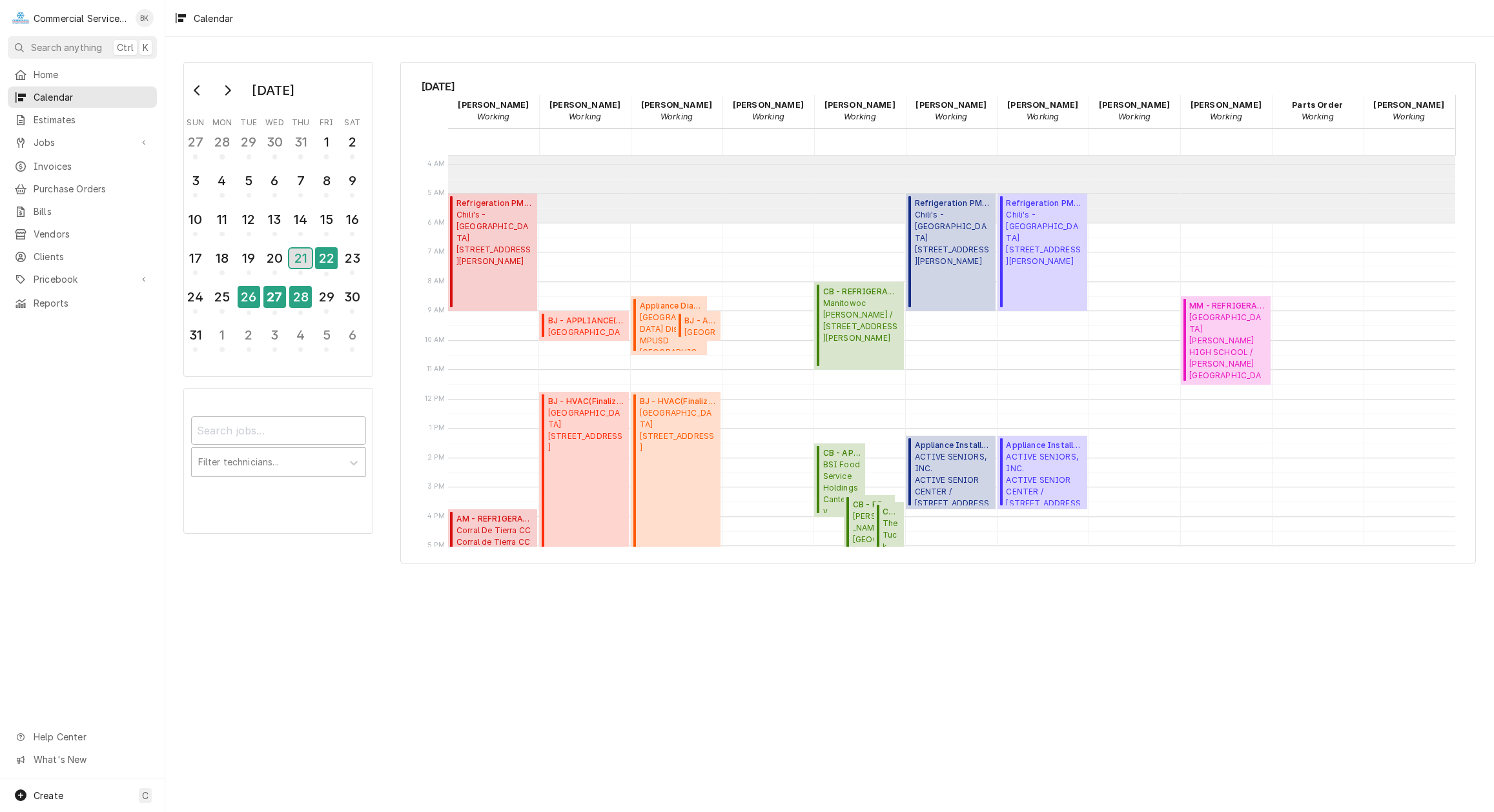
scroll to position [45, 0]
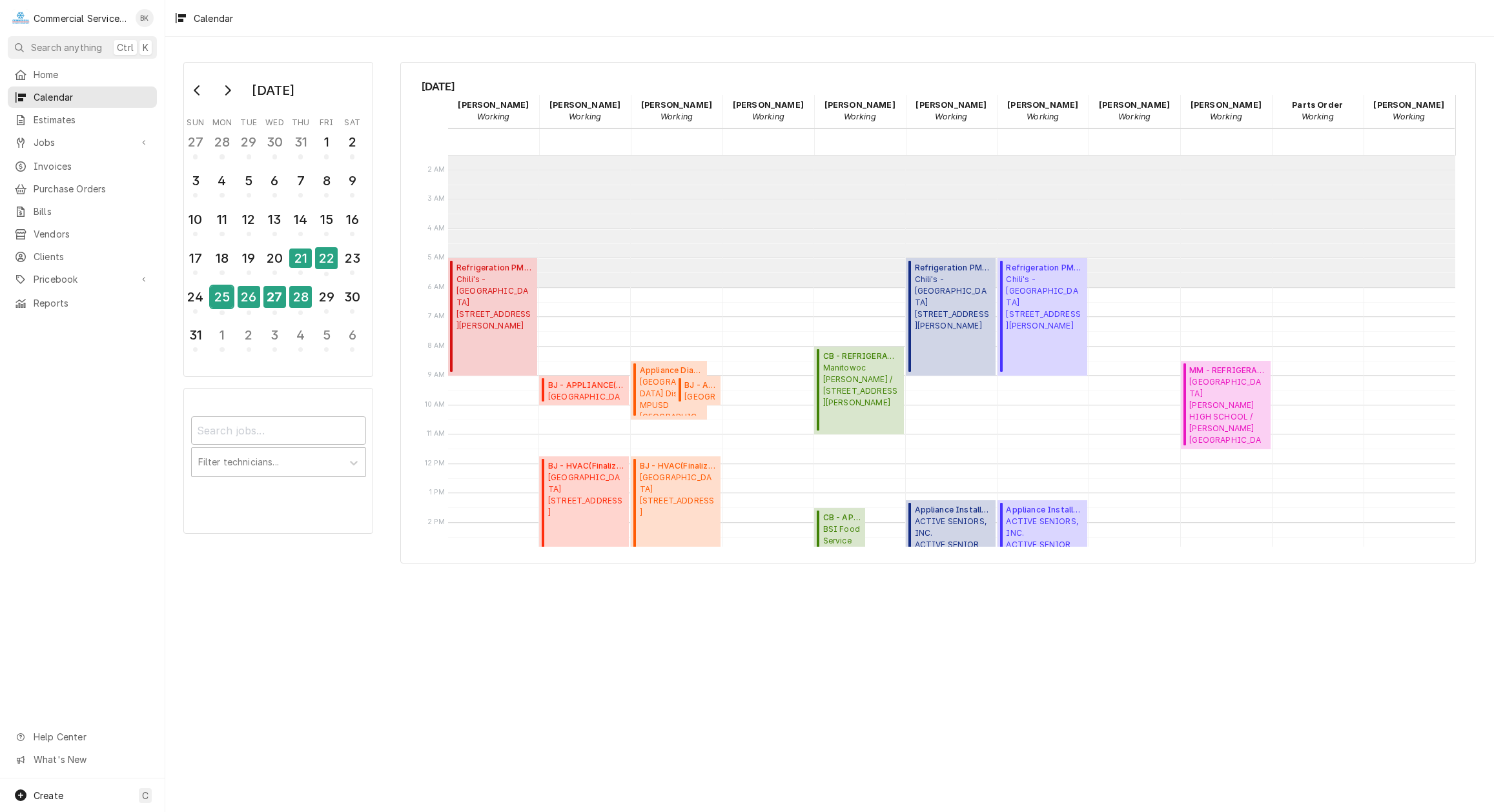
click at [217, 300] on div "25" at bounding box center [221, 297] width 22 height 22
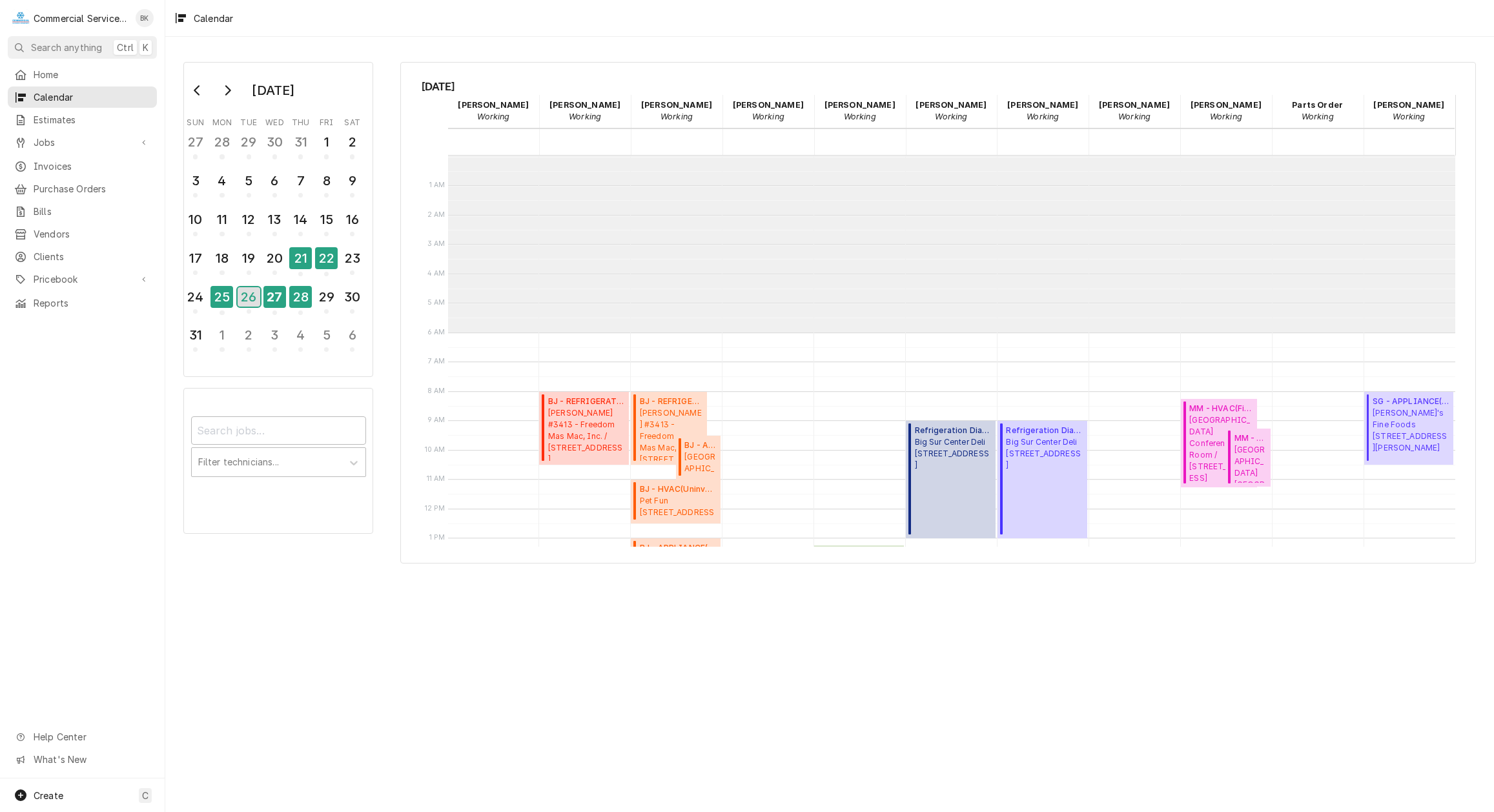
scroll to position [177, 0]
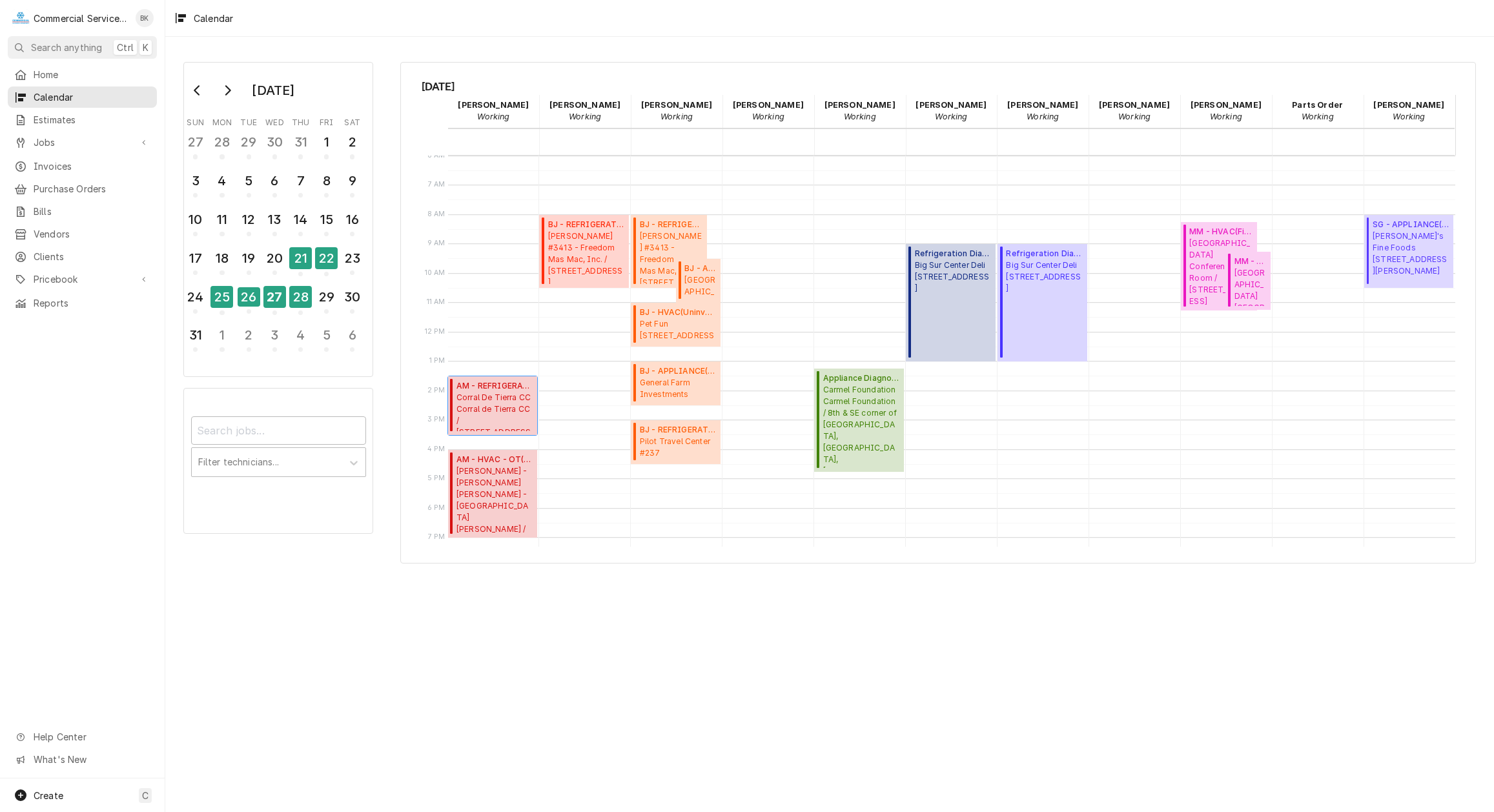
click at [475, 396] on span "Corral De Tierra CC Corral de Tierra CC / 81 Corral de Tierra Rd., Salinas, CA …" at bounding box center [495, 412] width 77 height 39
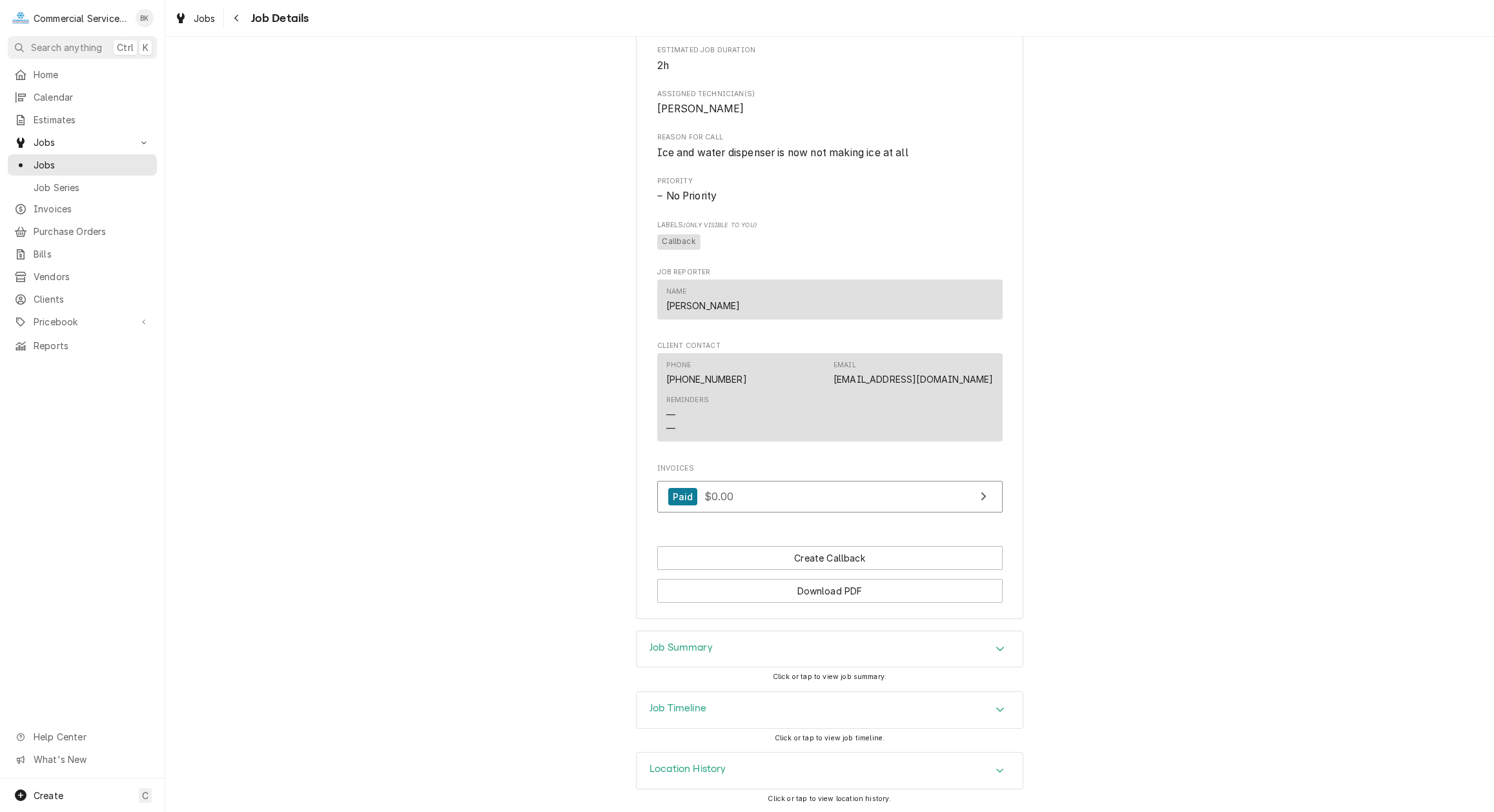
scroll to position [553, 0]
click at [772, 644] on div "Job Summary" at bounding box center [830, 649] width 386 height 36
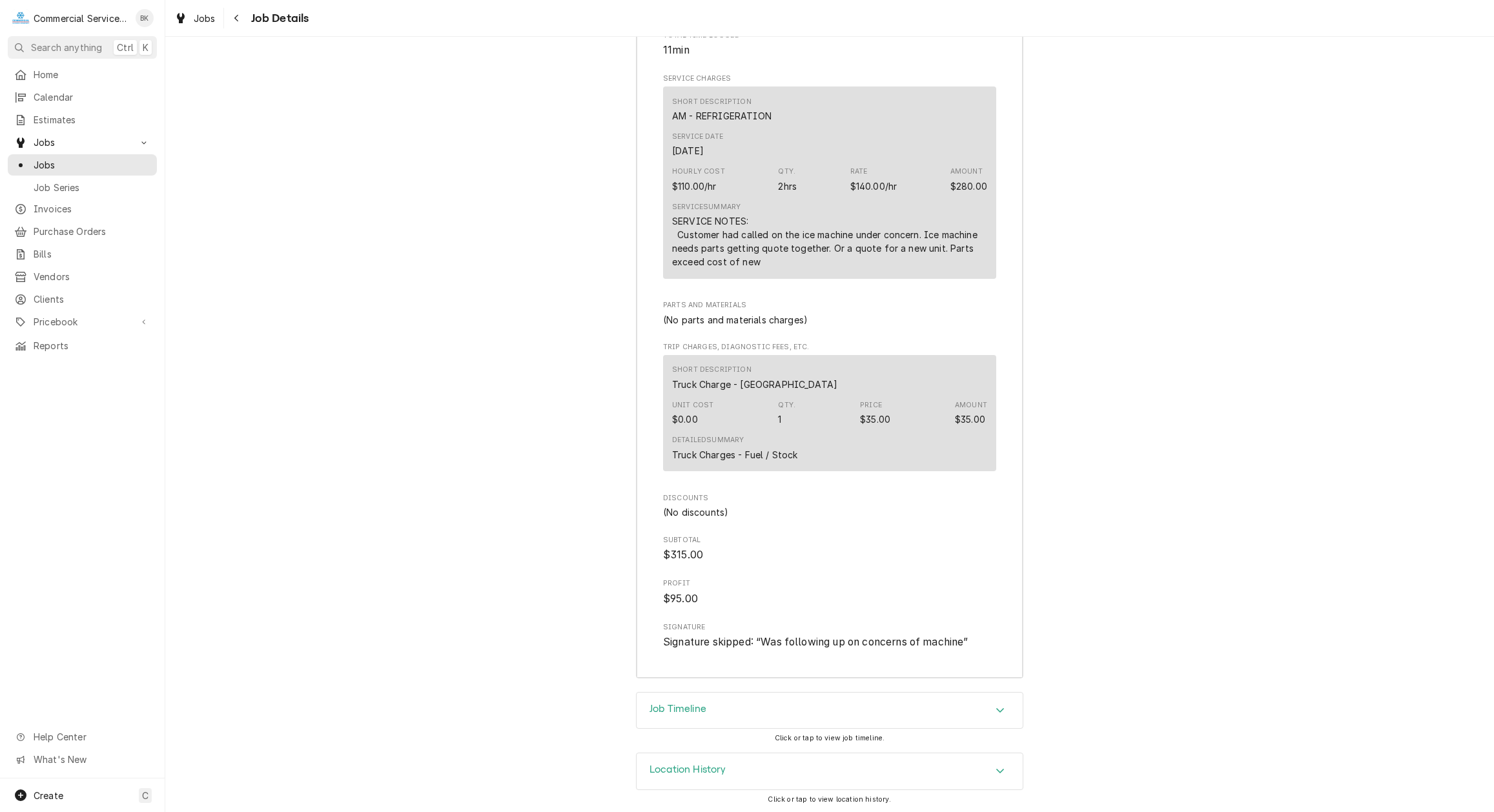
scroll to position [1335, 0]
